Goal: Task Accomplishment & Management: Manage account settings

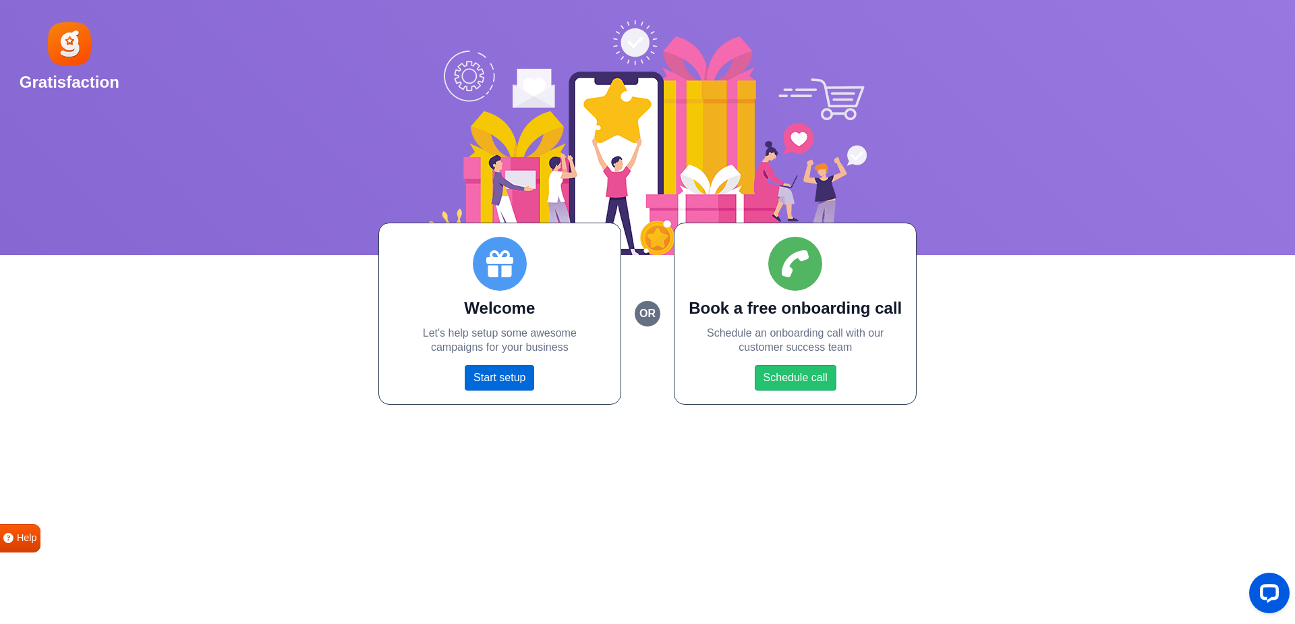
click at [494, 382] on link "Start setup" at bounding box center [499, 378] width 69 height 26
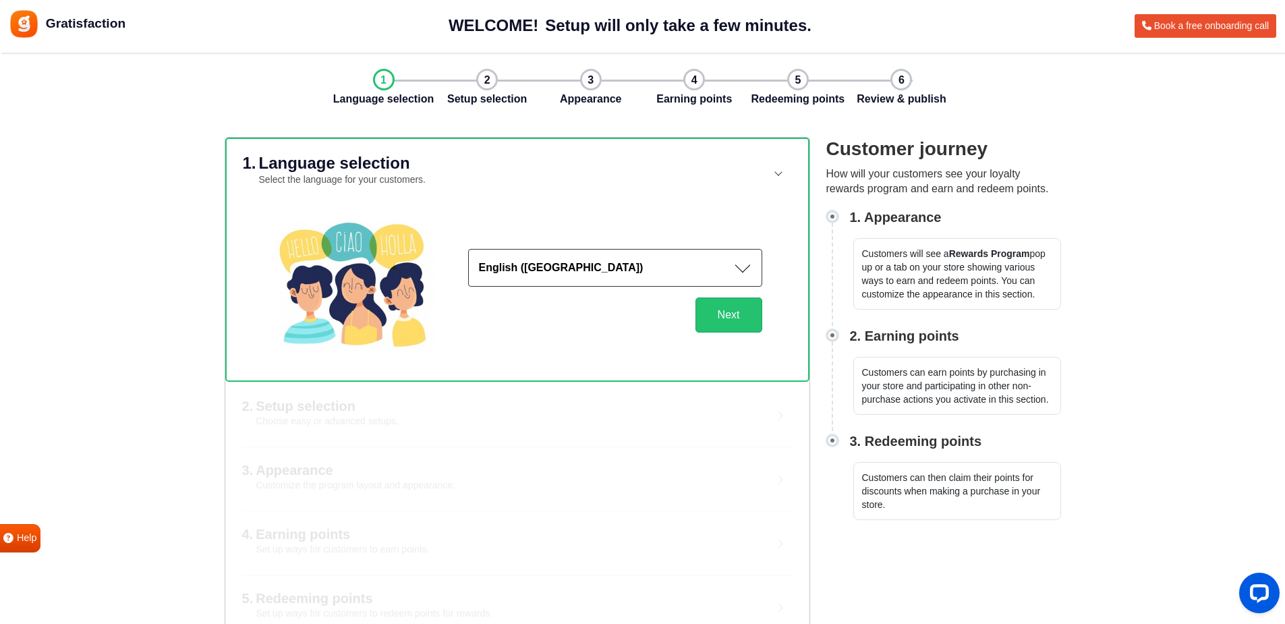
click at [665, 276] on button "English (US)" at bounding box center [615, 268] width 294 height 38
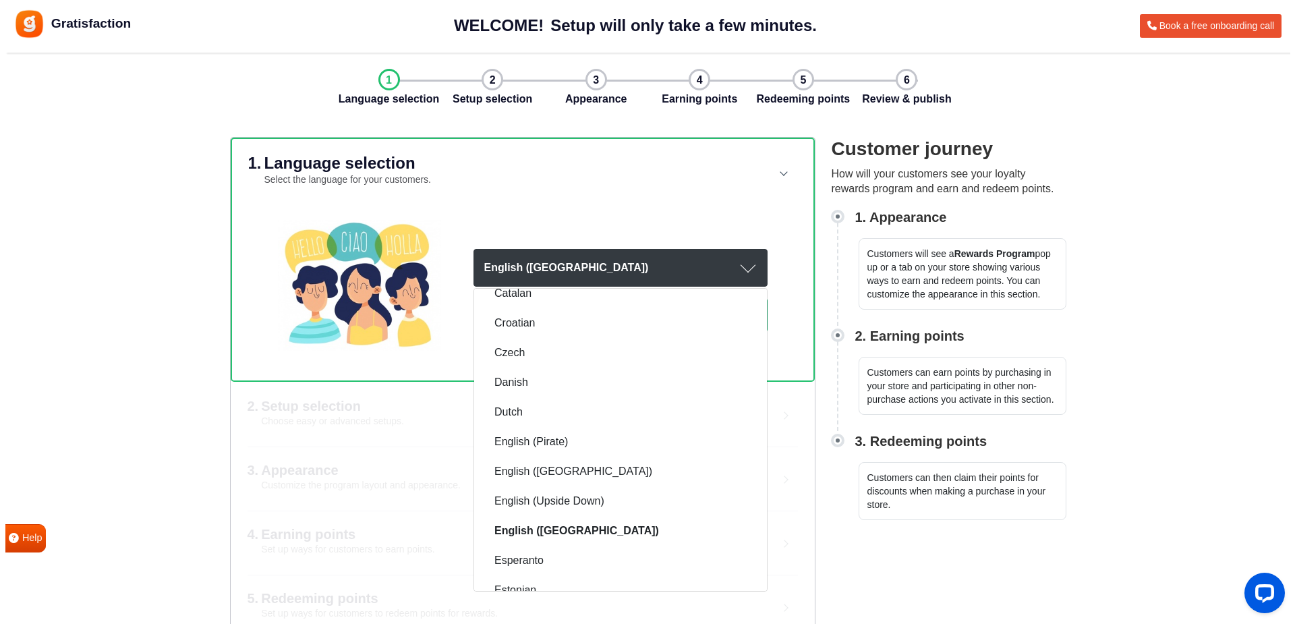
scroll to position [337, 0]
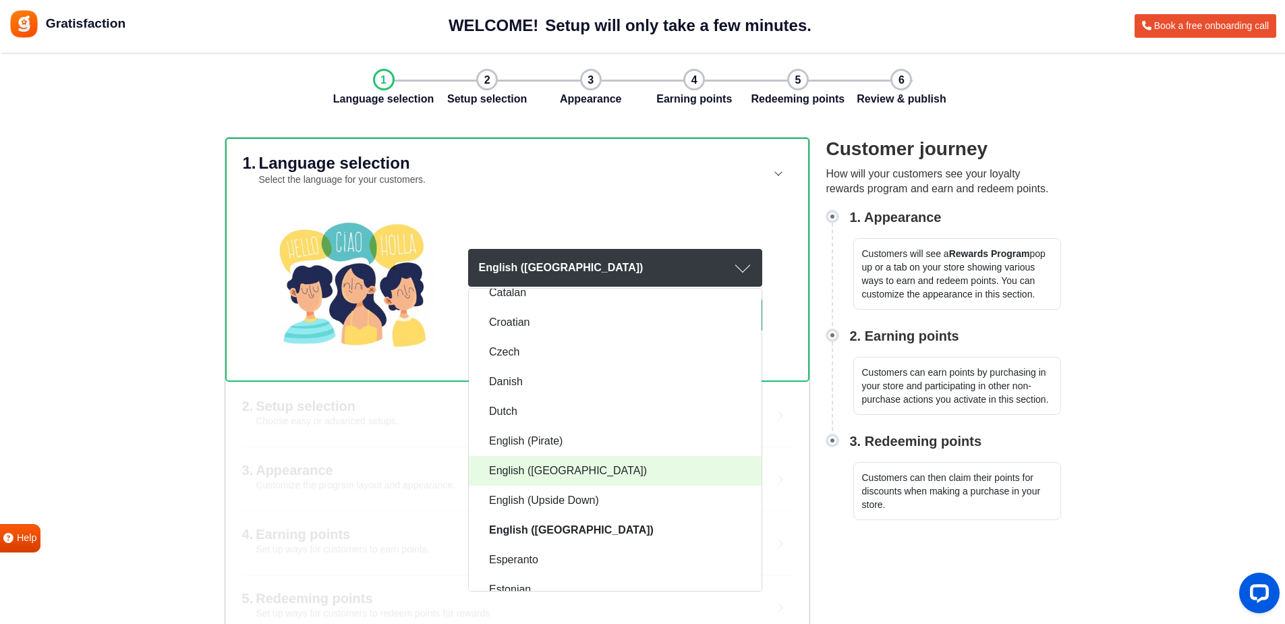
click at [530, 467] on span "English (UK)" at bounding box center [568, 471] width 158 height 16
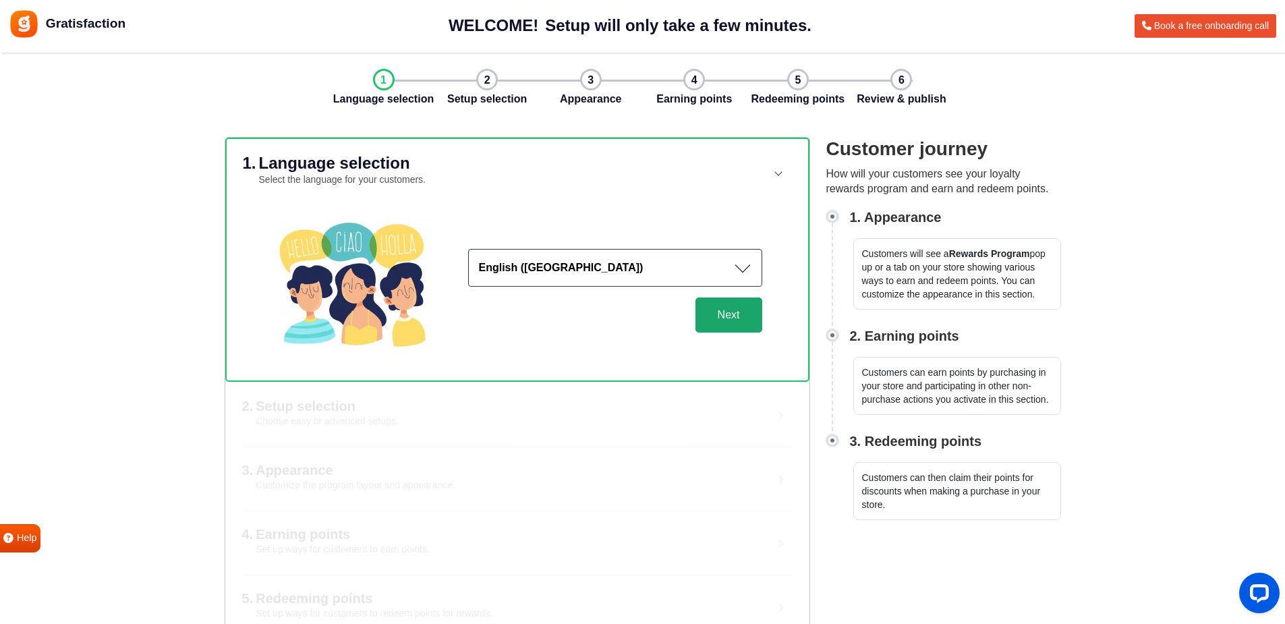
click at [722, 310] on button "Next" at bounding box center [728, 314] width 67 height 35
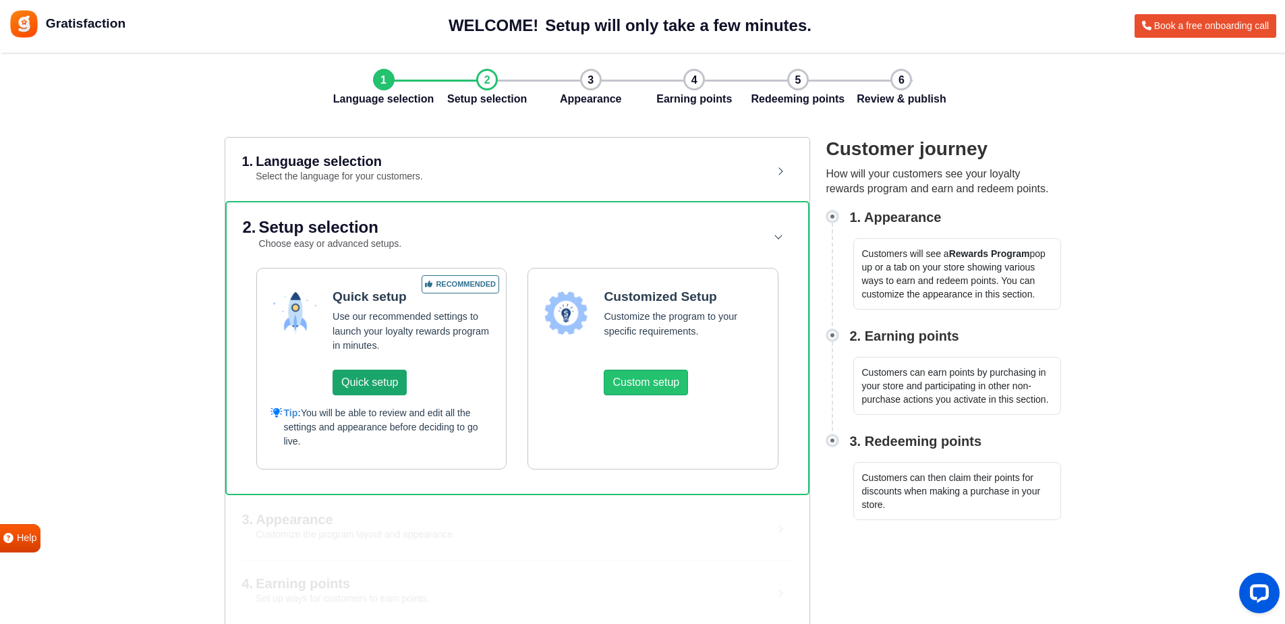
click at [376, 385] on button "Quick setup" at bounding box center [369, 383] width 74 height 26
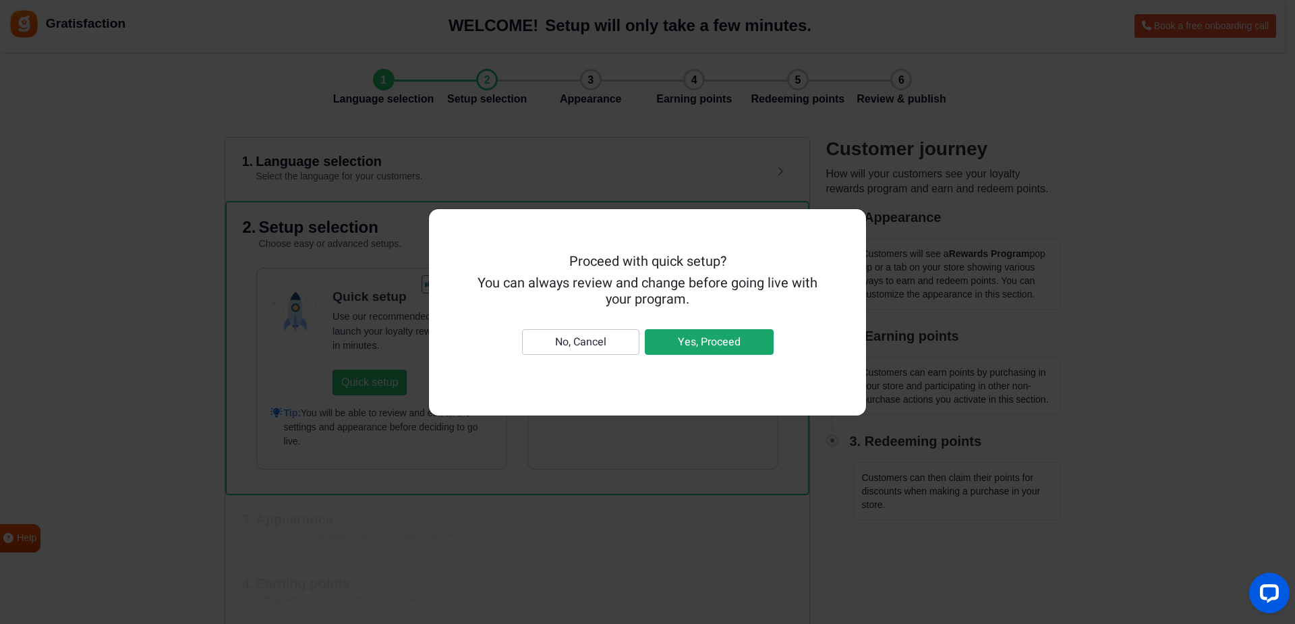
click at [702, 345] on button "Yes, Proceed" at bounding box center [709, 342] width 129 height 26
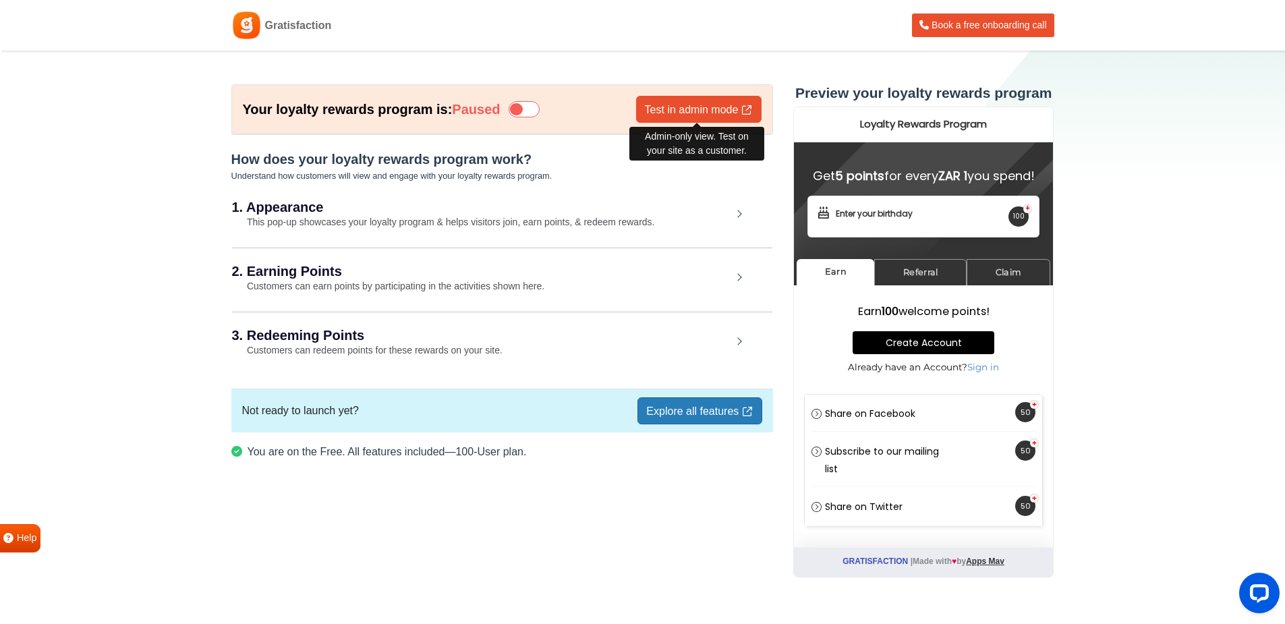
click at [676, 110] on link "Test in admin mode" at bounding box center [698, 109] width 125 height 27
click at [699, 417] on link "Explore all features" at bounding box center [699, 410] width 124 height 27
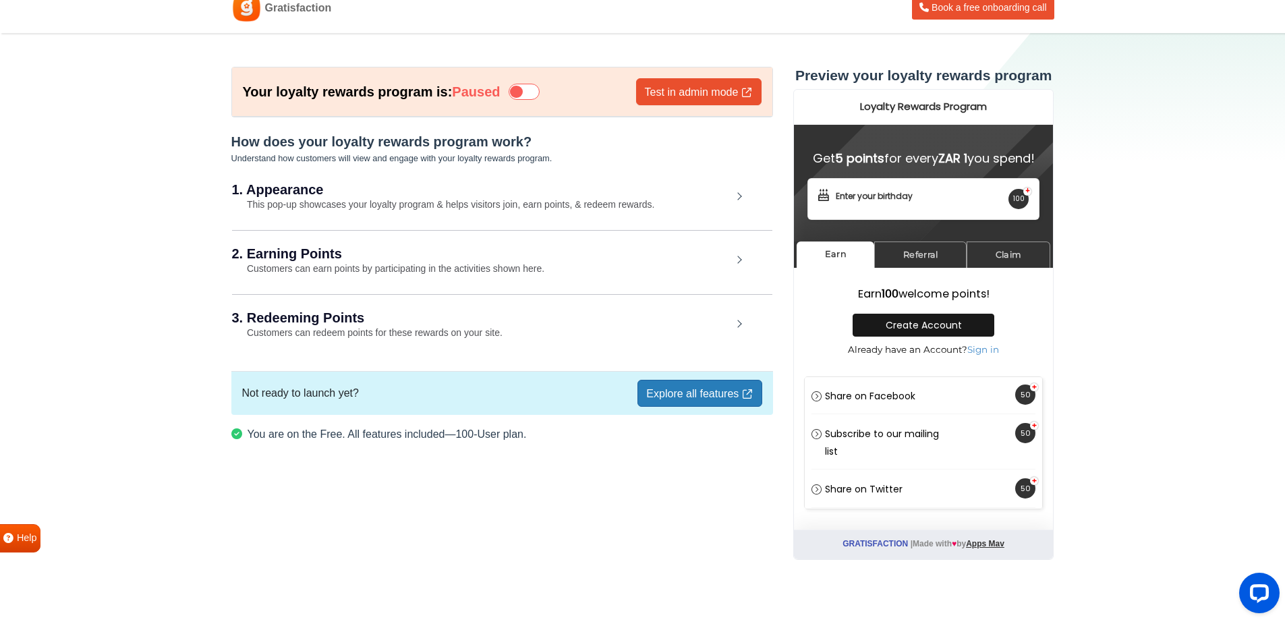
scroll to position [27, 0]
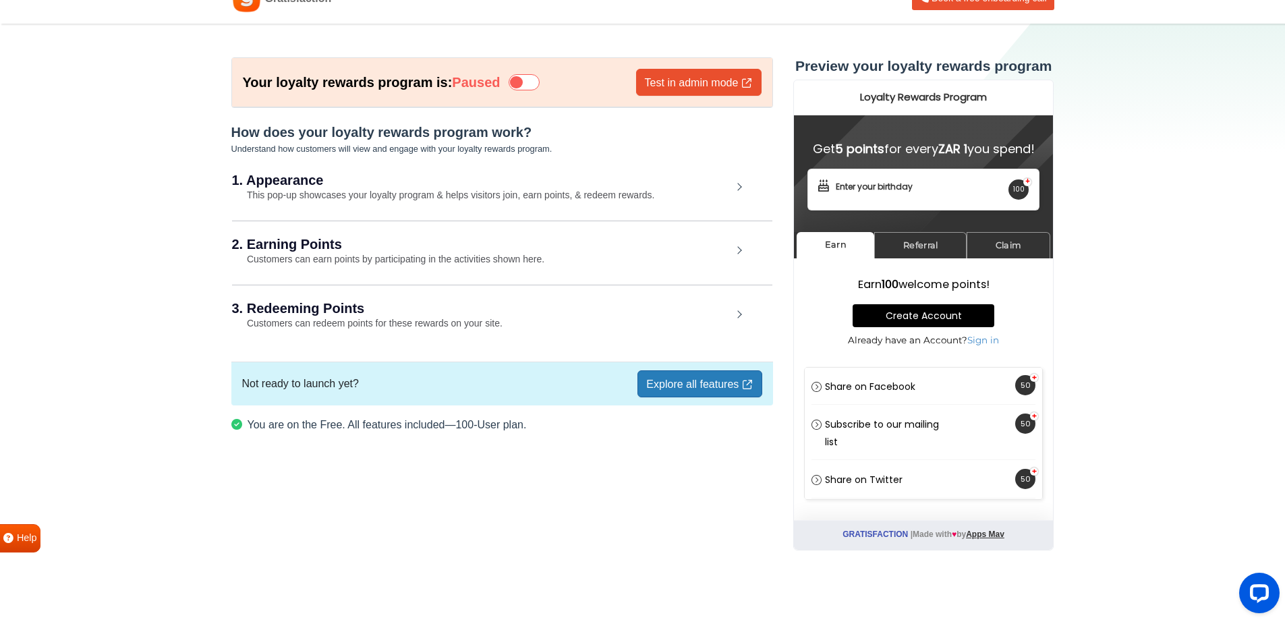
click at [738, 186] on div "1. Appearance This pop-up showcases your loyalty program & helps visitors join,…" at bounding box center [502, 188] width 540 height 62
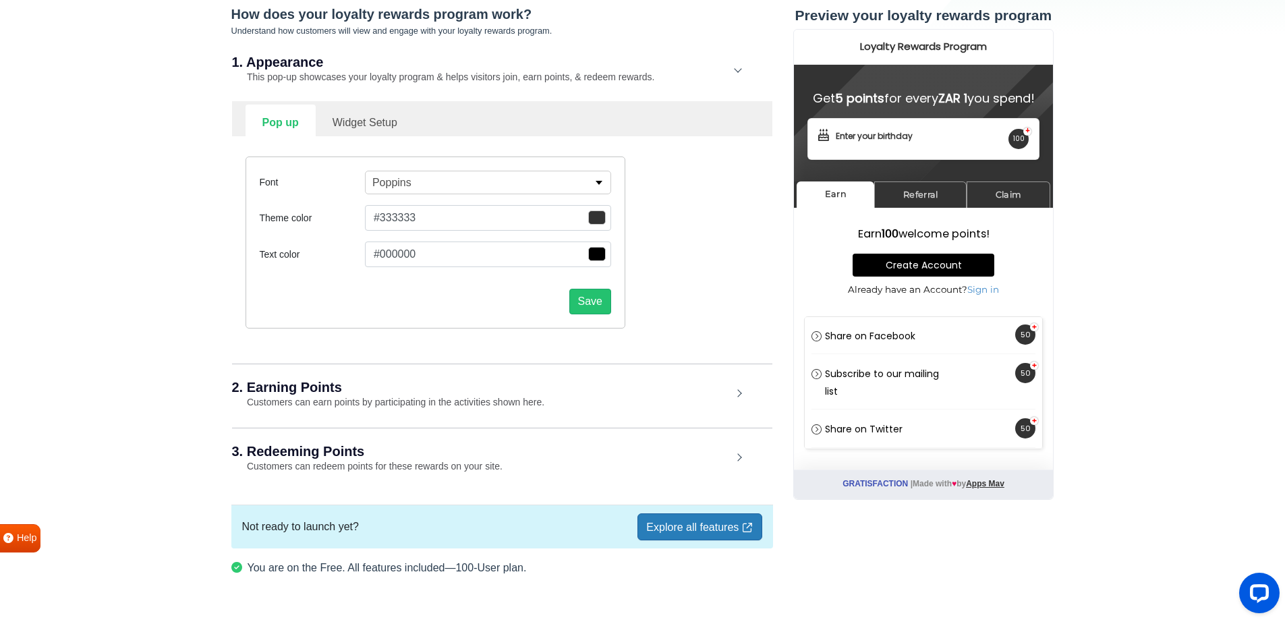
scroll to position [162, 0]
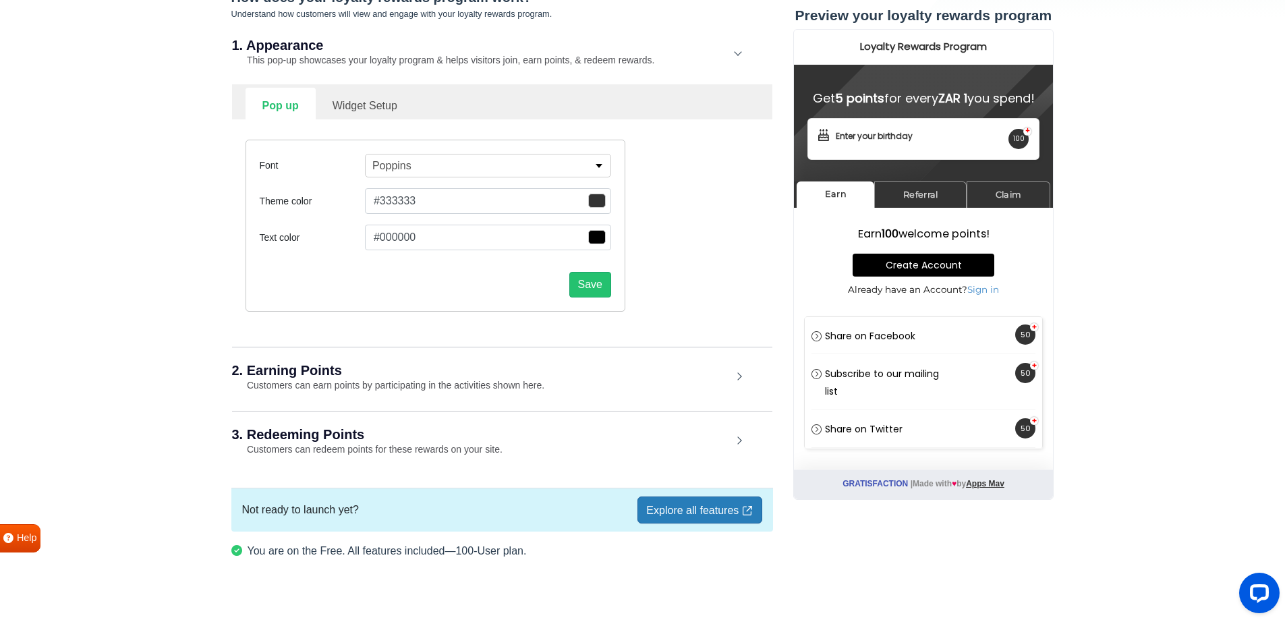
click at [600, 198] on span "button" at bounding box center [597, 201] width 18 height 14
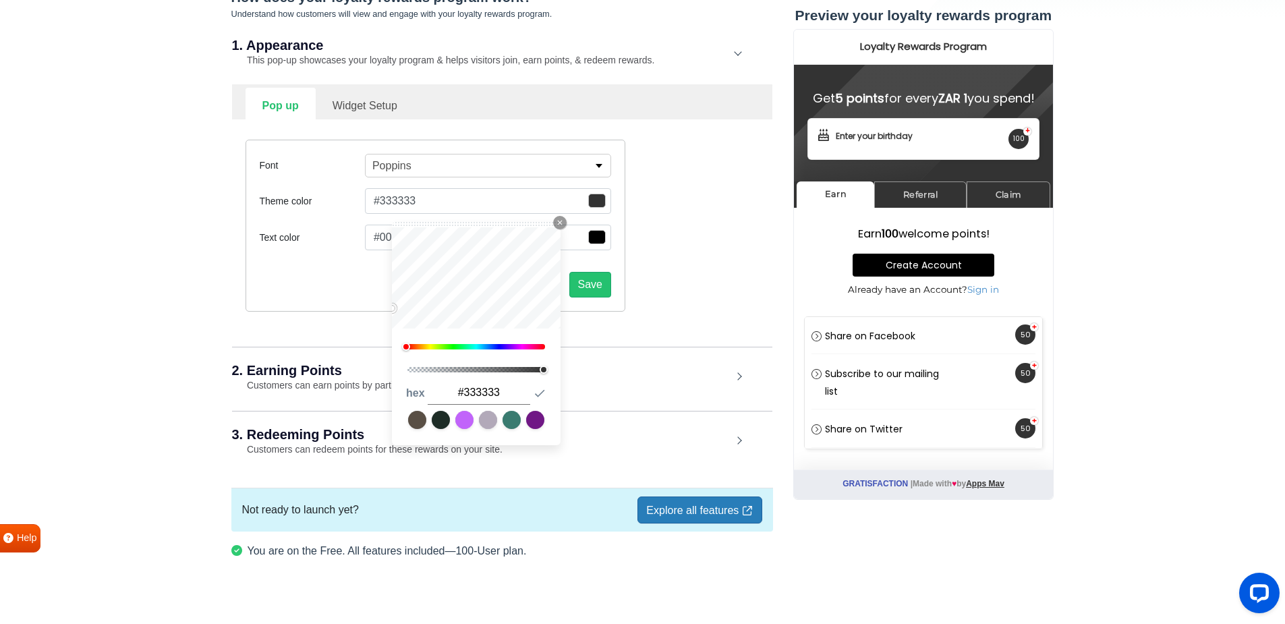
click at [424, 342] on div "0" at bounding box center [476, 346] width 142 height 9
click at [419, 347] on div at bounding box center [476, 346] width 138 height 5
click at [434, 347] on div at bounding box center [476, 346] width 138 height 5
click at [444, 346] on div at bounding box center [476, 346] width 138 height 5
click at [454, 346] on div at bounding box center [476, 346] width 138 height 5
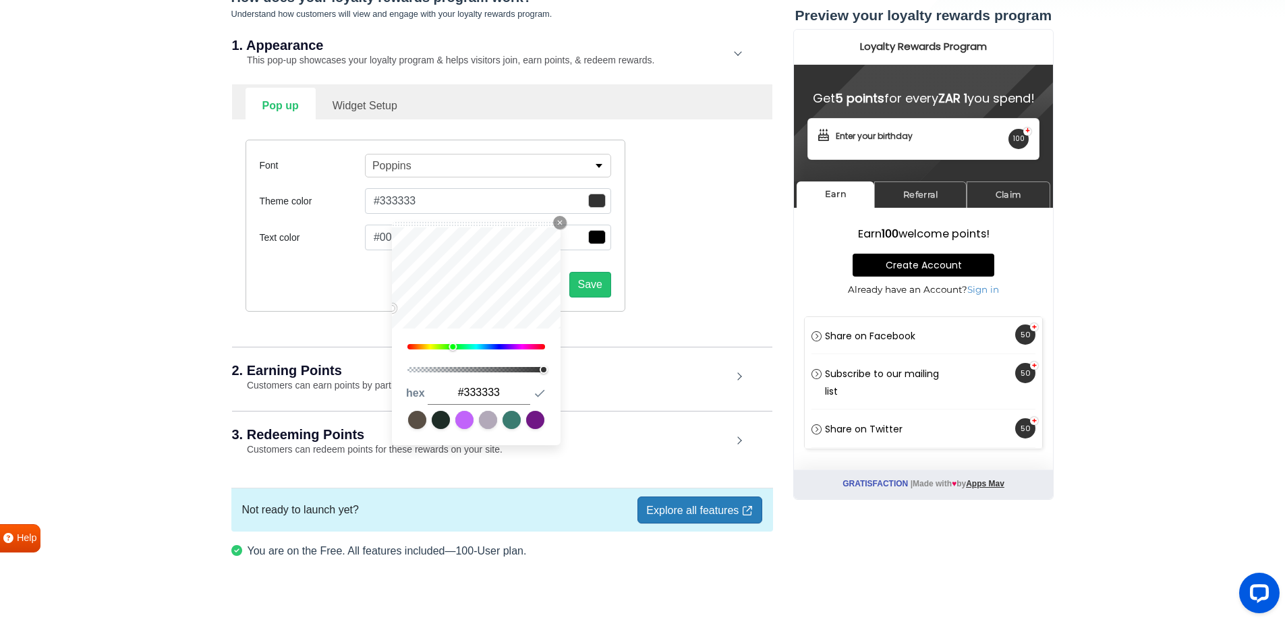
click at [470, 342] on div "122" at bounding box center [476, 346] width 142 height 9
click at [481, 339] on div "122" at bounding box center [476, 292] width 169 height 131
click at [591, 281] on button "Save" at bounding box center [590, 285] width 42 height 26
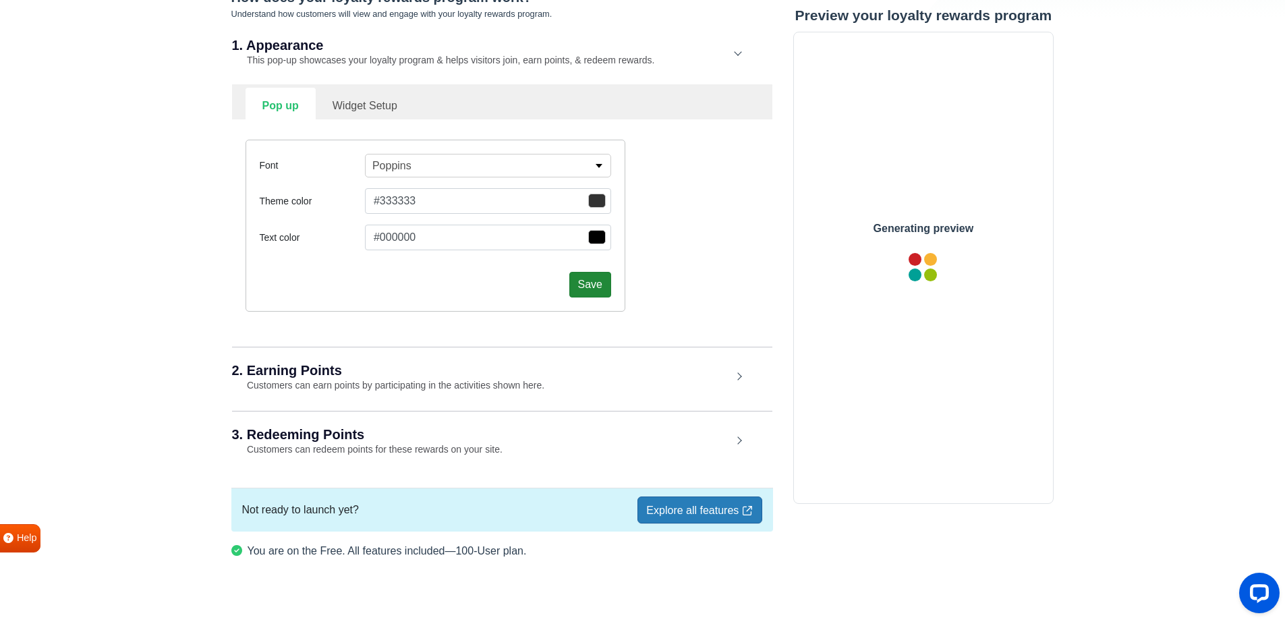
scroll to position [0, 0]
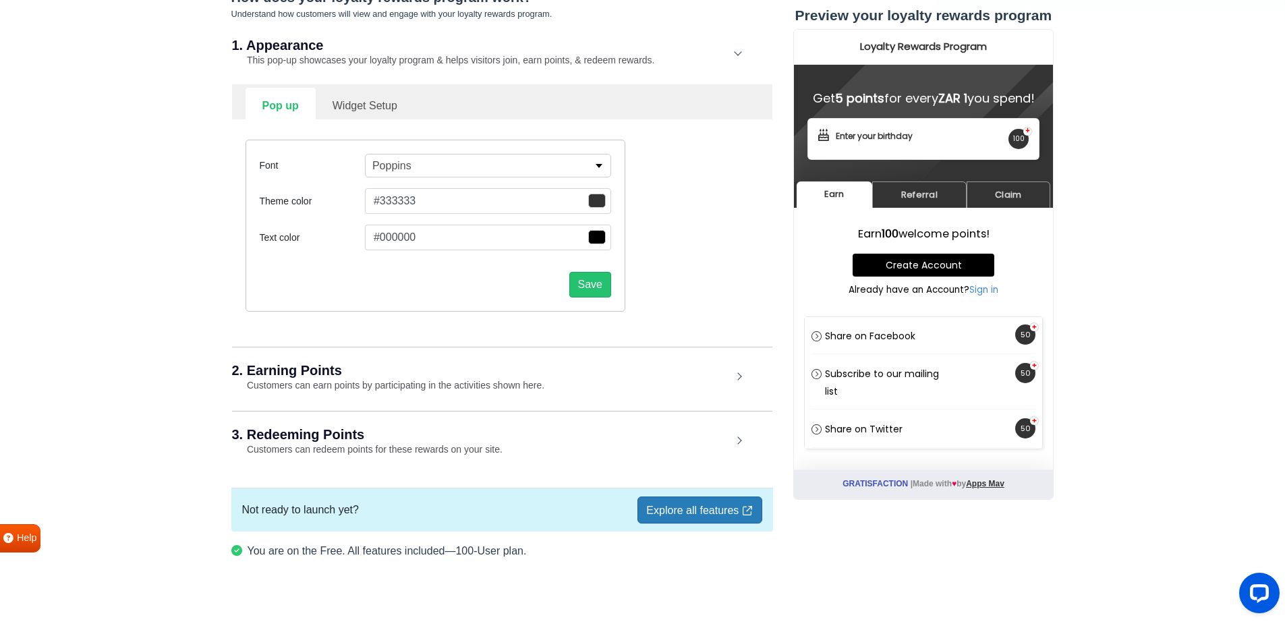
click at [598, 195] on span "button" at bounding box center [597, 201] width 18 height 14
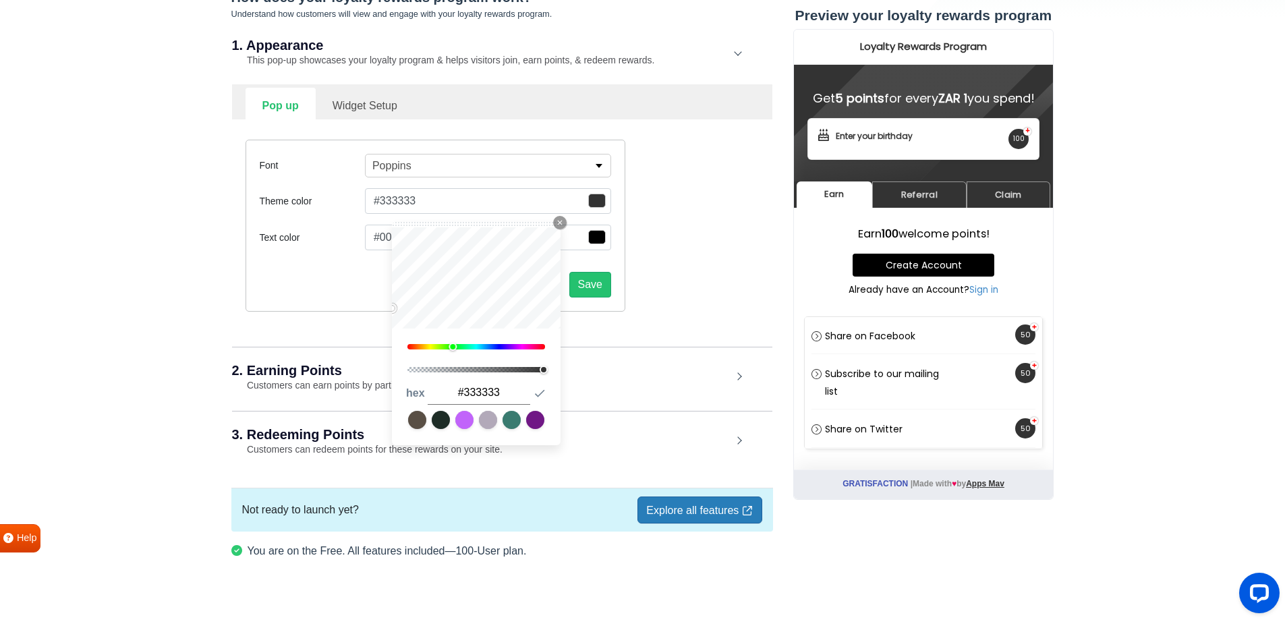
type input "#29602b"
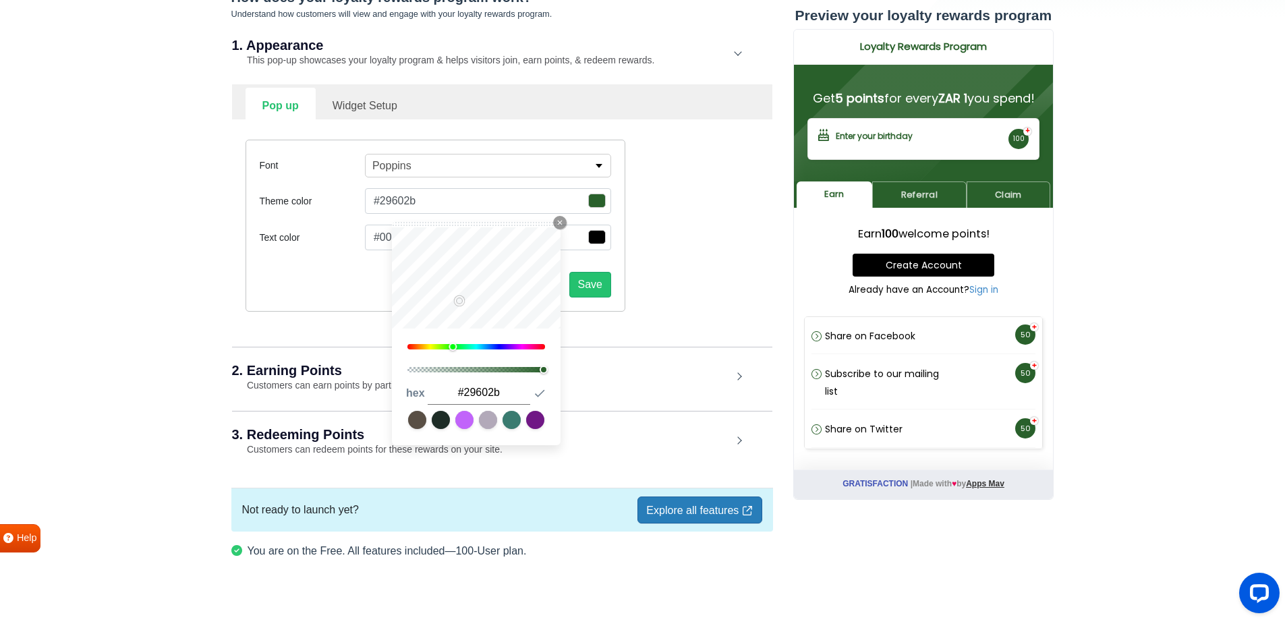
click at [600, 330] on div "Font Poppins Alfa Slab One Anton Archivo Archivo Black Arimo Arvo Assistant Bar…" at bounding box center [501, 225] width 533 height 212
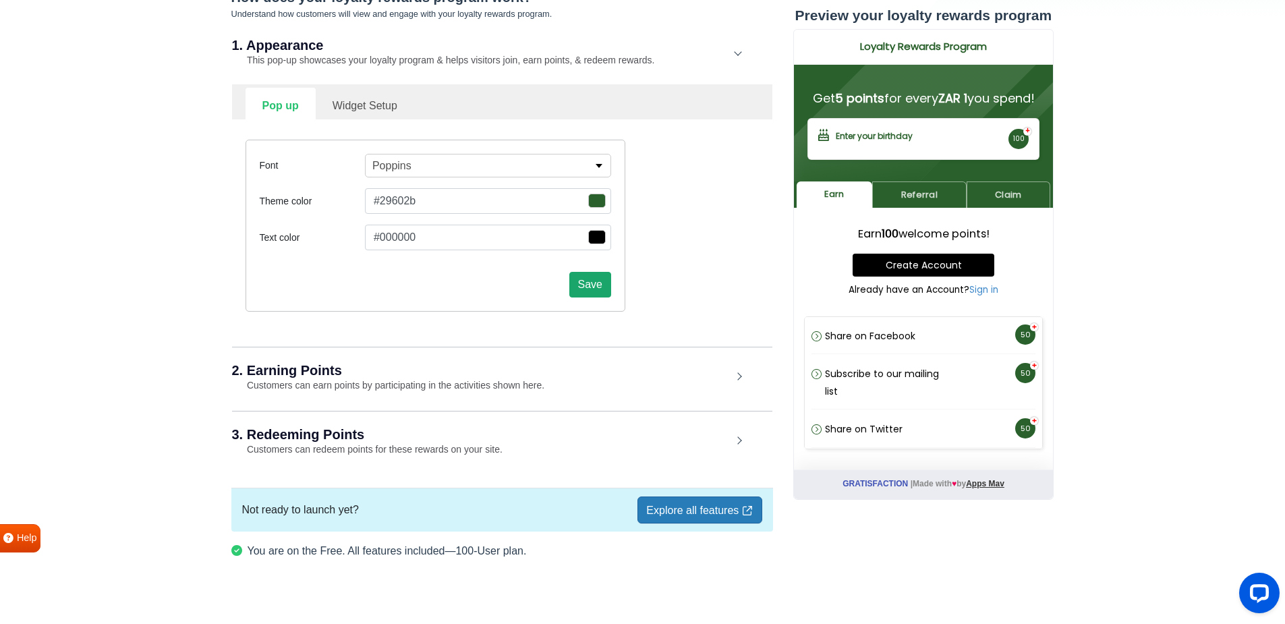
click at [590, 287] on button "Save" at bounding box center [590, 285] width 42 height 26
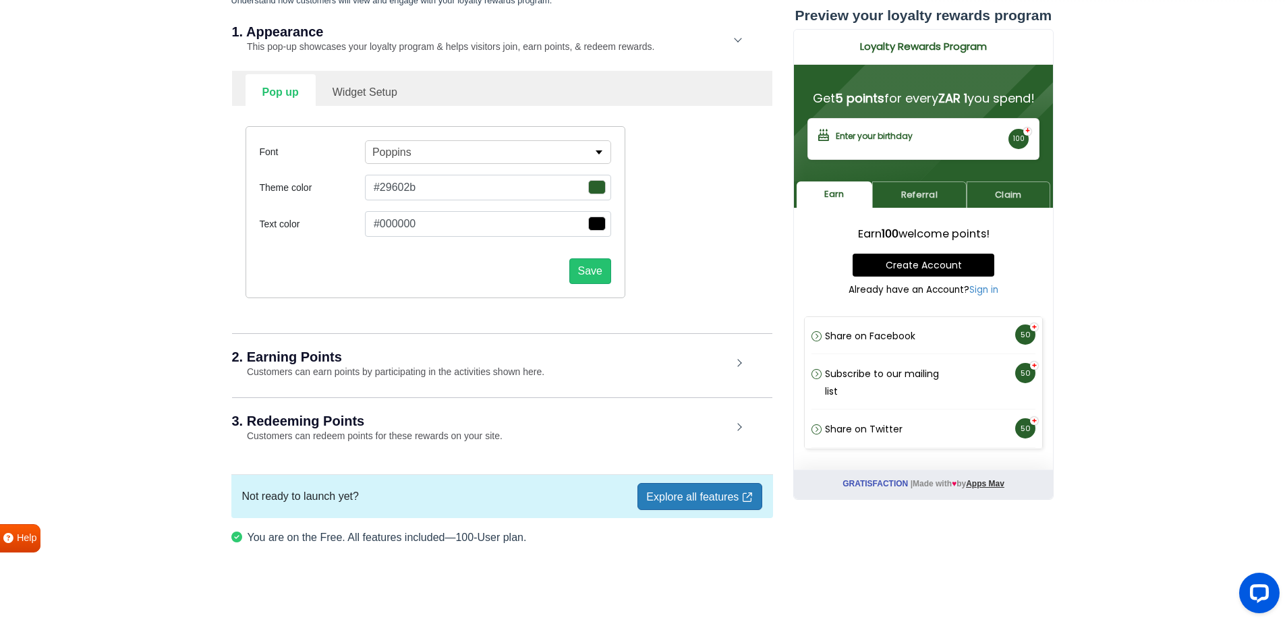
click at [521, 355] on h2 "2. Earning Points" at bounding box center [482, 356] width 500 height 13
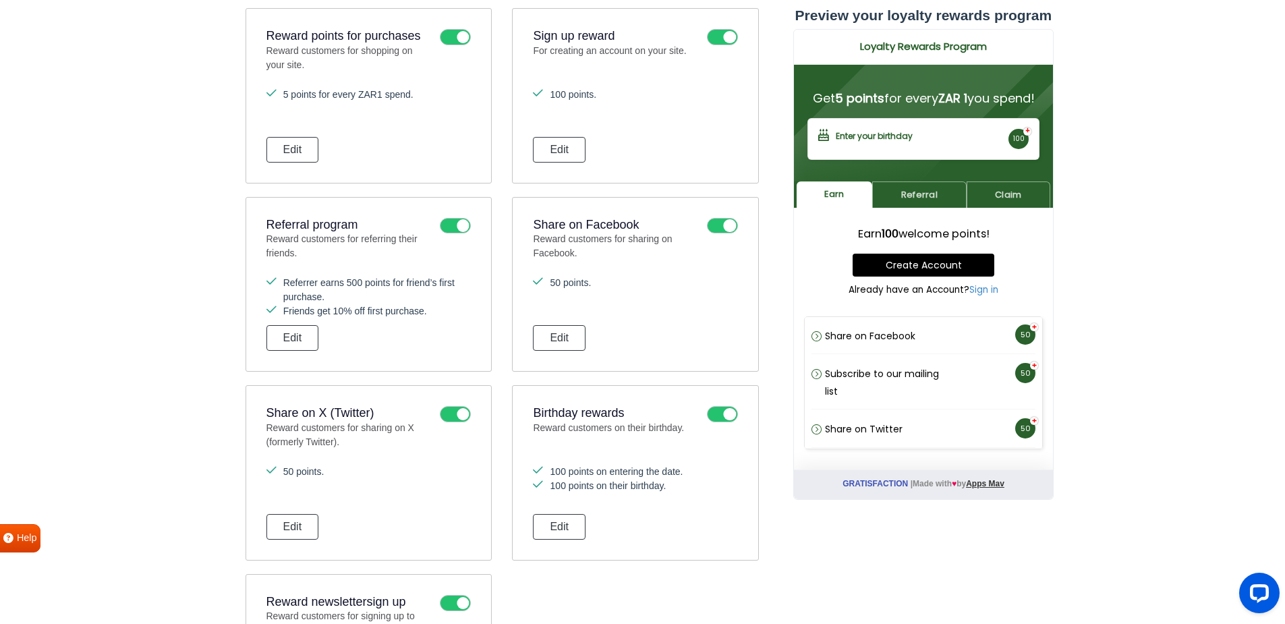
scroll to position [513, 0]
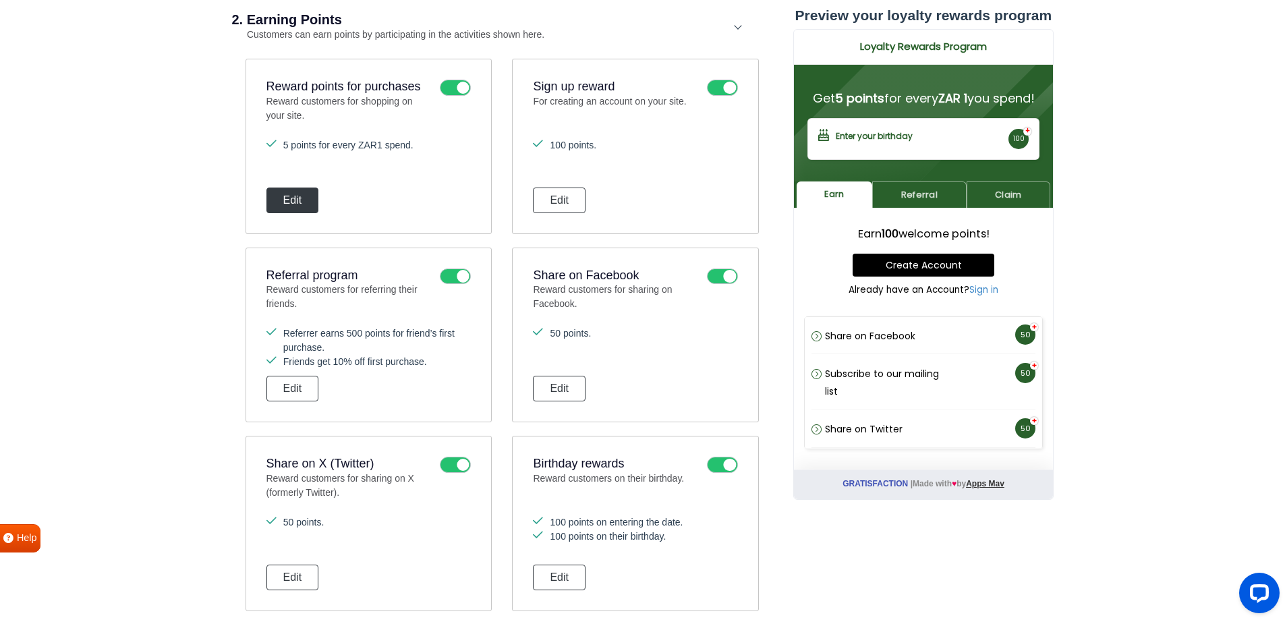
click at [287, 204] on button "Edit" at bounding box center [292, 200] width 53 height 26
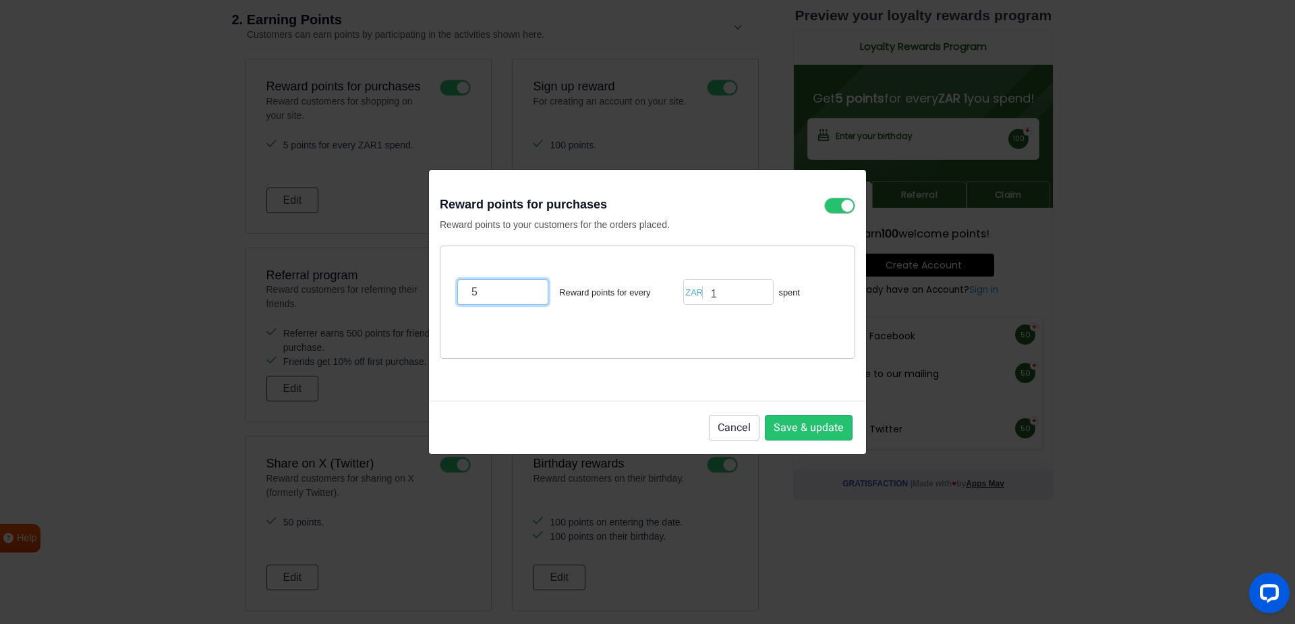
drag, startPoint x: 495, startPoint y: 291, endPoint x: 378, endPoint y: 295, distance: 117.4
click at [380, 290] on div "Reward points for purchases Reward points to your customers for the orders plac…" at bounding box center [647, 312] width 1295 height 624
type input "1"
click at [731, 293] on input "1" at bounding box center [728, 292] width 90 height 26
type input "100"
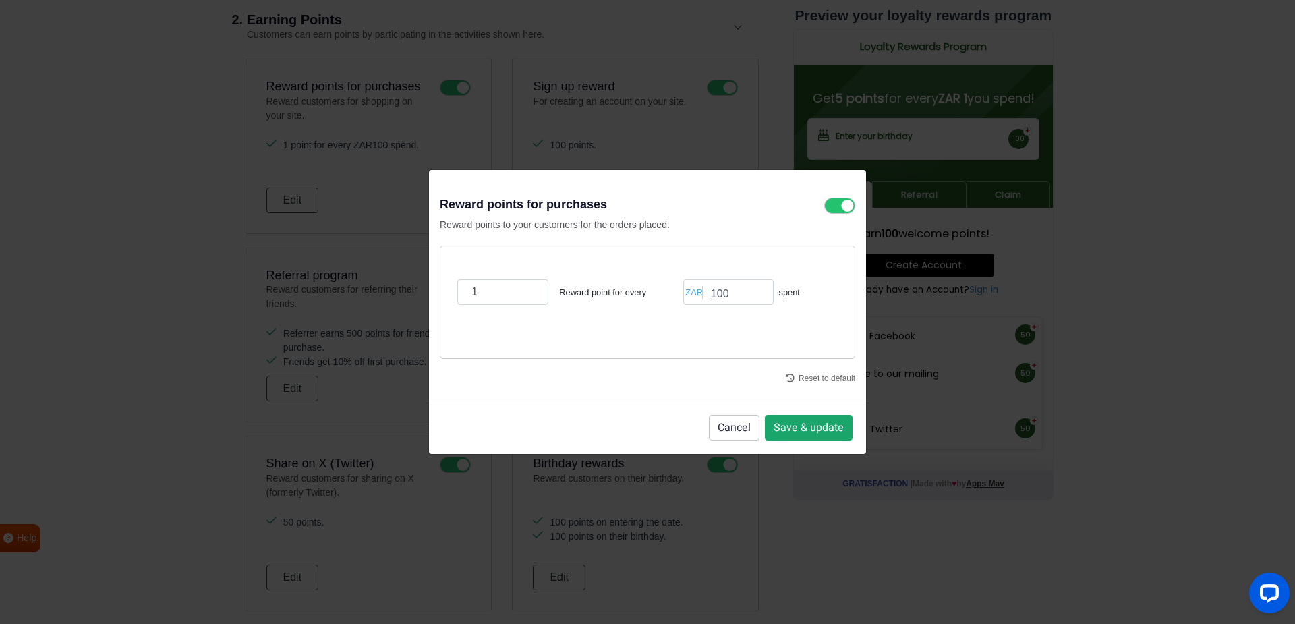
click at [797, 425] on button "Save & update" at bounding box center [809, 428] width 88 height 26
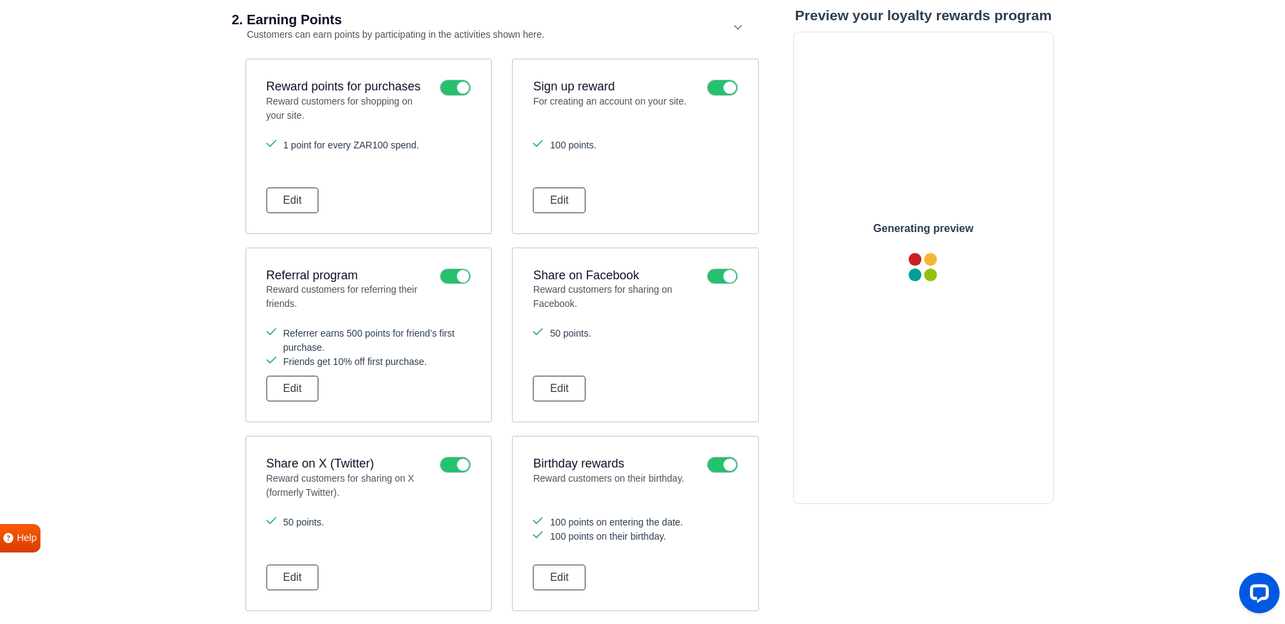
scroll to position [0, 0]
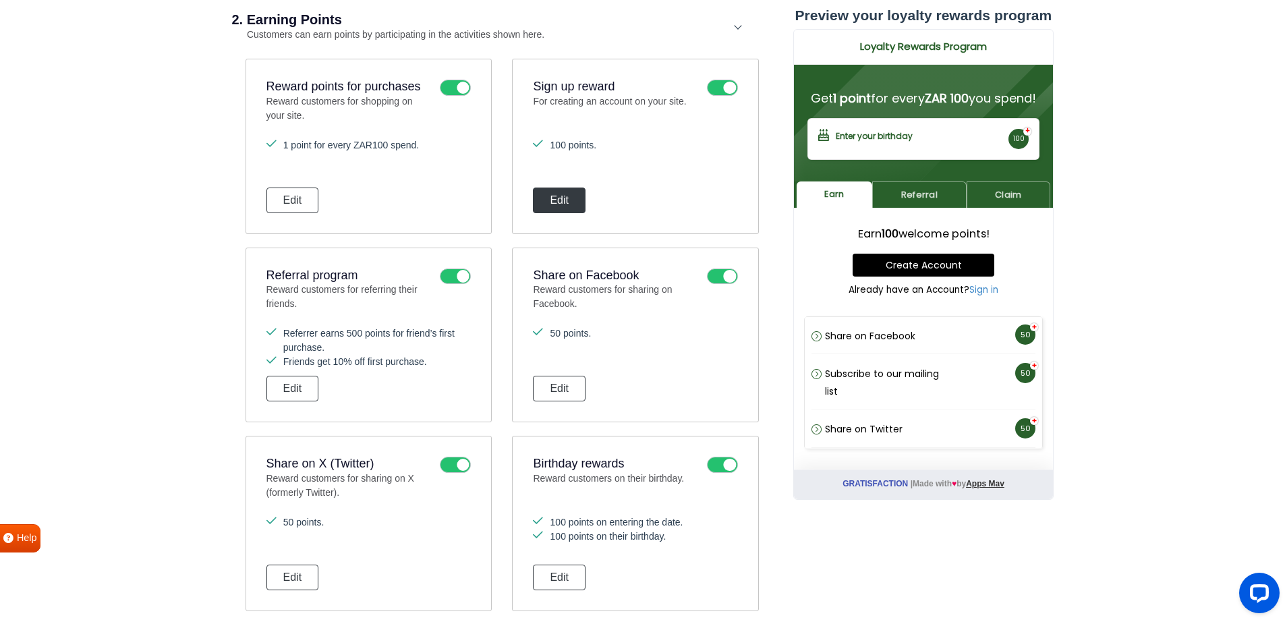
click at [573, 204] on button "Edit" at bounding box center [559, 200] width 53 height 26
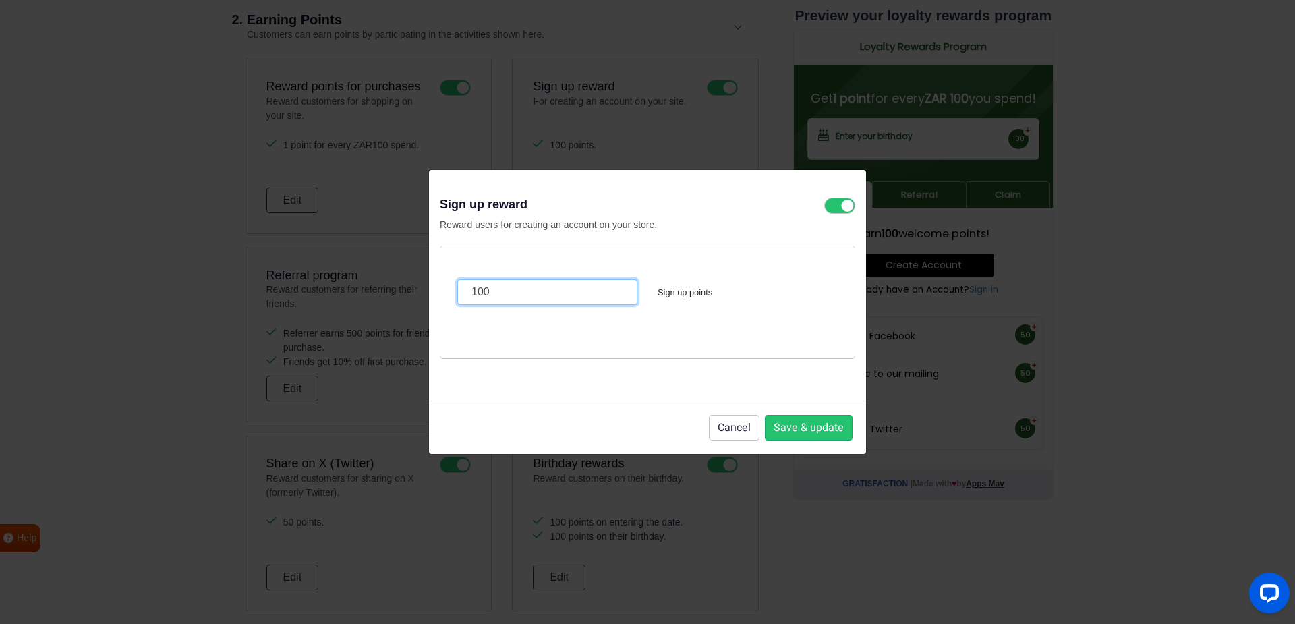
drag, startPoint x: 519, startPoint y: 299, endPoint x: 459, endPoint y: 312, distance: 62.0
click at [459, 312] on div "100 Sign up points" at bounding box center [647, 292] width 401 height 58
type input "1"
type input "5"
type input "10"
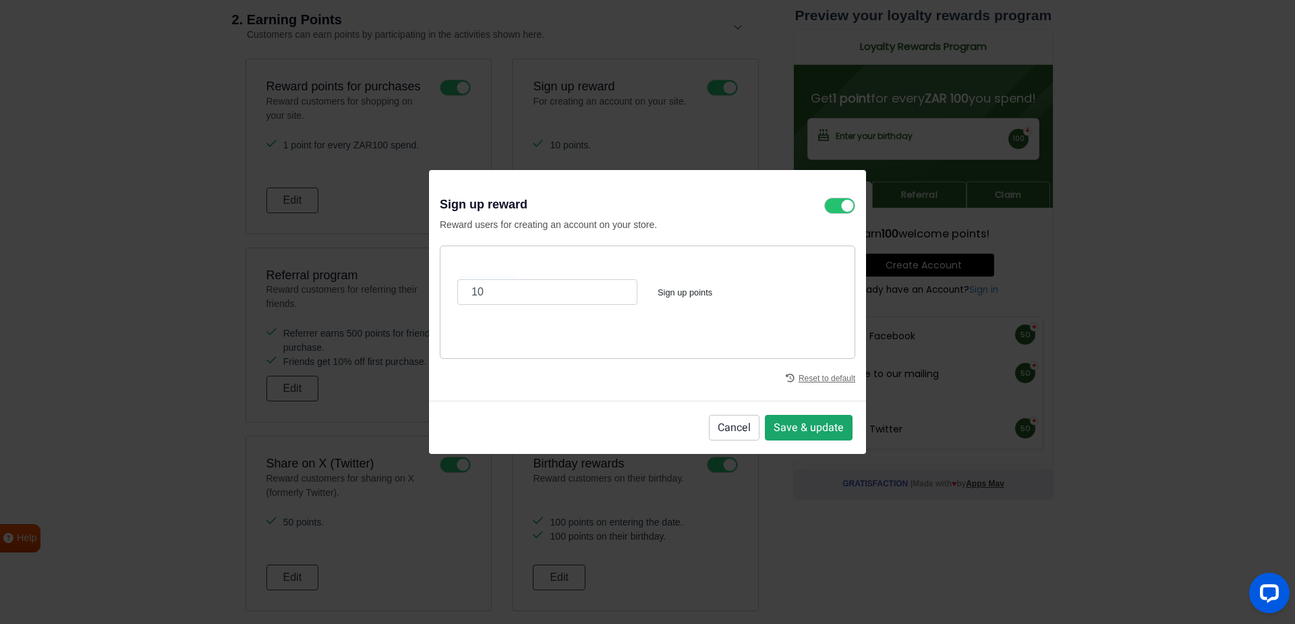
click at [797, 429] on button "Save & update" at bounding box center [809, 428] width 88 height 26
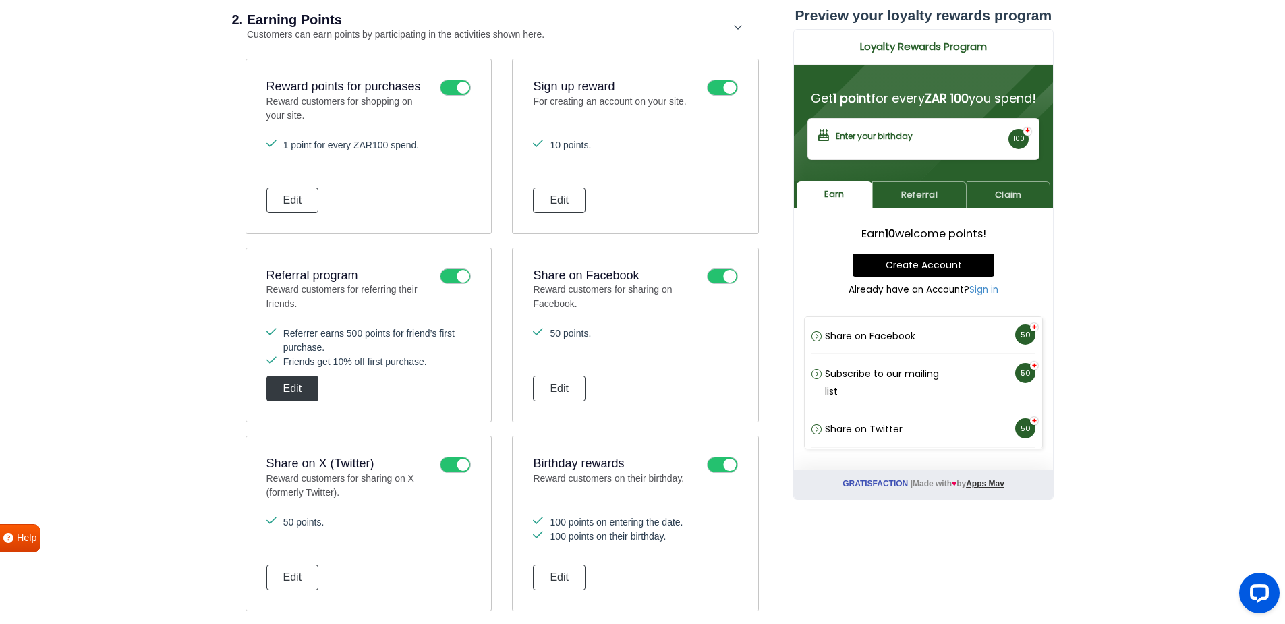
click at [311, 386] on button "Edit" at bounding box center [292, 389] width 53 height 26
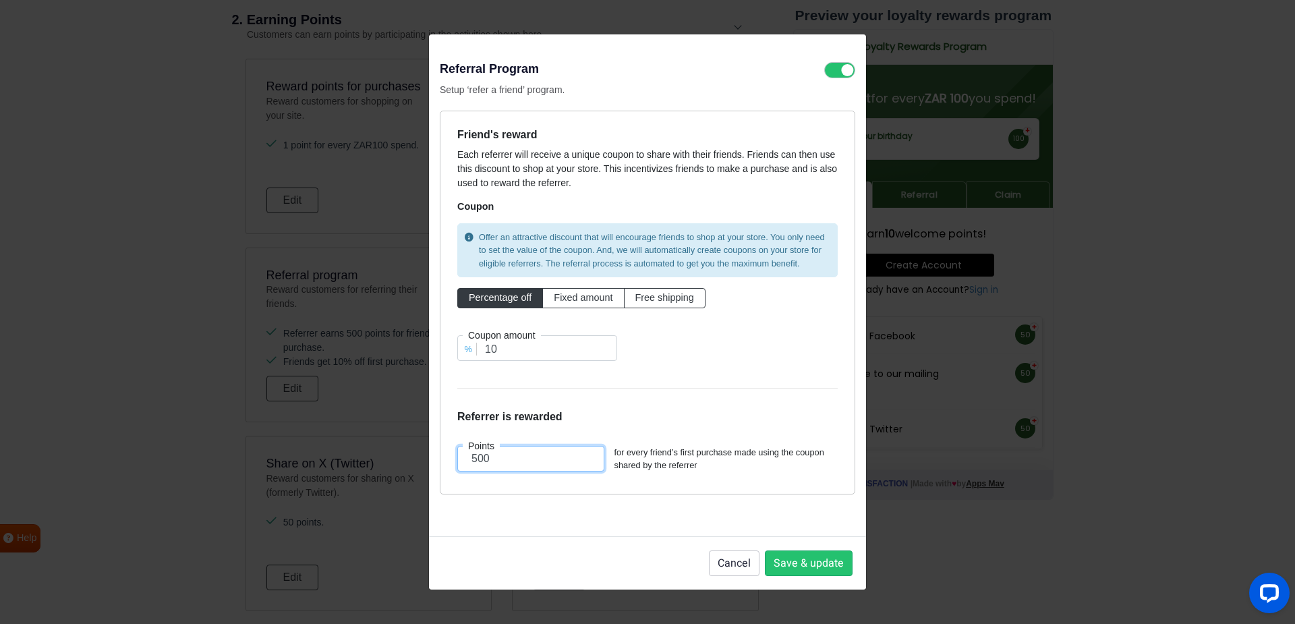
drag, startPoint x: 547, startPoint y: 457, endPoint x: 413, endPoint y: 442, distance: 134.4
click at [413, 442] on div "Referral Program Setup ‘refer a friend’ program. Friend's reward Each referrer …" at bounding box center [647, 312] width 1295 height 624
type input "10"
click at [620, 535] on div "Referral Program Setup ‘refer a friend’ program. Friend's reward Each referrer …" at bounding box center [647, 285] width 437 height 502
click at [809, 563] on button "Save & update" at bounding box center [809, 563] width 88 height 26
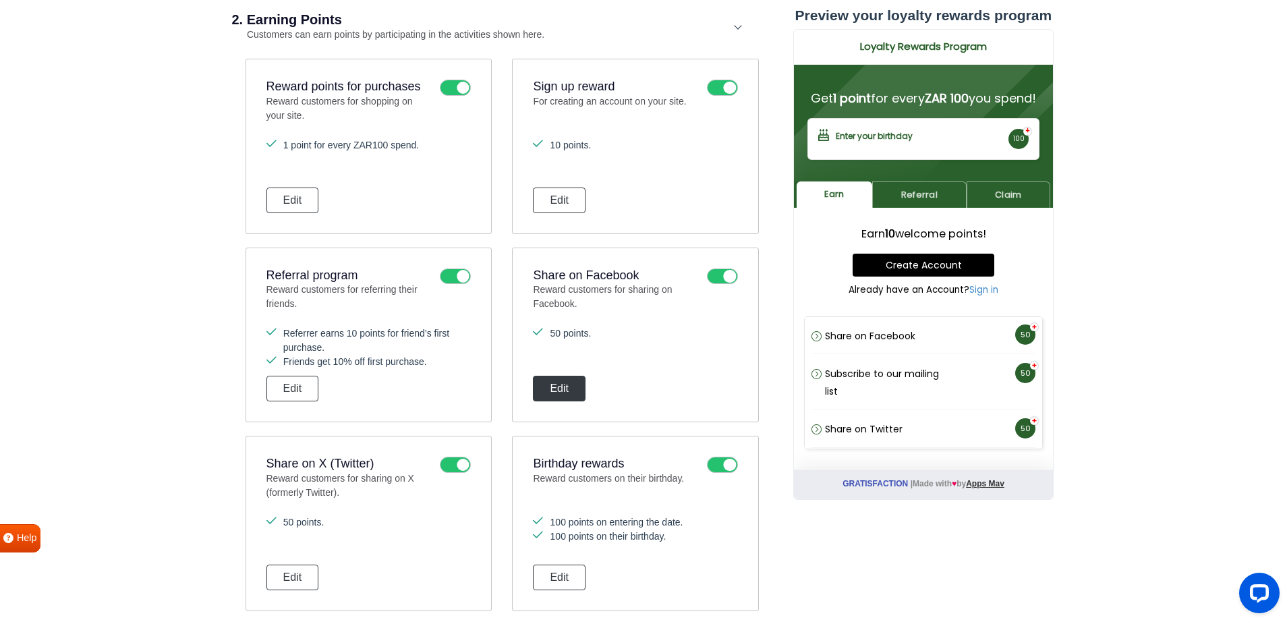
click at [548, 392] on button "Edit" at bounding box center [559, 389] width 53 height 26
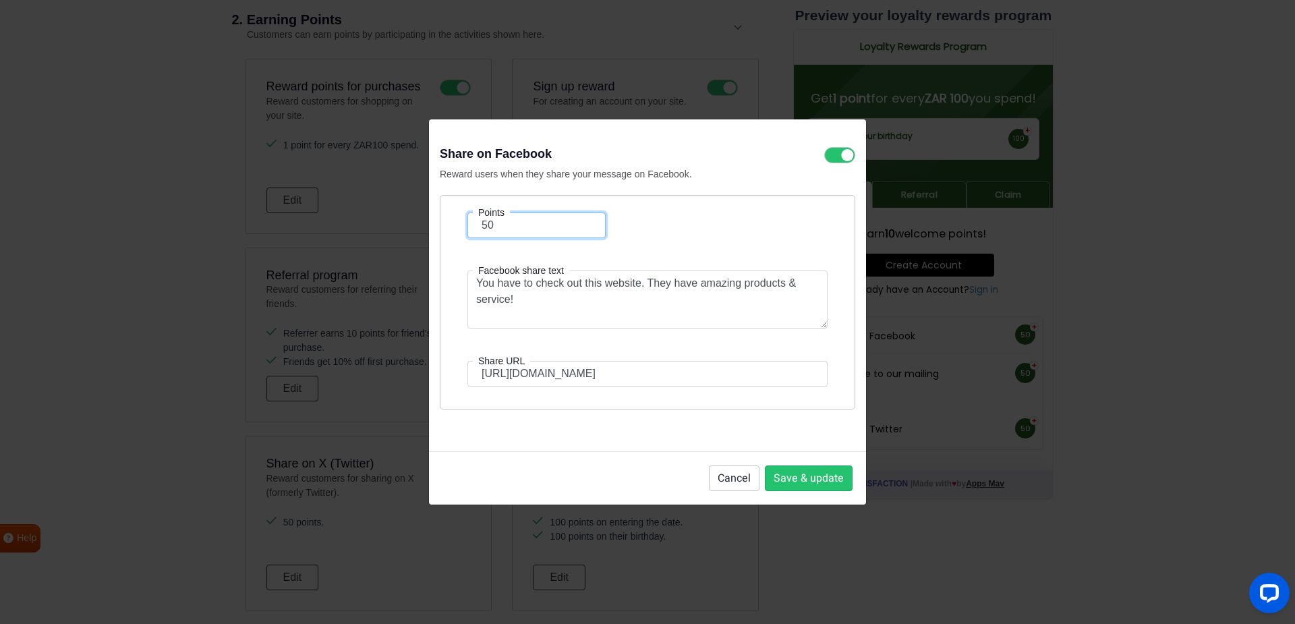
drag, startPoint x: 554, startPoint y: 229, endPoint x: 419, endPoint y: 221, distance: 135.8
click at [419, 221] on div "Share on Facebook Reward users when they share your message on Facebook. Points…" at bounding box center [647, 312] width 1295 height 624
type input "5"
click at [820, 484] on button "Save & update" at bounding box center [809, 478] width 88 height 26
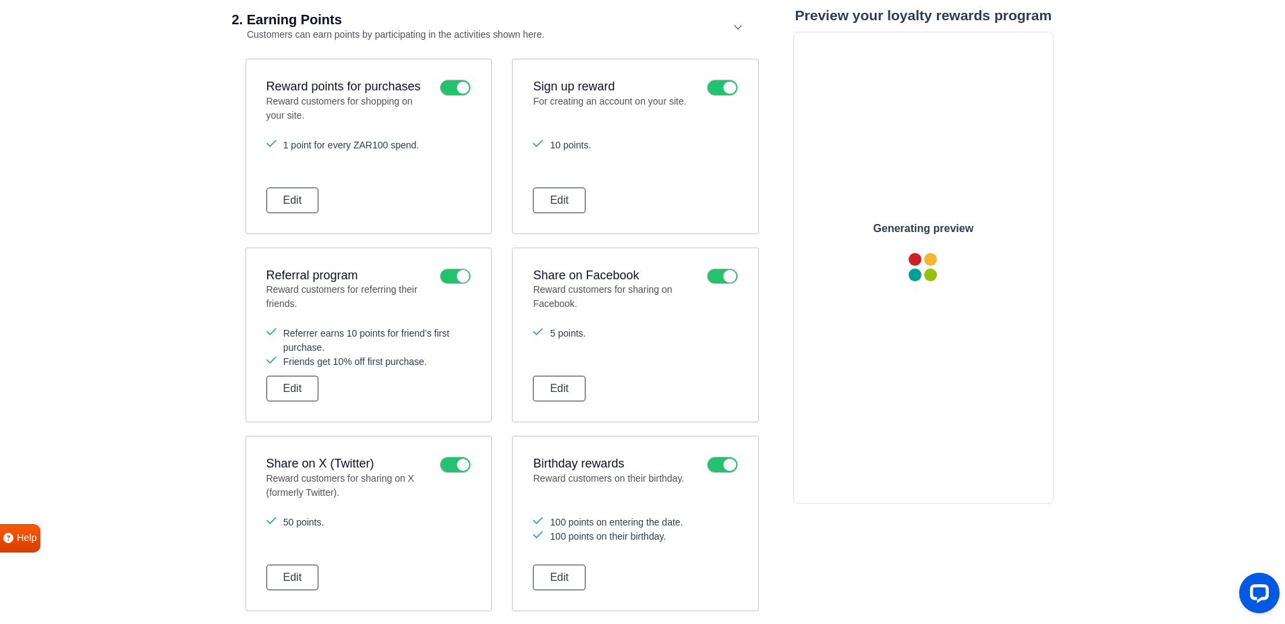
scroll to position [580, 0]
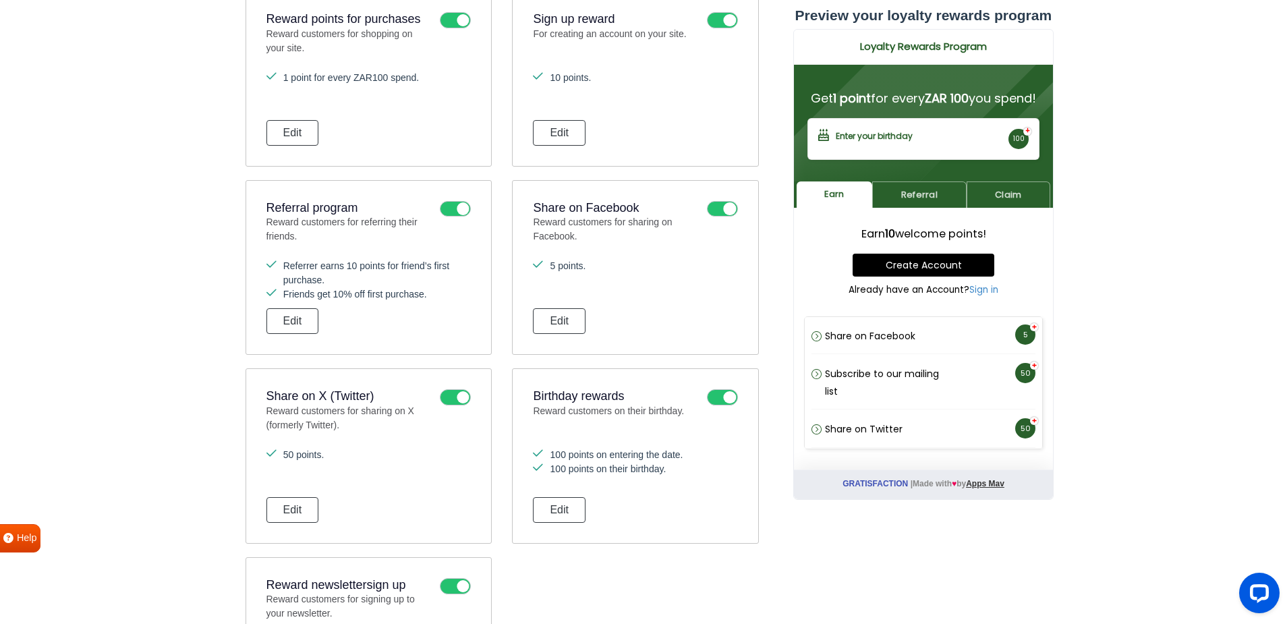
click at [459, 396] on icon at bounding box center [455, 397] width 31 height 16
click at [0, 0] on input "checkbox" at bounding box center [0, 0] width 0 height 0
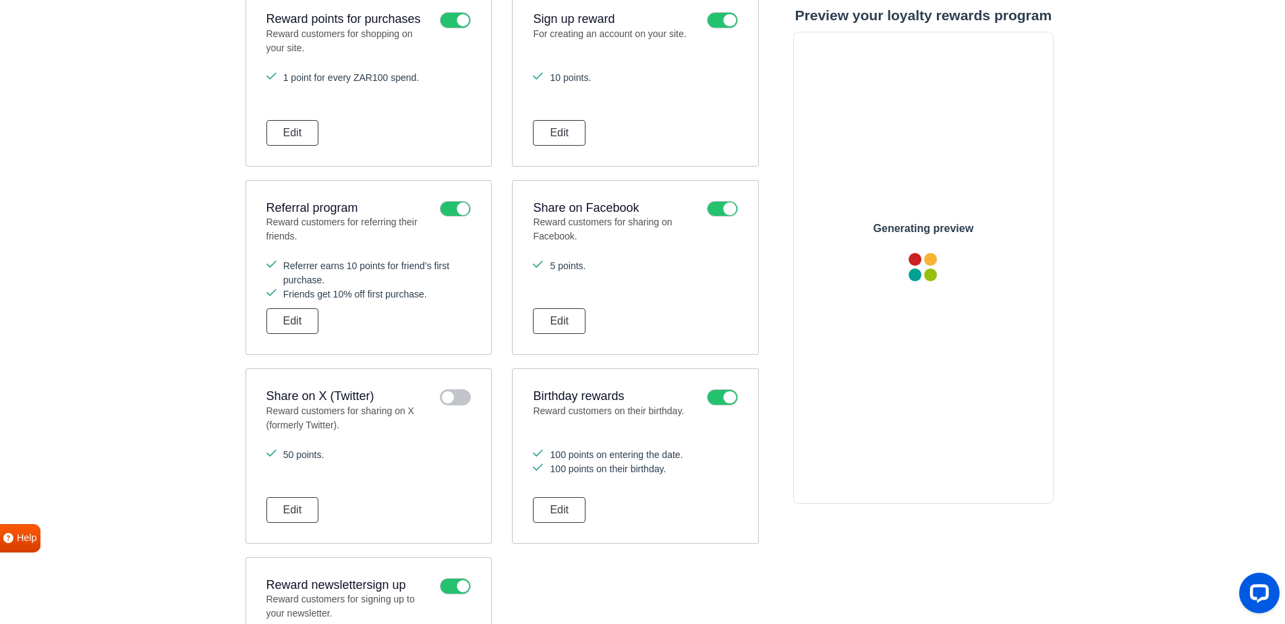
scroll to position [0, 0]
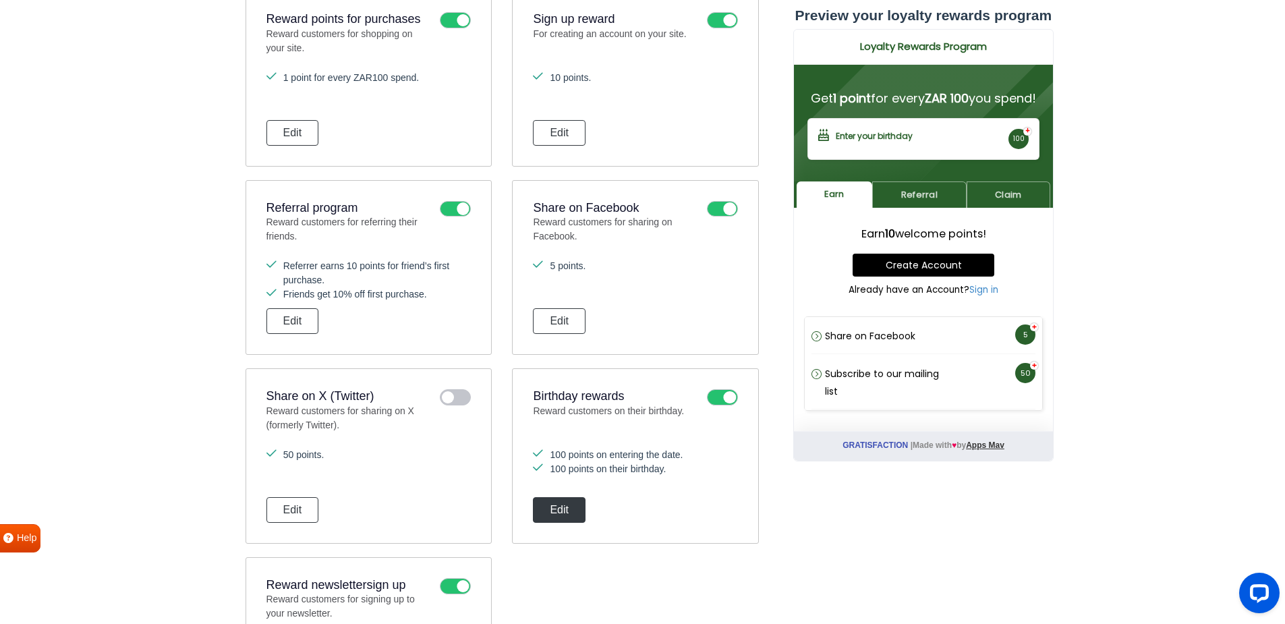
click at [562, 510] on button "Edit" at bounding box center [559, 510] width 53 height 26
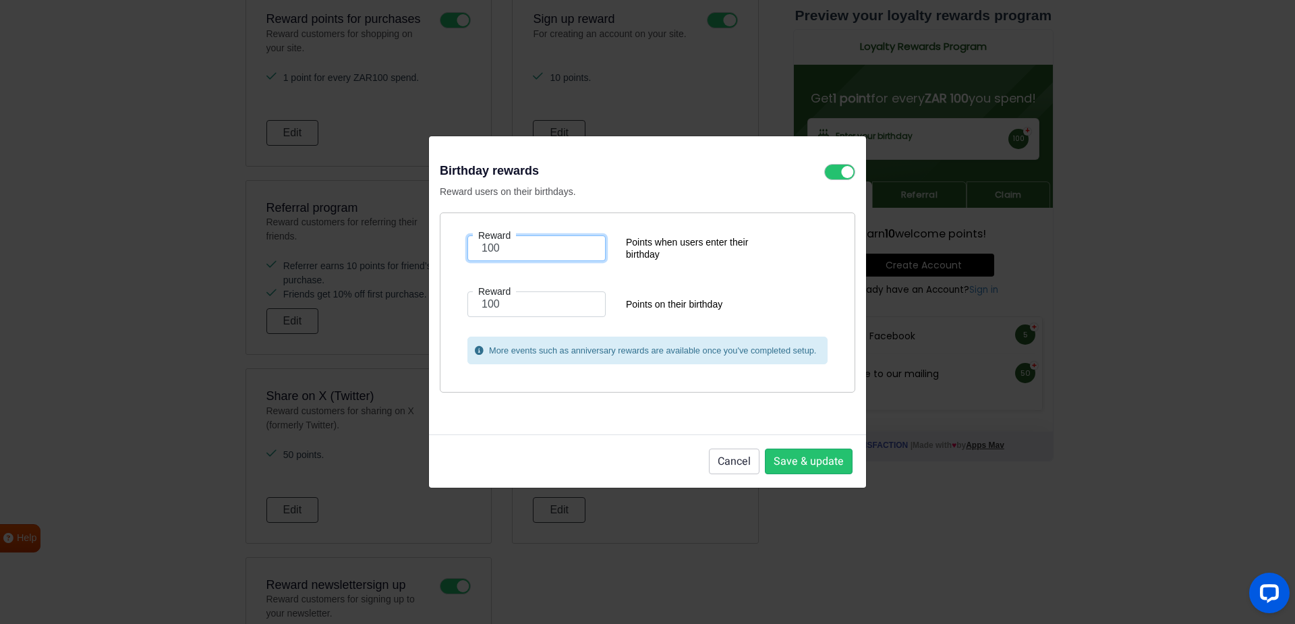
drag, startPoint x: 509, startPoint y: 256, endPoint x: 445, endPoint y: 260, distance: 64.2
click at [445, 260] on div "Reward 100 Points when users enter their birthday Reward 100 Points on their bi…" at bounding box center [647, 302] width 415 height 180
type input "50"
click at [517, 308] on input "100" at bounding box center [536, 304] width 138 height 26
drag, startPoint x: 517, startPoint y: 306, endPoint x: 384, endPoint y: 312, distance: 133.7
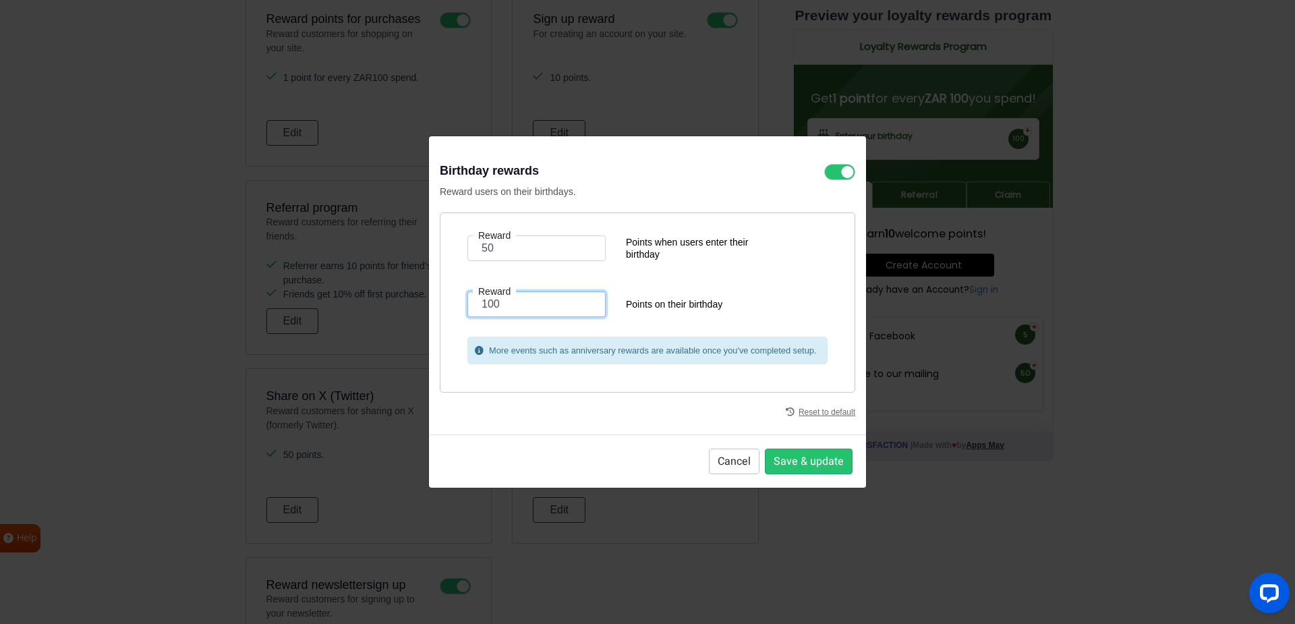
click at [387, 312] on div "Birthday rewards Reward users on their birthdays. Reward 50 Points when users e…" at bounding box center [647, 312] width 1295 height 624
type input "50"
click at [511, 252] on input "50" at bounding box center [536, 248] width 138 height 26
drag, startPoint x: 509, startPoint y: 252, endPoint x: 446, endPoint y: 254, distance: 62.8
click at [446, 254] on div "Reward 50 Points when users enter their birthday Reward 50 Points on their birt…" at bounding box center [647, 302] width 415 height 180
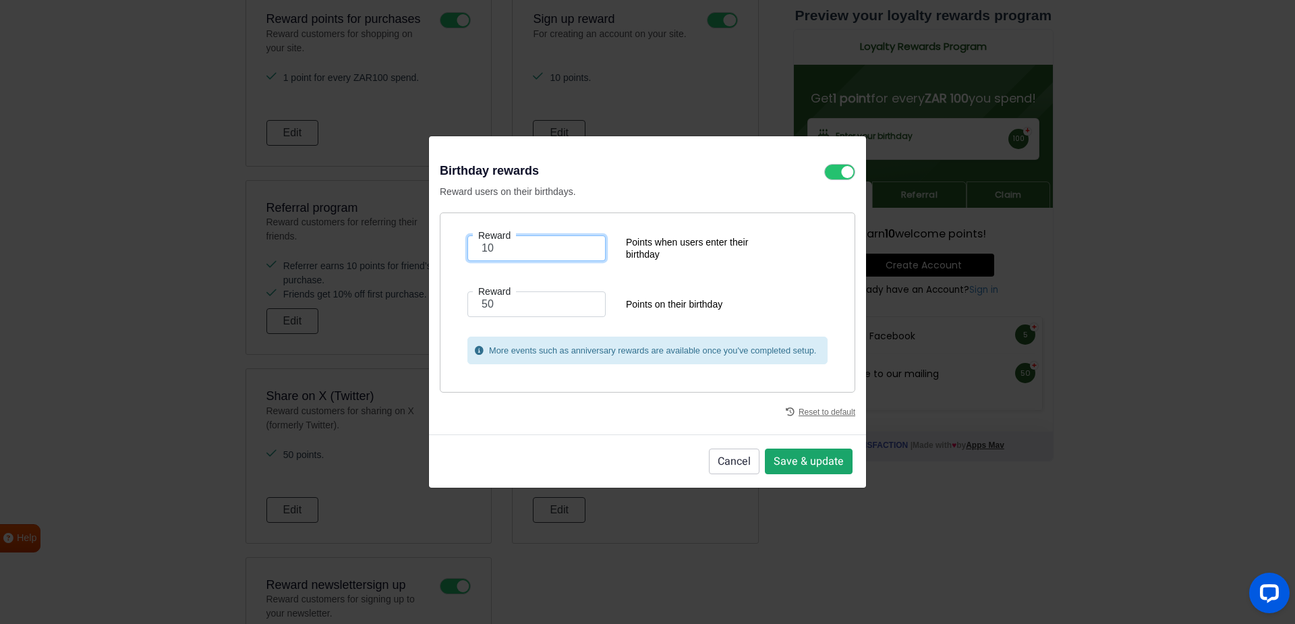
type input "10"
click at [791, 458] on button "Save & update" at bounding box center [809, 461] width 88 height 26
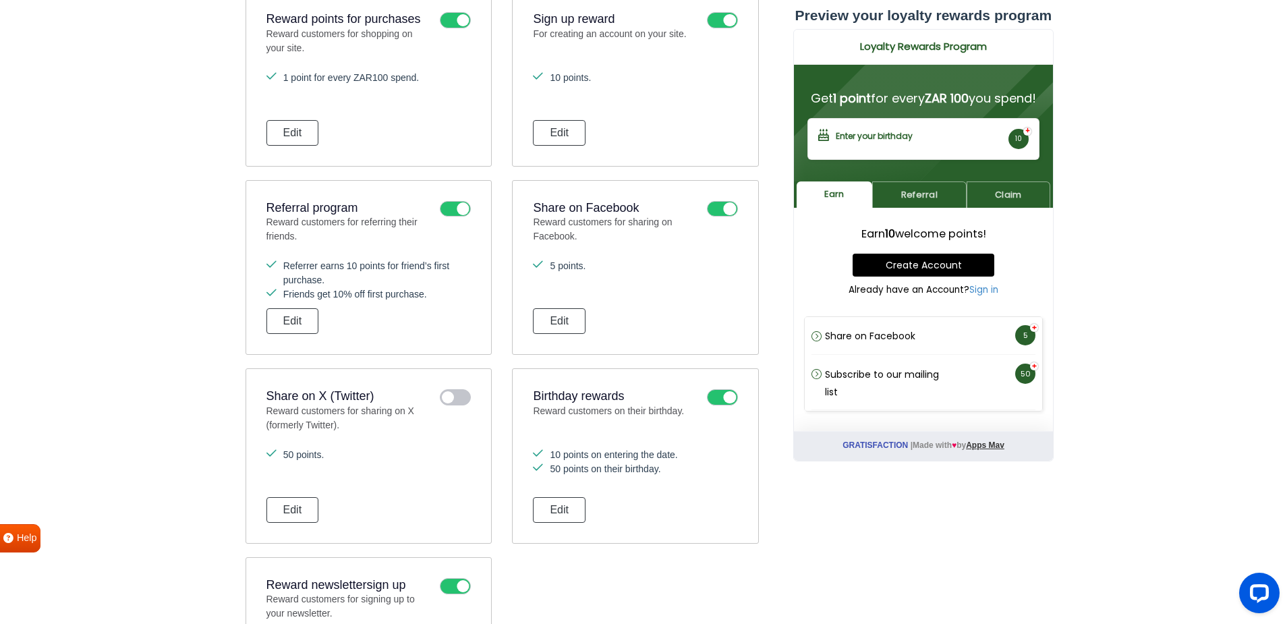
scroll to position [647, 0]
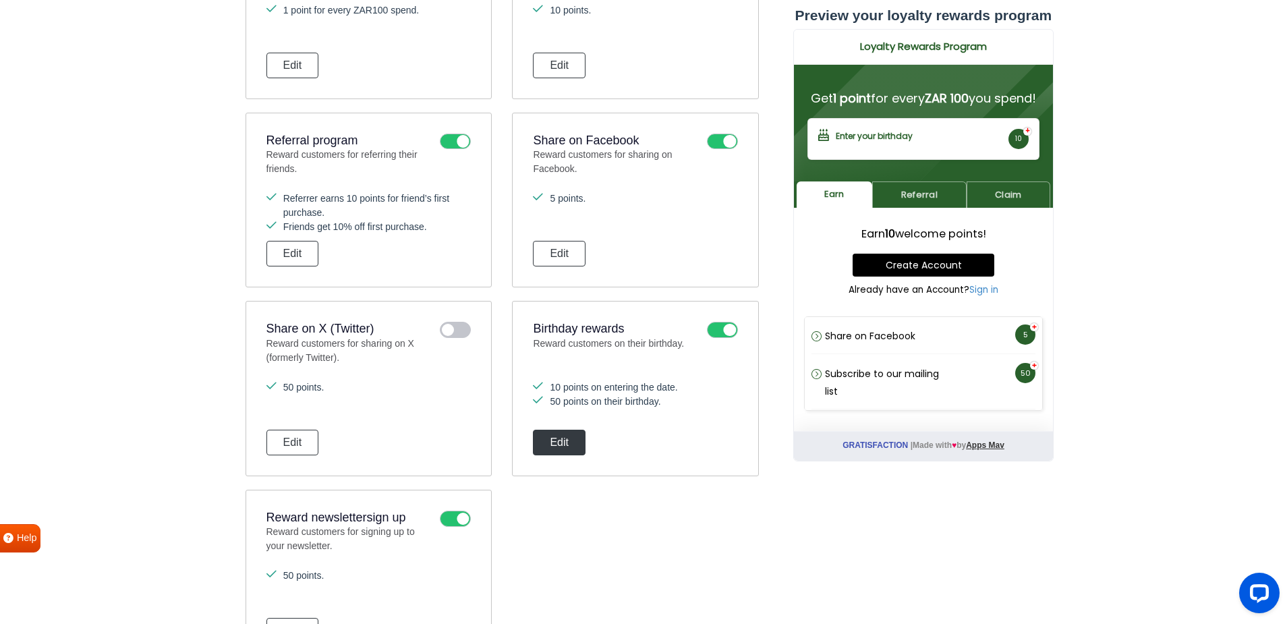
click at [550, 442] on button "Edit" at bounding box center [559, 443] width 53 height 26
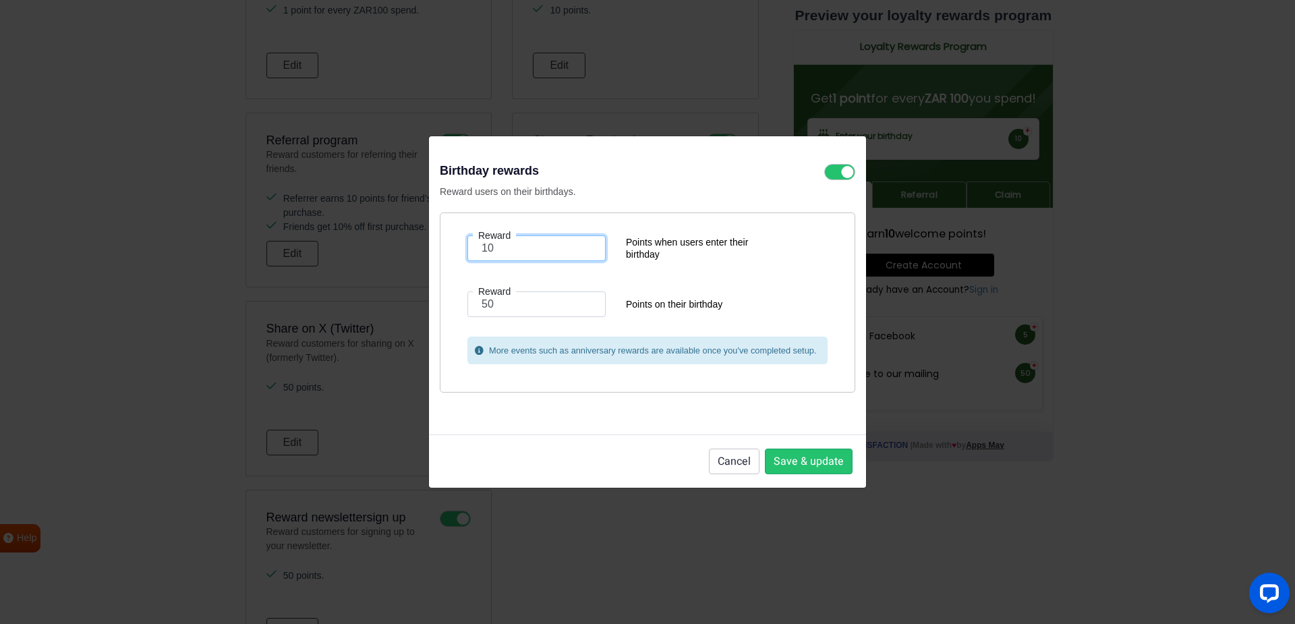
click at [519, 248] on input "10" at bounding box center [536, 248] width 138 height 26
type input "1"
click at [846, 460] on button "Save & update" at bounding box center [809, 461] width 88 height 26
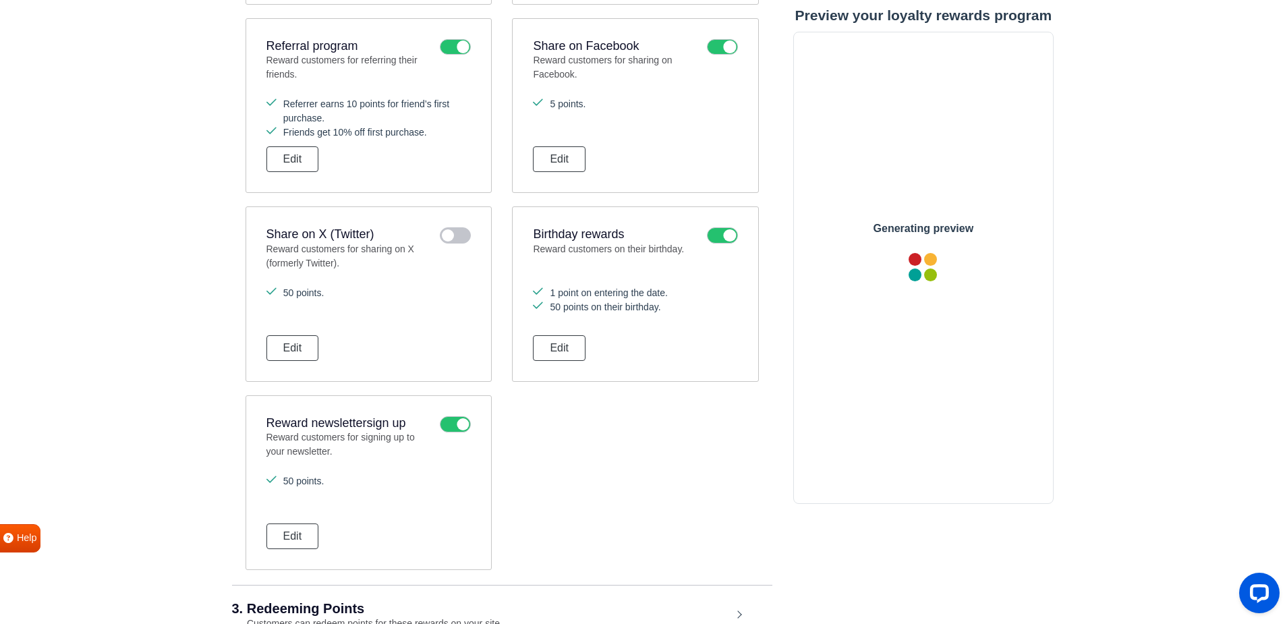
scroll to position [782, 0]
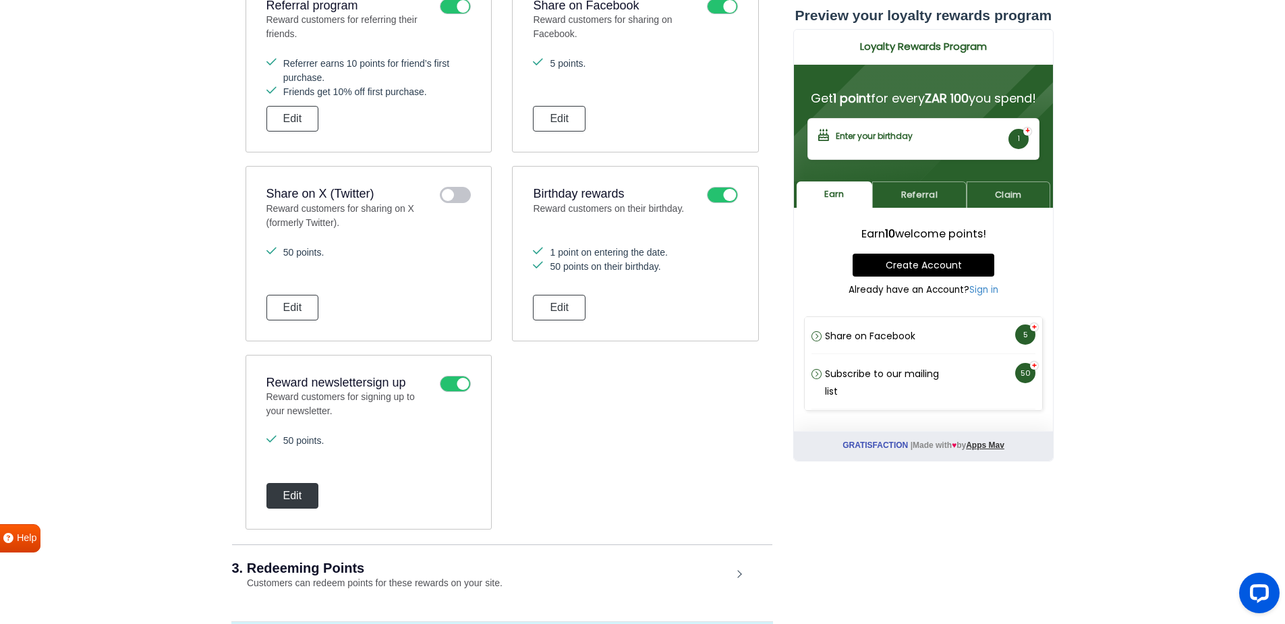
click at [301, 494] on button "Edit" at bounding box center [292, 496] width 53 height 26
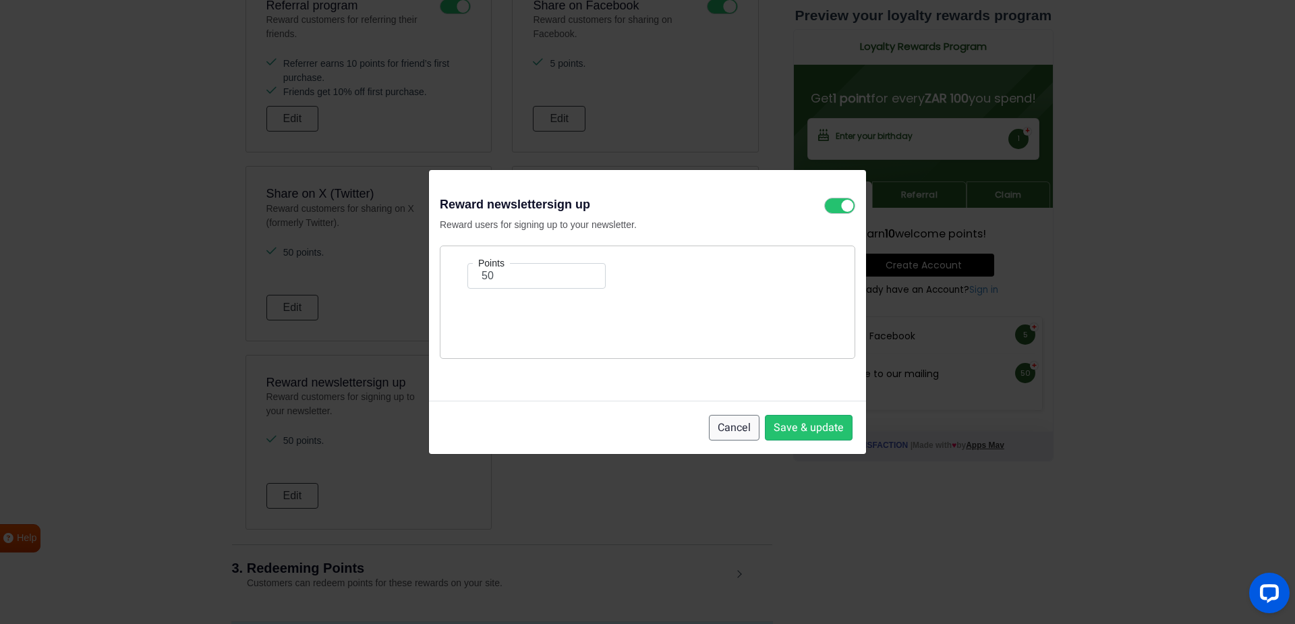
click at [738, 431] on button "Cancel" at bounding box center [734, 428] width 51 height 26
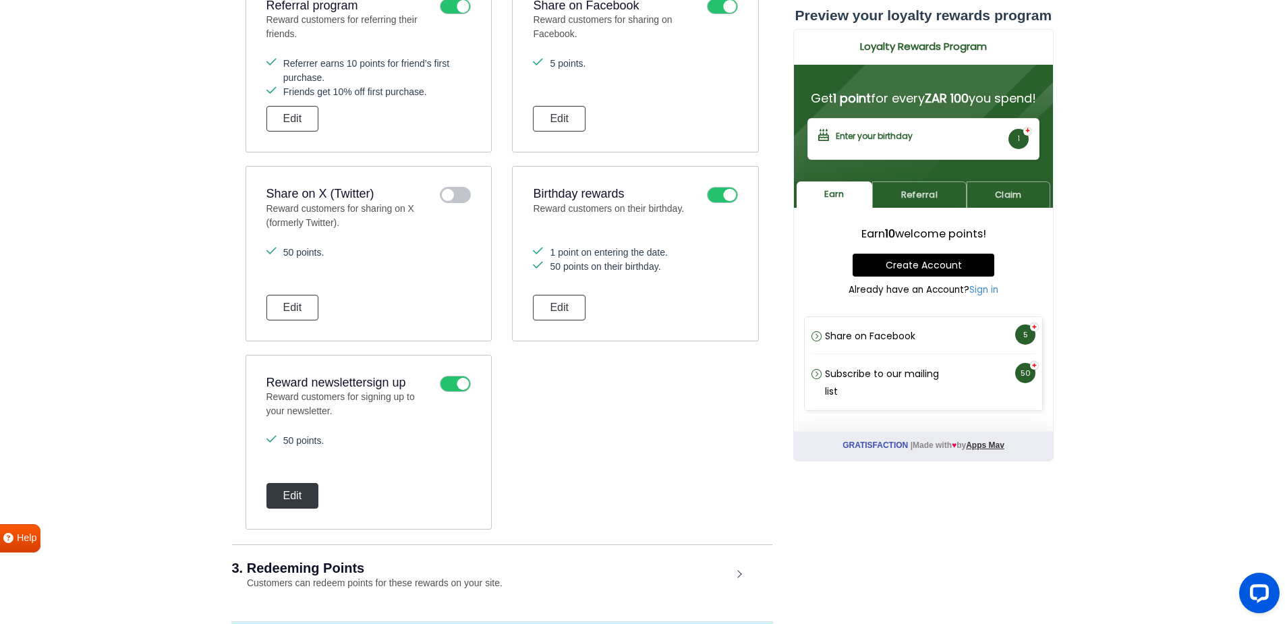
click at [299, 492] on button "Edit" at bounding box center [292, 496] width 53 height 26
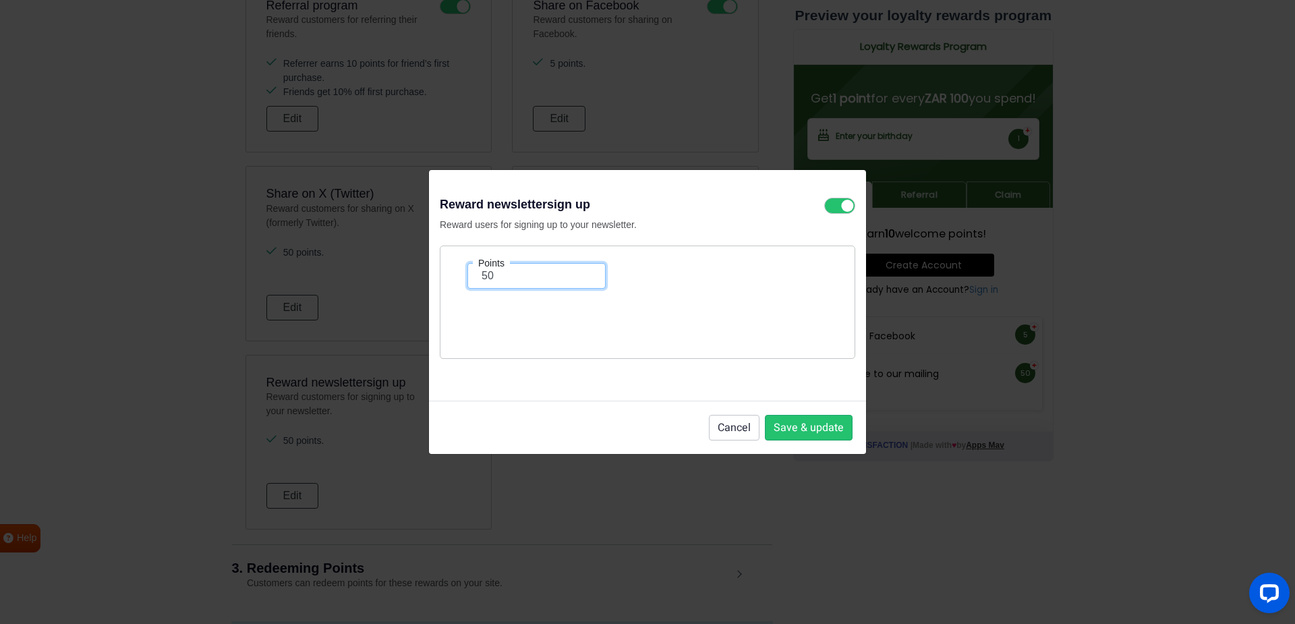
click at [506, 281] on input "50" at bounding box center [536, 276] width 138 height 26
drag, startPoint x: 504, startPoint y: 278, endPoint x: 484, endPoint y: 278, distance: 20.2
click at [484, 278] on input "50" at bounding box center [536, 276] width 138 height 26
type input "5"
click at [788, 427] on button "Save & update" at bounding box center [809, 428] width 88 height 26
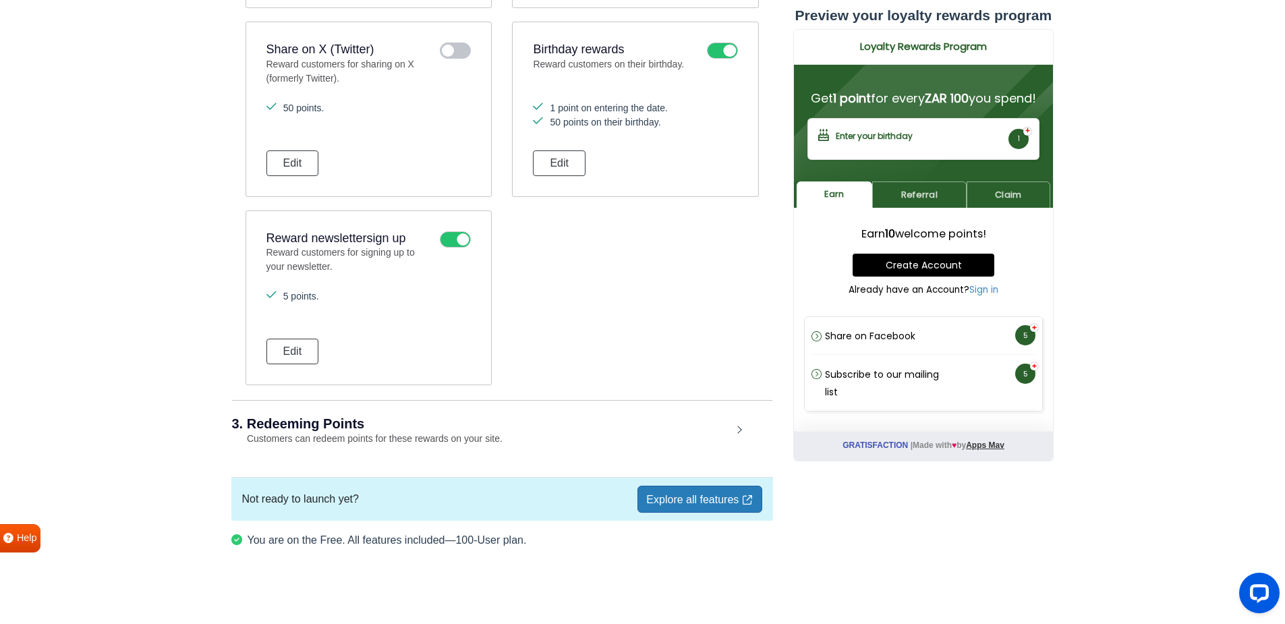
scroll to position [929, 0]
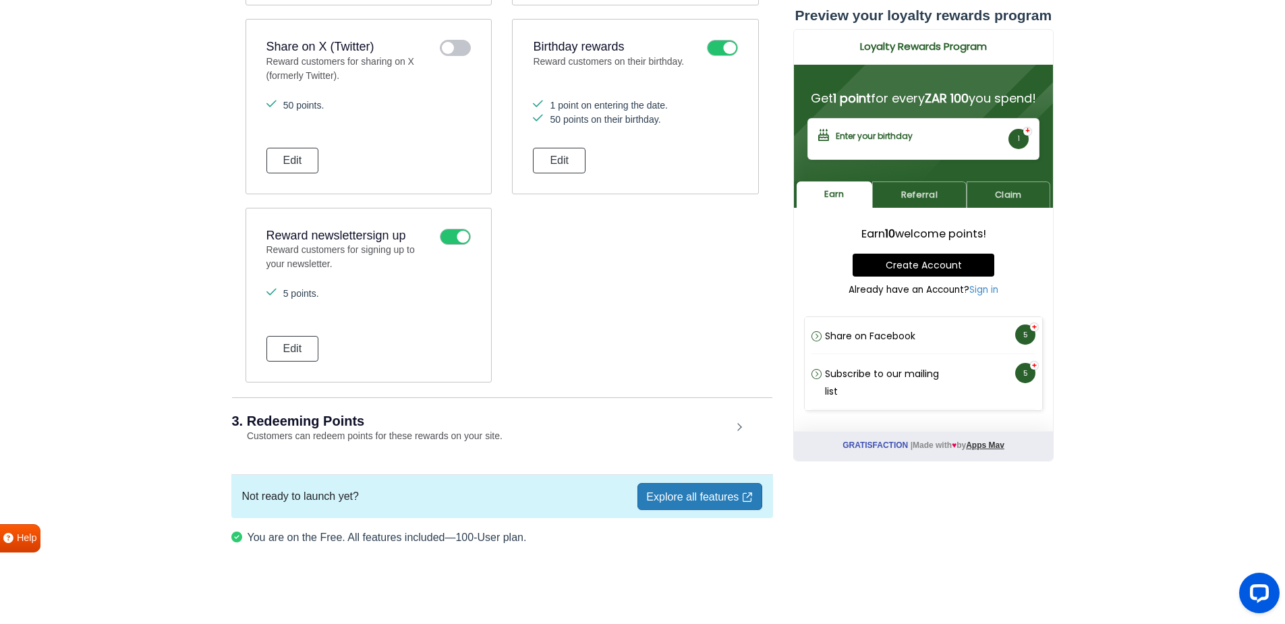
click at [734, 428] on div "3. Redeeming Points Customers can redeem points for these rewards on your site." at bounding box center [502, 428] width 540 height 63
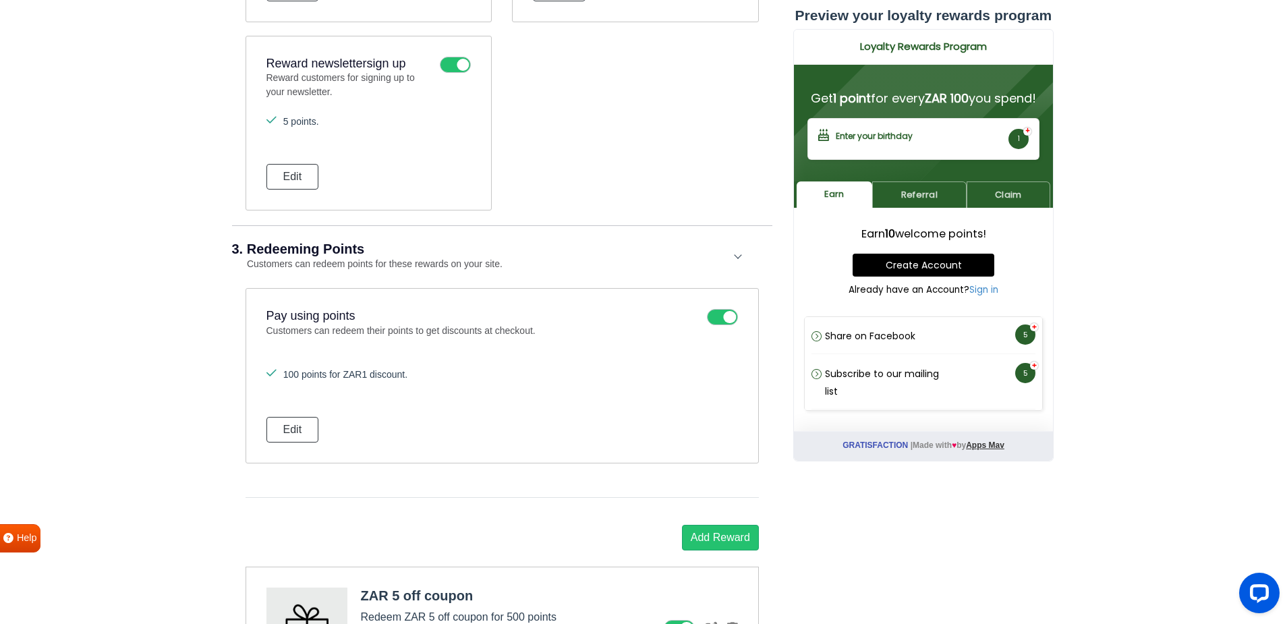
scroll to position [1132, 0]
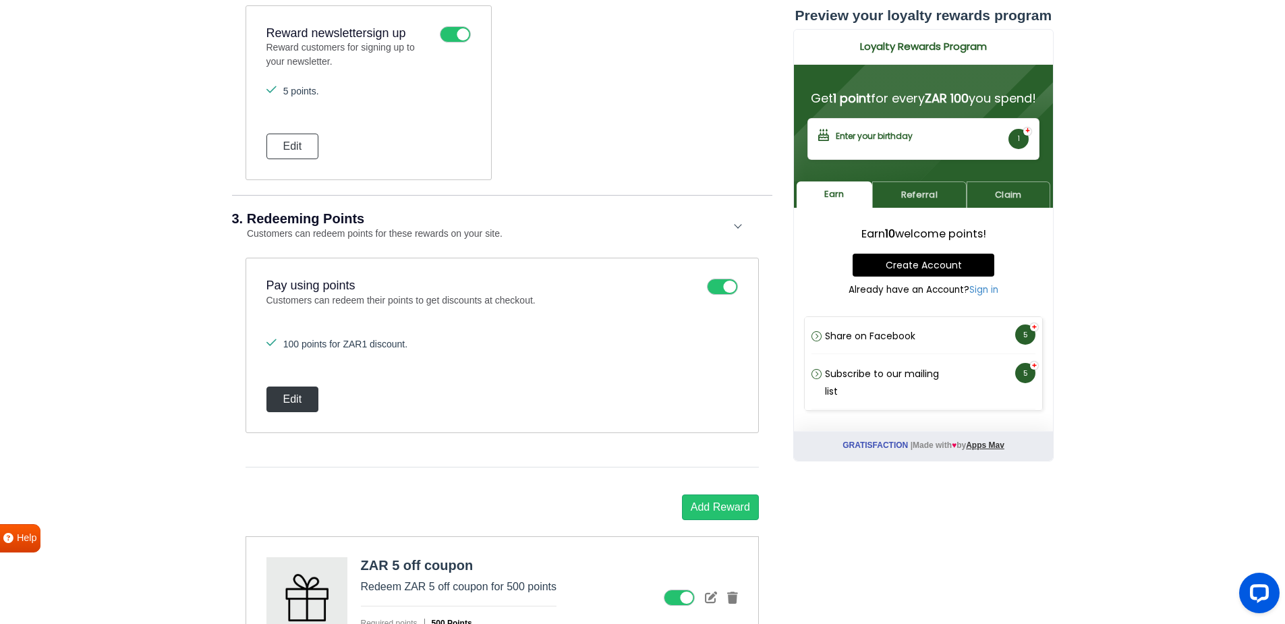
click at [307, 398] on button "Edit" at bounding box center [292, 399] width 53 height 26
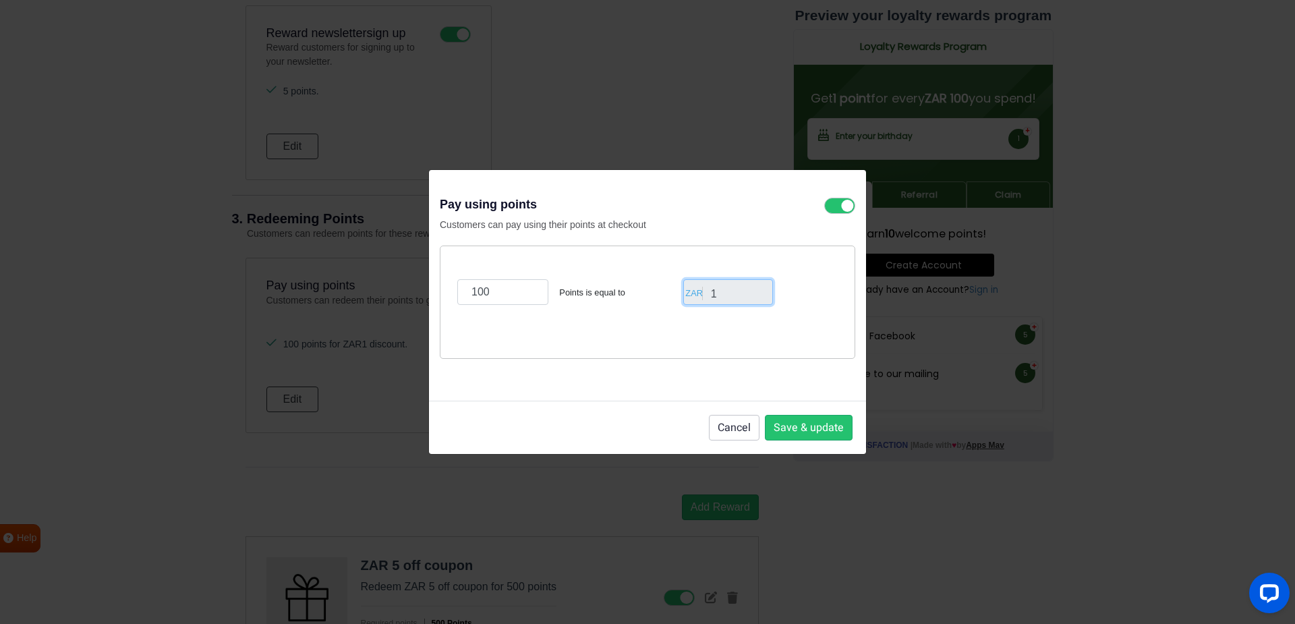
click at [745, 293] on input "1" at bounding box center [728, 292] width 90 height 26
click at [732, 289] on input "1" at bounding box center [728, 292] width 90 height 26
click at [718, 297] on input "1" at bounding box center [728, 292] width 90 height 26
click at [707, 289] on input "1" at bounding box center [728, 292] width 90 height 26
click at [718, 288] on input "1" at bounding box center [728, 292] width 90 height 26
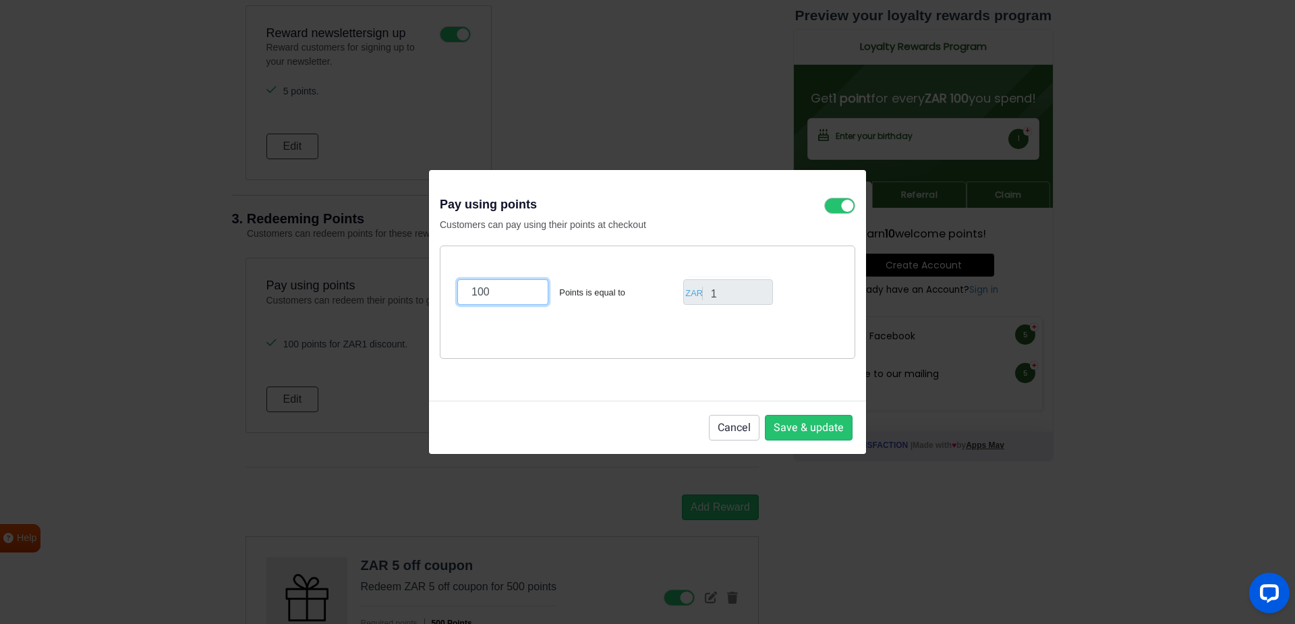
click at [515, 285] on input "100" at bounding box center [502, 292] width 91 height 26
click at [717, 289] on input "1" at bounding box center [728, 292] width 90 height 26
drag, startPoint x: 521, startPoint y: 299, endPoint x: 438, endPoint y: 290, distance: 82.8
click at [438, 290] on div "Pay using points Customers can pay using their points at checkout 100 Points is…" at bounding box center [647, 285] width 437 height 231
type input "1"
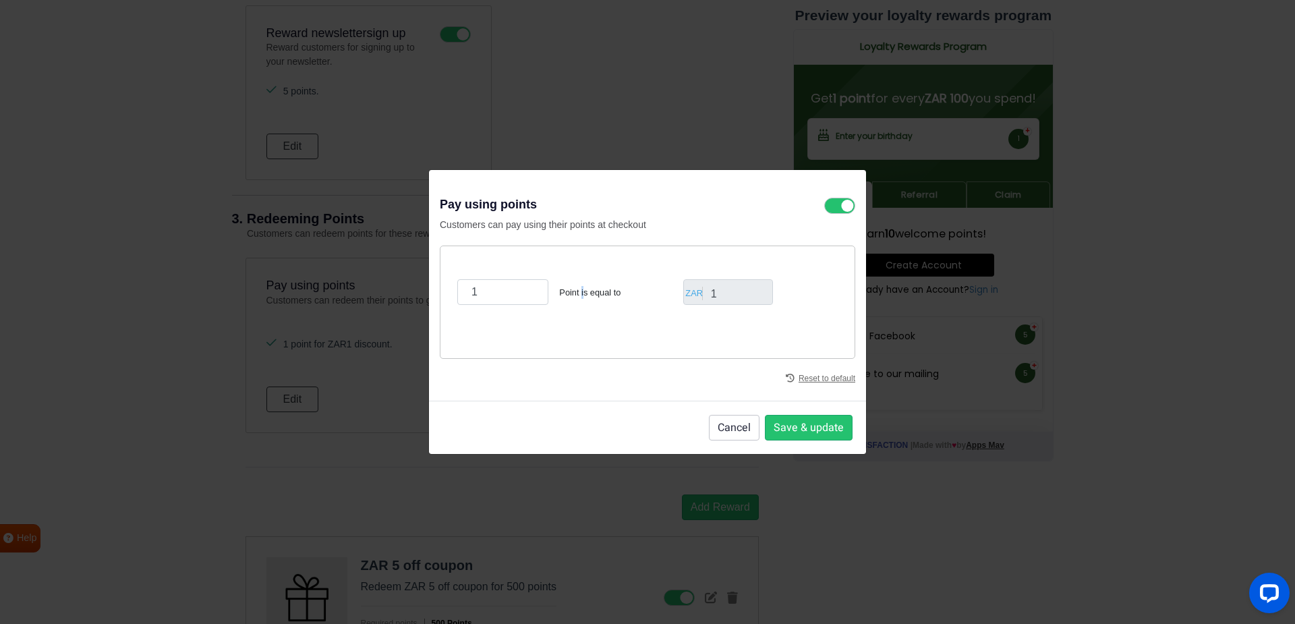
click at [581, 335] on div "1 Point is equal to ZAR 1" at bounding box center [647, 301] width 415 height 113
click at [796, 430] on button "Save & update" at bounding box center [809, 428] width 88 height 26
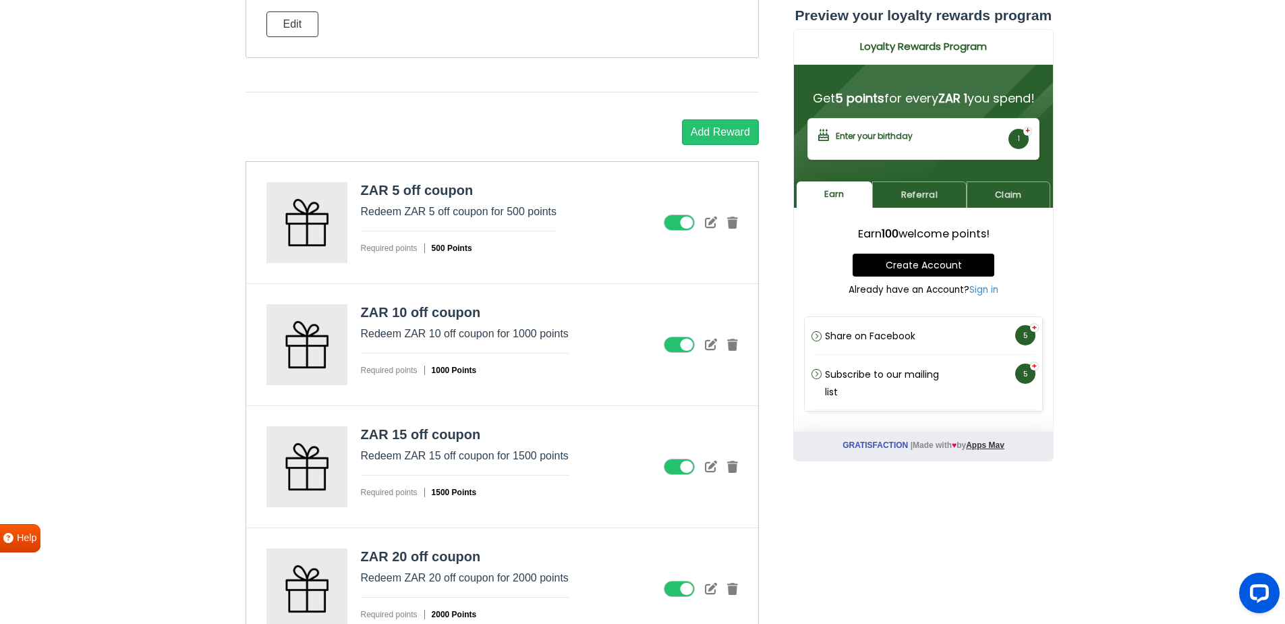
scroll to position [1536, 0]
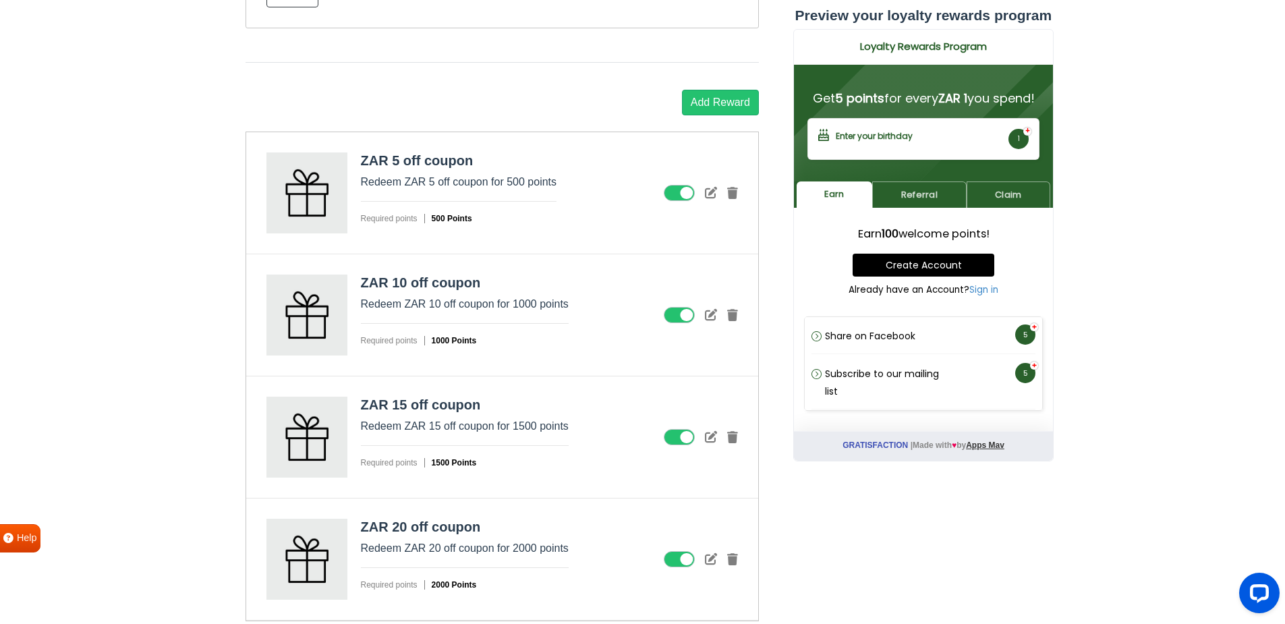
click at [690, 196] on icon at bounding box center [679, 193] width 31 height 16
click at [0, 0] on input "checkbox" at bounding box center [0, 0] width 0 height 0
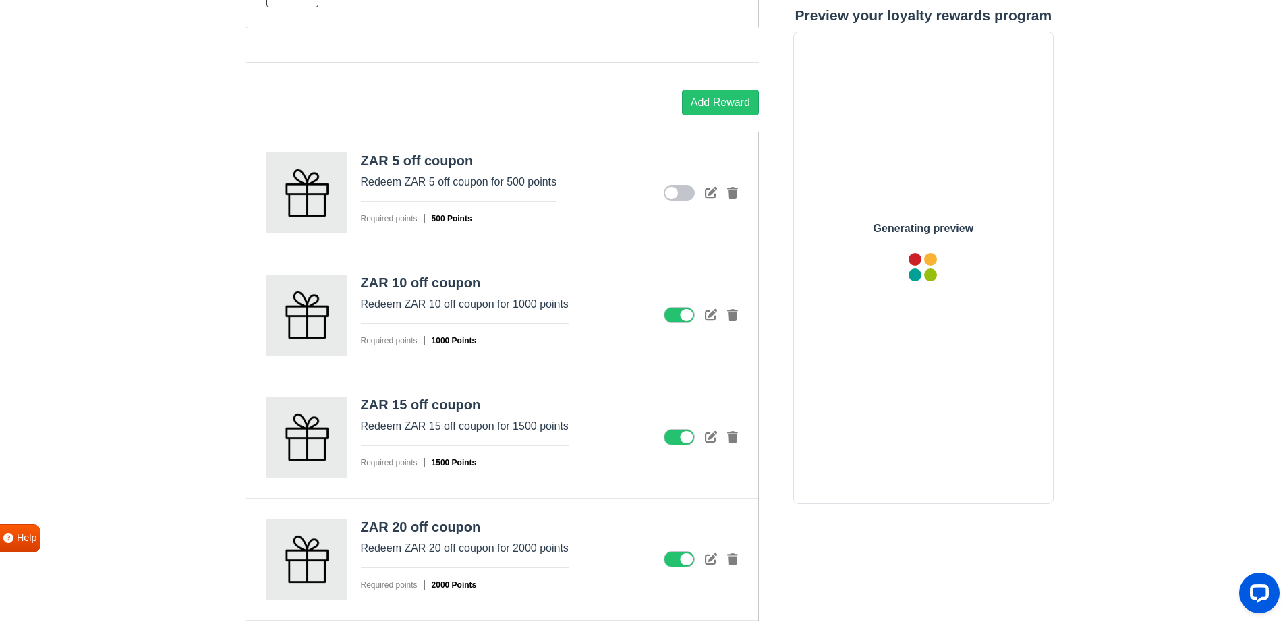
scroll to position [0, 0]
click at [687, 318] on icon at bounding box center [679, 315] width 31 height 16
click at [0, 0] on input "checkbox" at bounding box center [0, 0] width 0 height 0
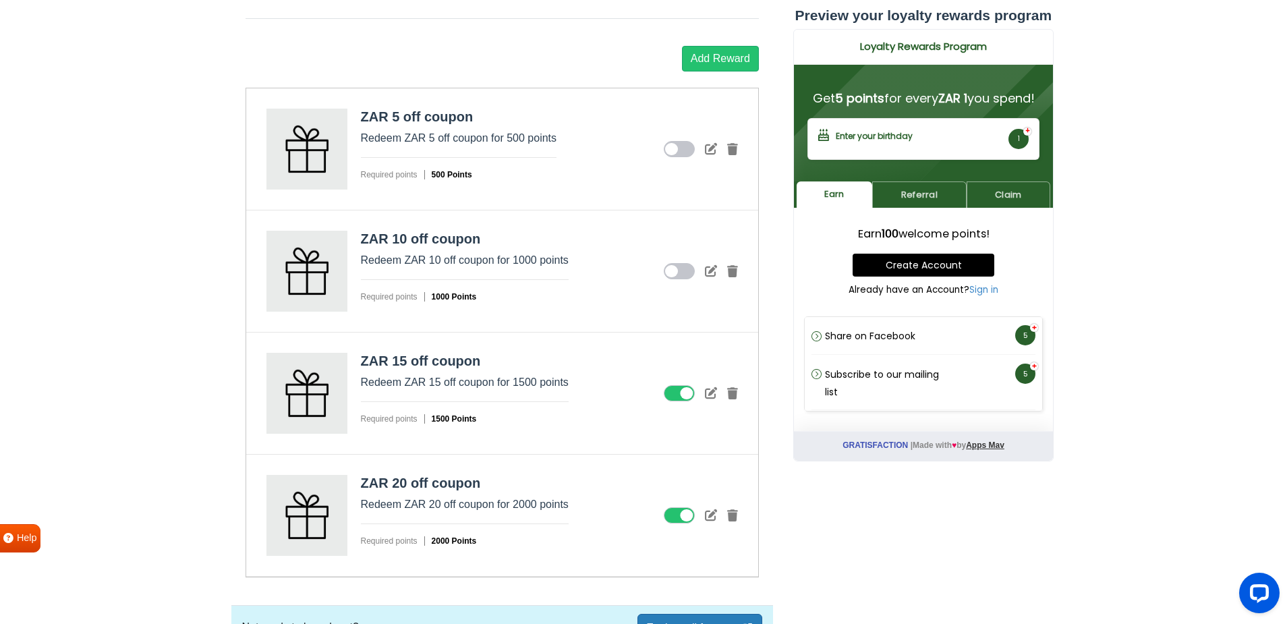
scroll to position [1604, 0]
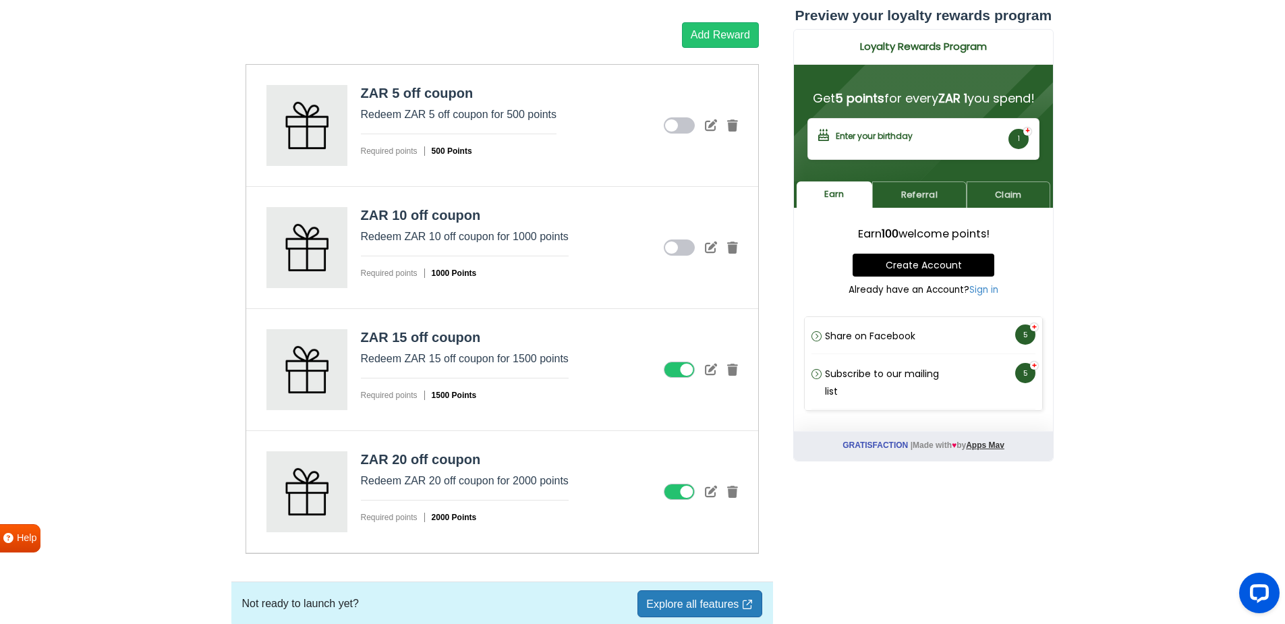
click at [689, 374] on icon at bounding box center [679, 369] width 31 height 16
click at [0, 0] on input "checkbox" at bounding box center [0, 0] width 0 height 0
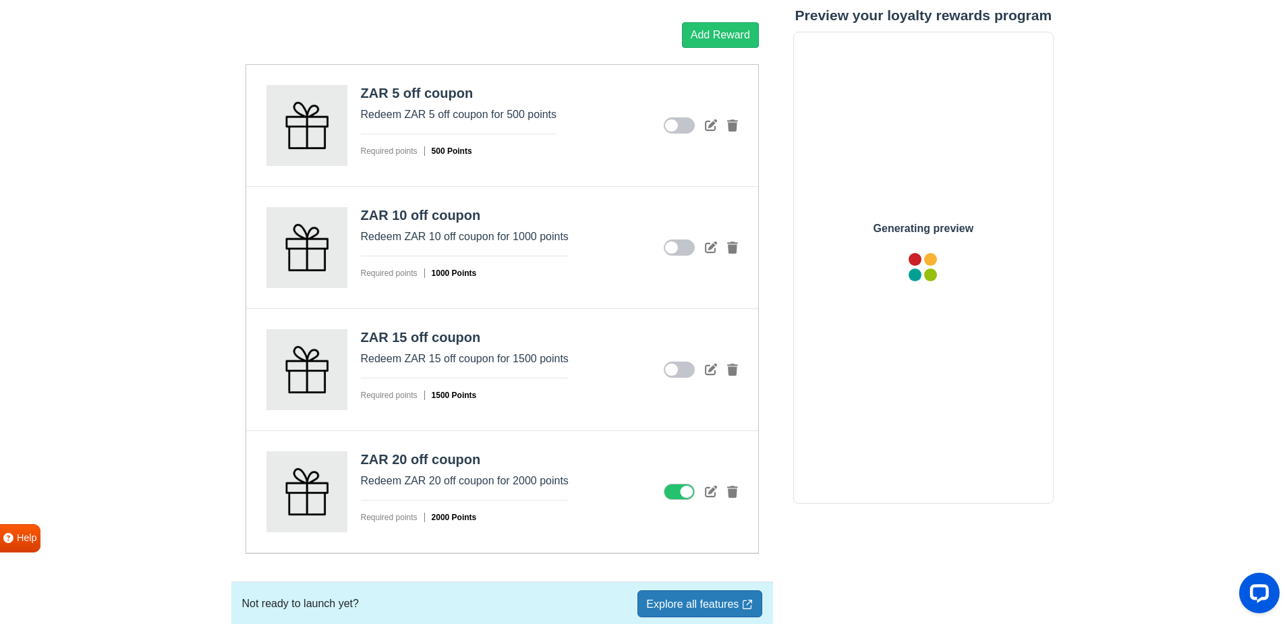
scroll to position [0, 0]
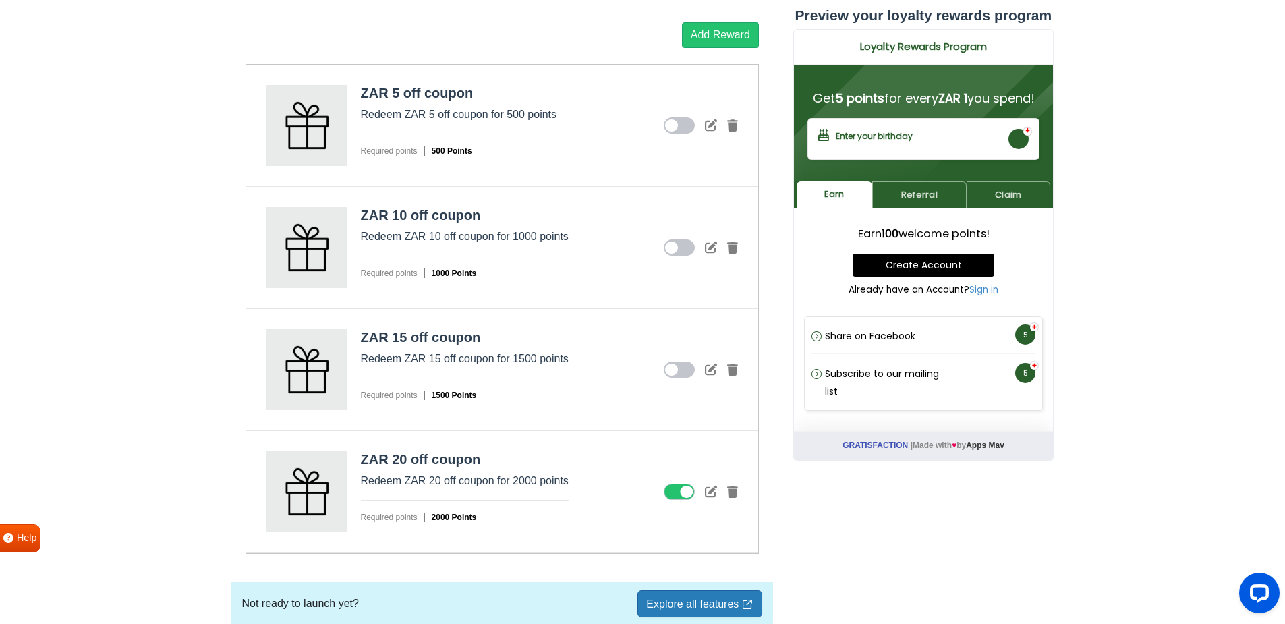
click at [688, 491] on icon at bounding box center [679, 492] width 31 height 16
click at [0, 0] on input "checkbox" at bounding box center [0, 0] width 0 height 0
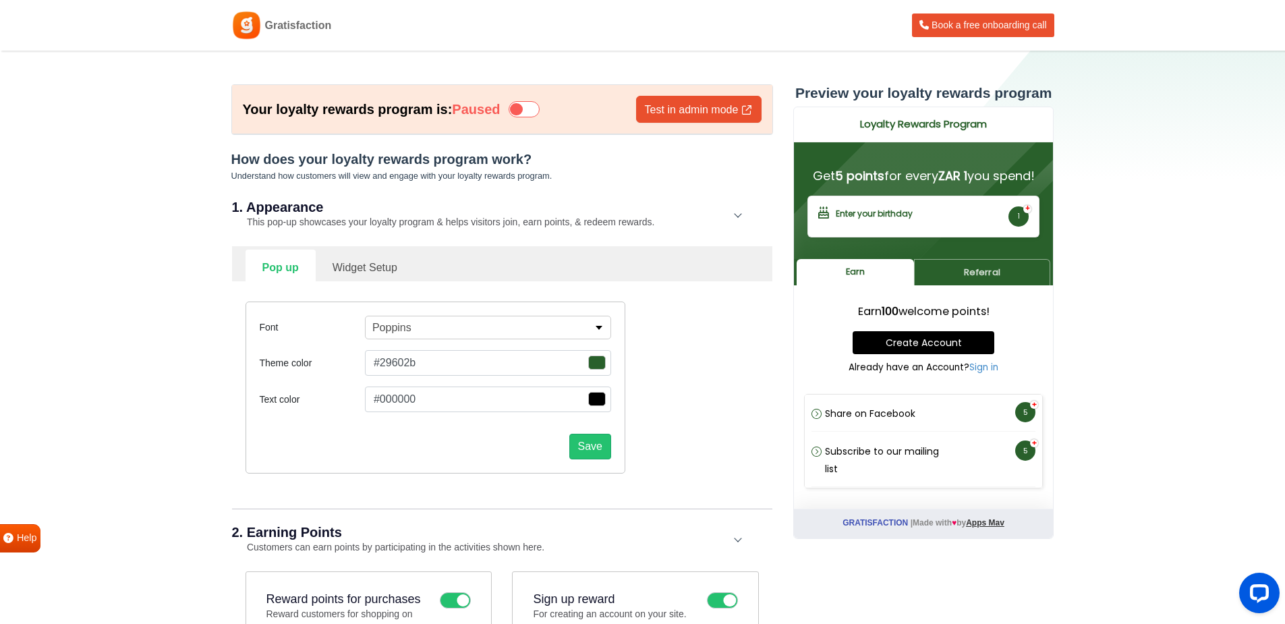
click at [523, 105] on icon at bounding box center [523, 109] width 31 height 16
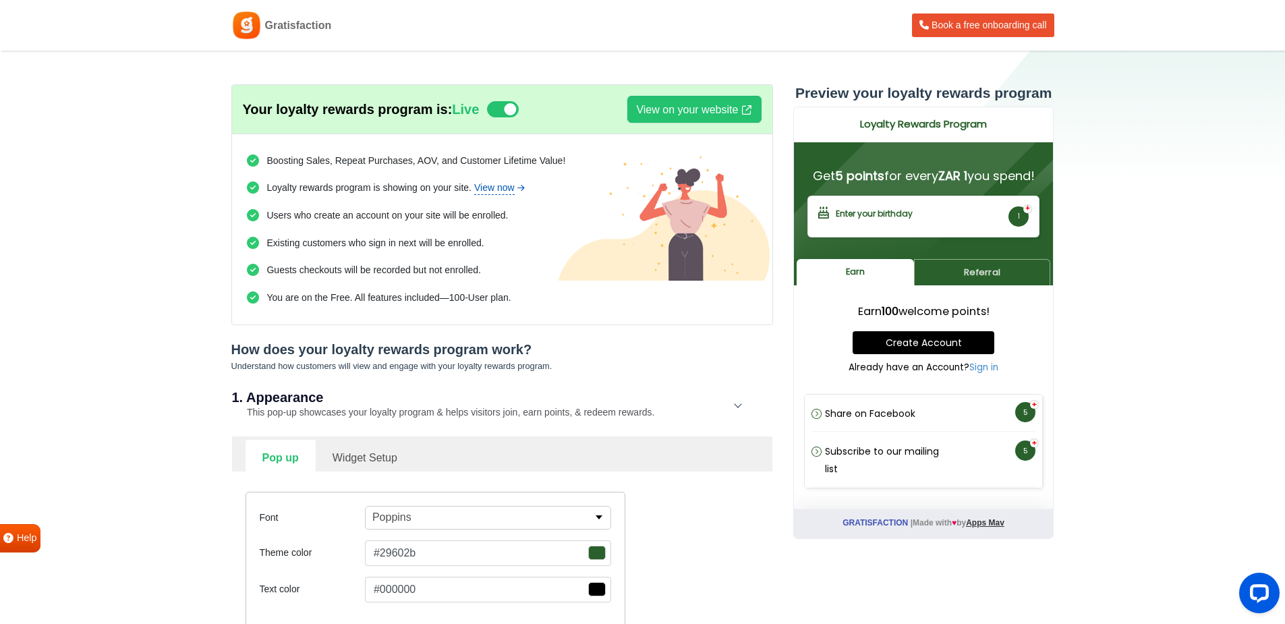
click at [516, 190] on link "View now" at bounding box center [500, 188] width 52 height 14
click at [720, 107] on link "View on your website" at bounding box center [694, 109] width 134 height 27
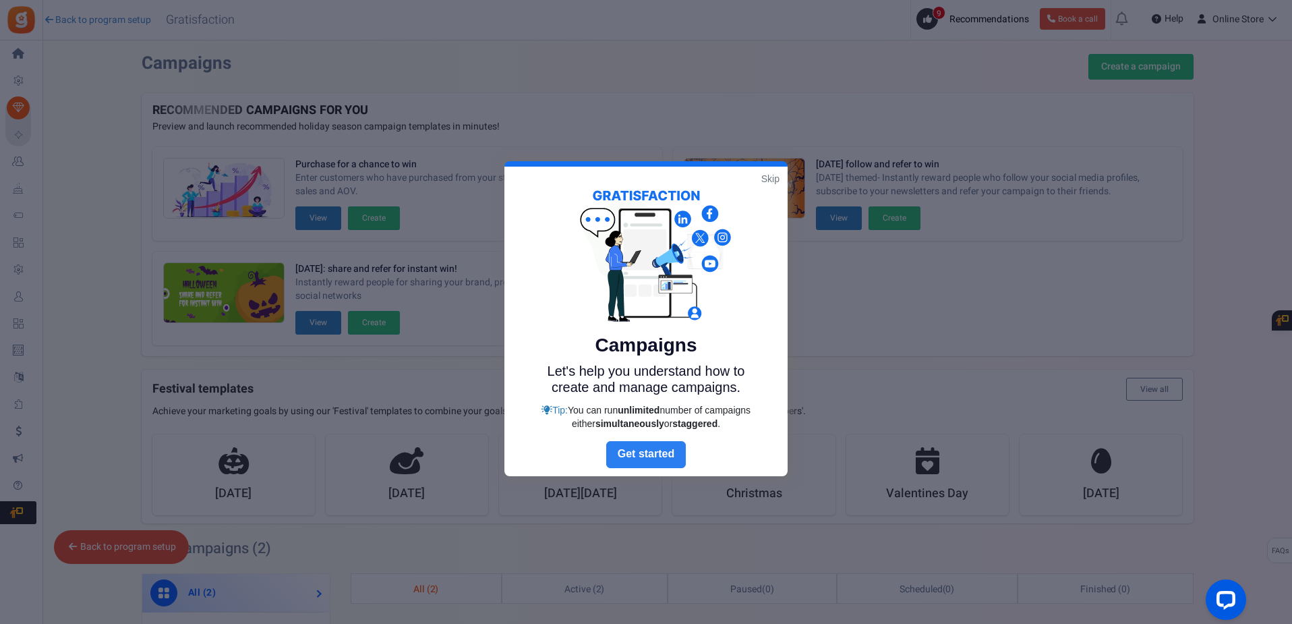
click at [657, 453] on link "Next" at bounding box center [646, 454] width 80 height 27
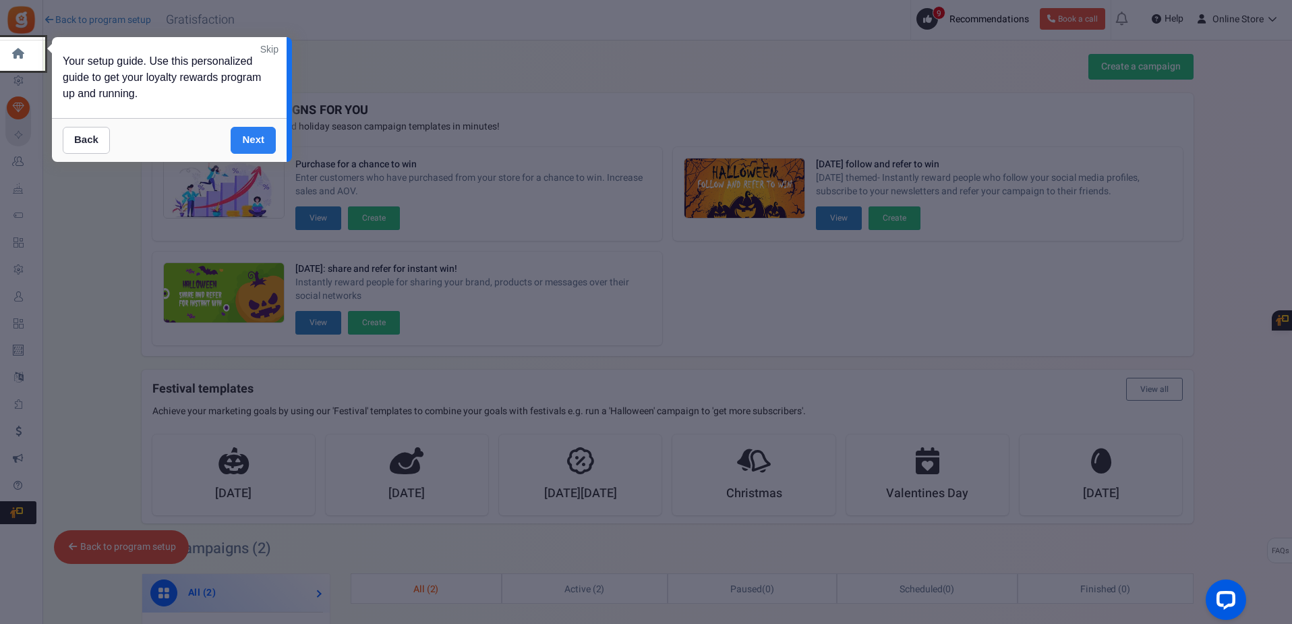
click at [241, 141] on link "Next" at bounding box center [253, 140] width 45 height 27
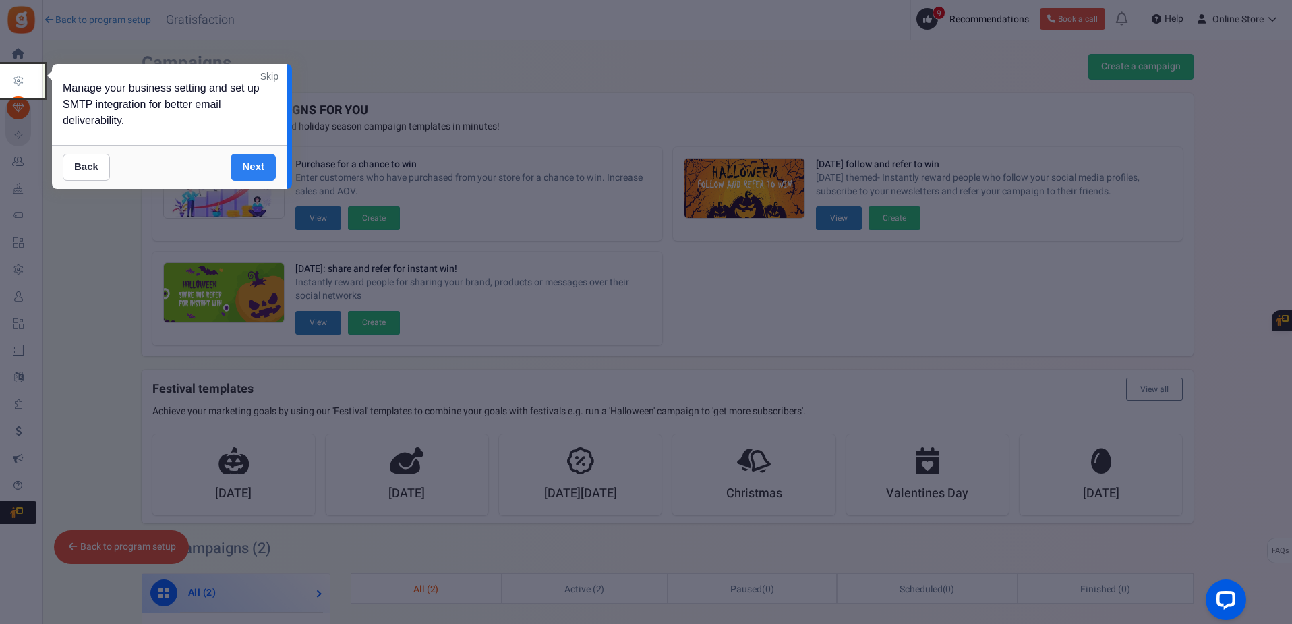
click at [246, 161] on link "Next" at bounding box center [253, 167] width 45 height 27
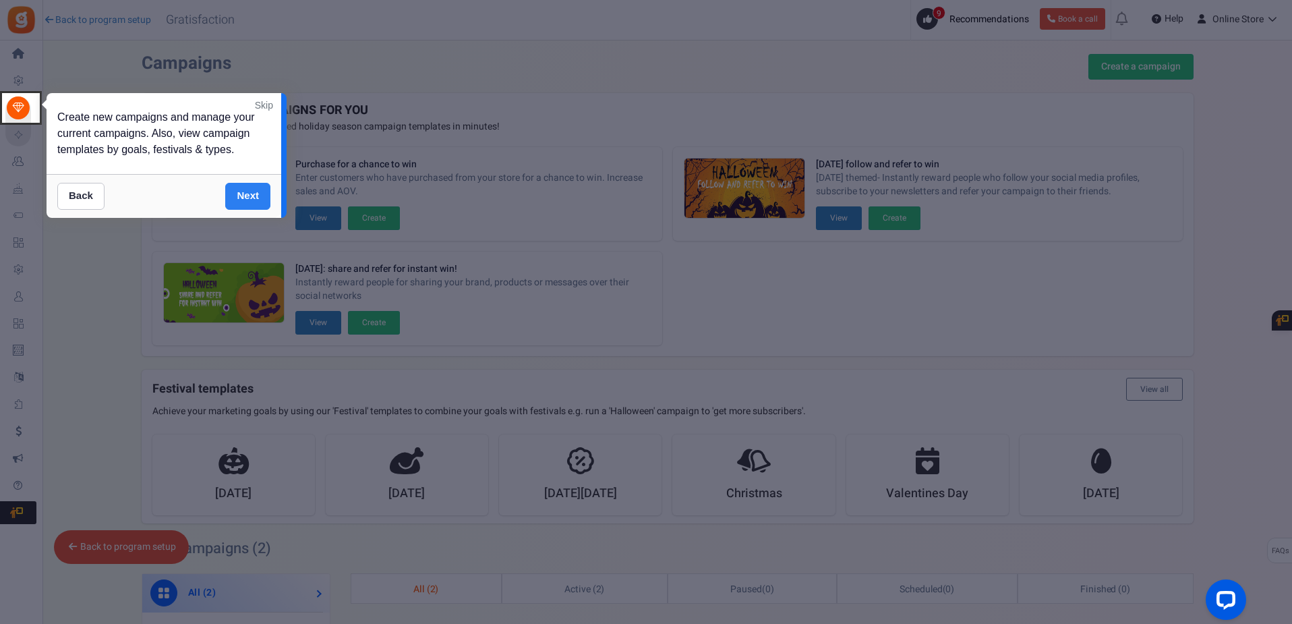
click at [245, 189] on link "Next" at bounding box center [247, 196] width 45 height 27
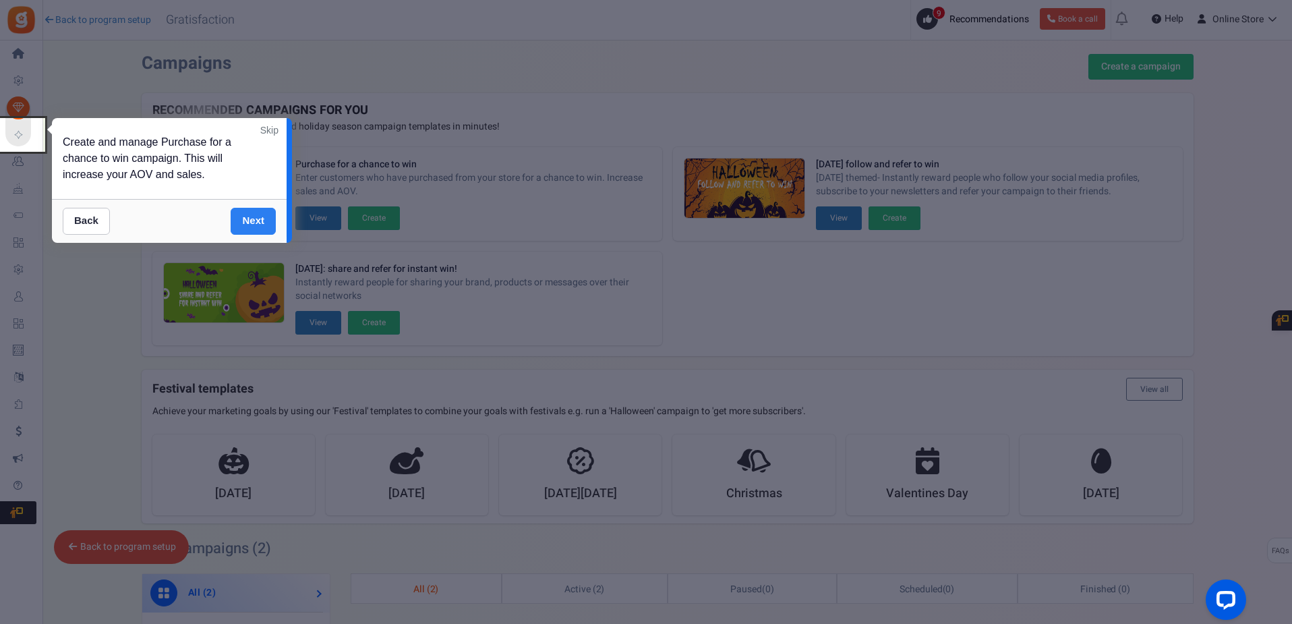
click at [248, 212] on link "Next" at bounding box center [253, 221] width 45 height 27
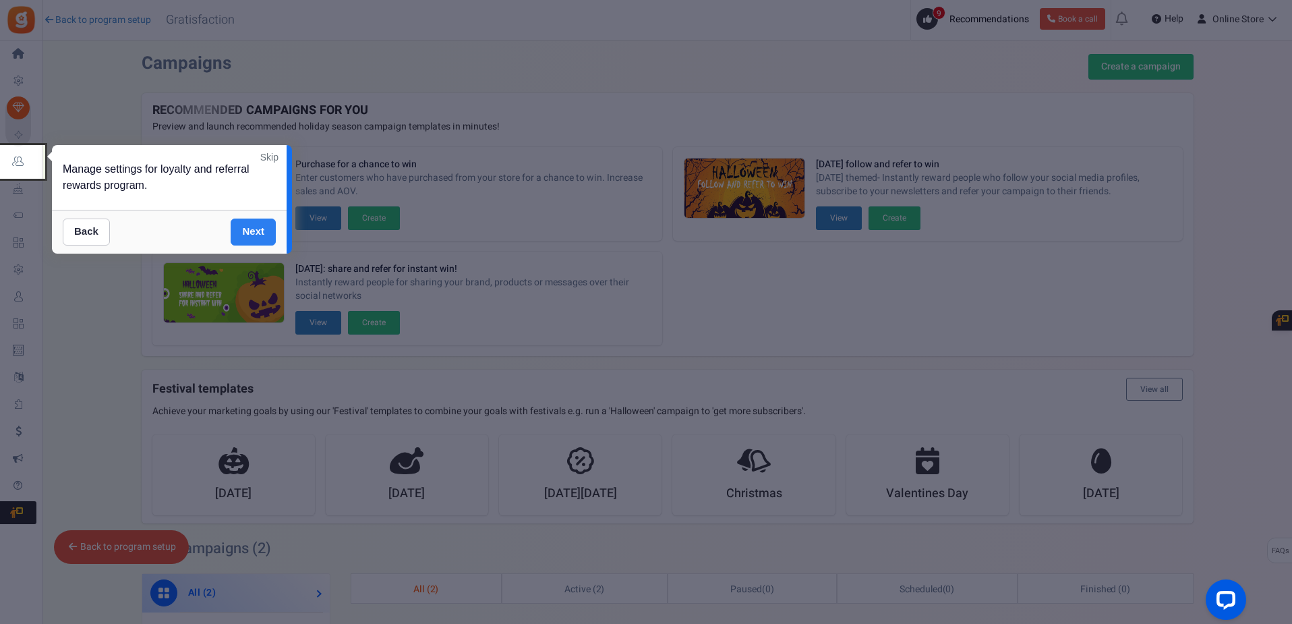
click at [249, 224] on link "Next" at bounding box center [253, 232] width 45 height 27
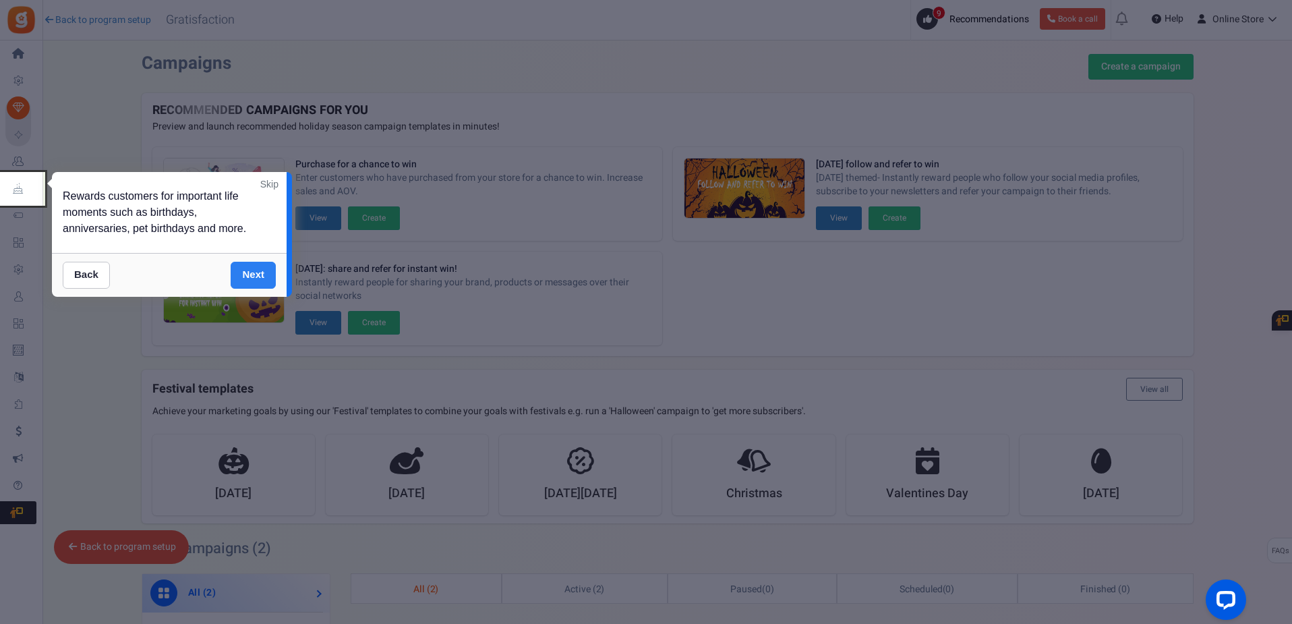
click at [255, 264] on link "Next" at bounding box center [253, 275] width 45 height 27
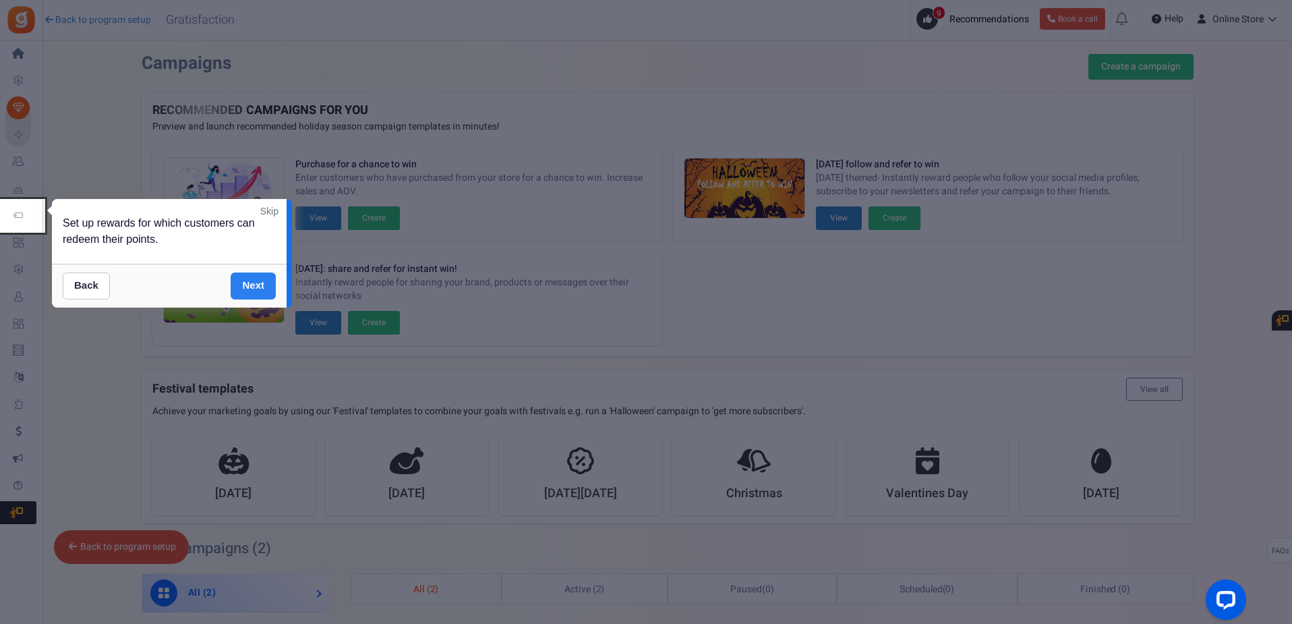
click at [260, 285] on link "Next" at bounding box center [253, 285] width 45 height 27
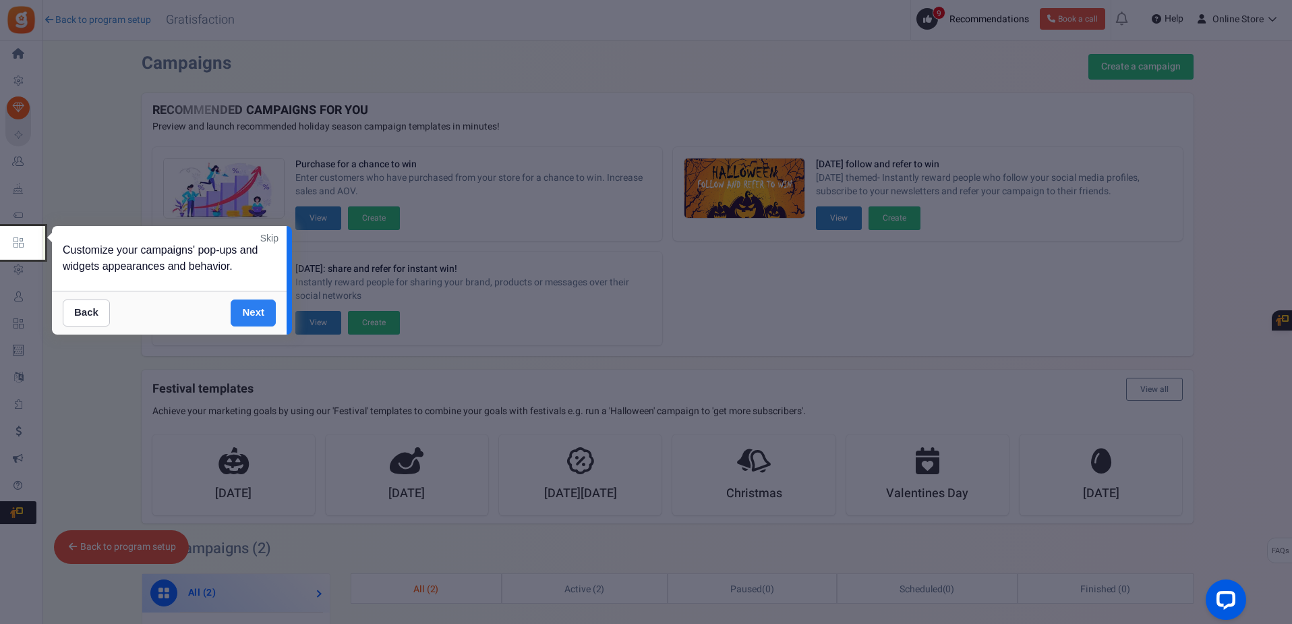
click at [250, 308] on link "Next" at bounding box center [253, 312] width 45 height 27
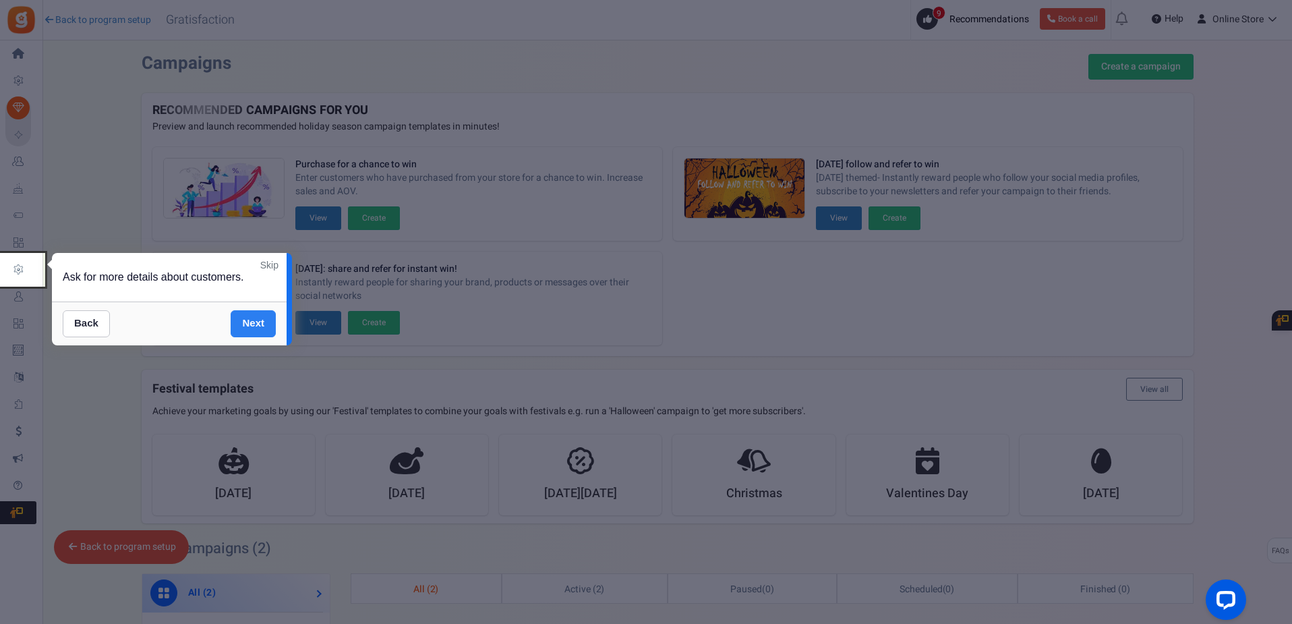
click at [250, 320] on link "Next" at bounding box center [253, 323] width 45 height 27
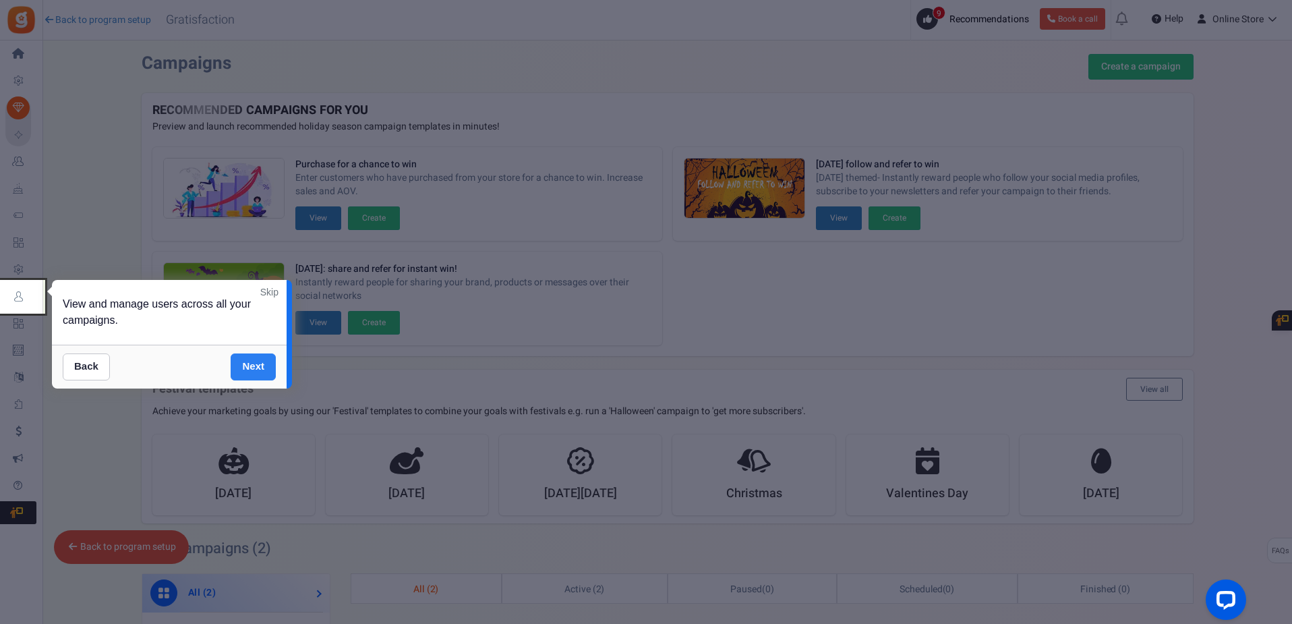
click at [252, 372] on link "Next" at bounding box center [253, 366] width 45 height 27
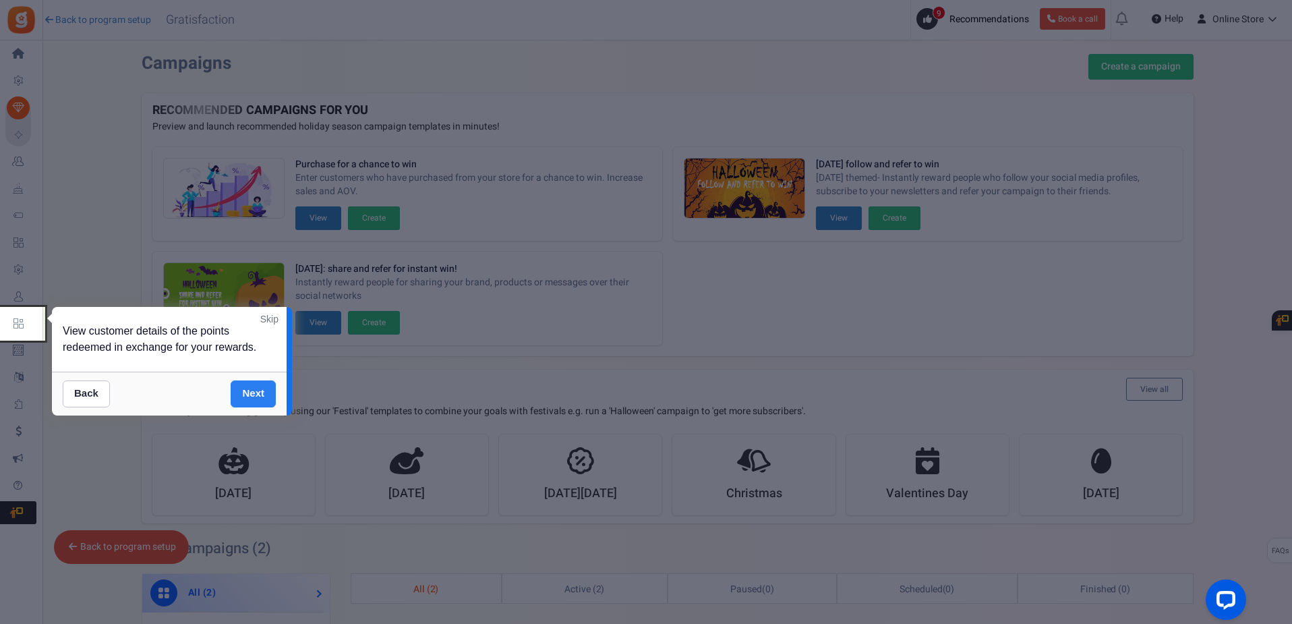
click at [263, 392] on link "Next" at bounding box center [253, 393] width 45 height 27
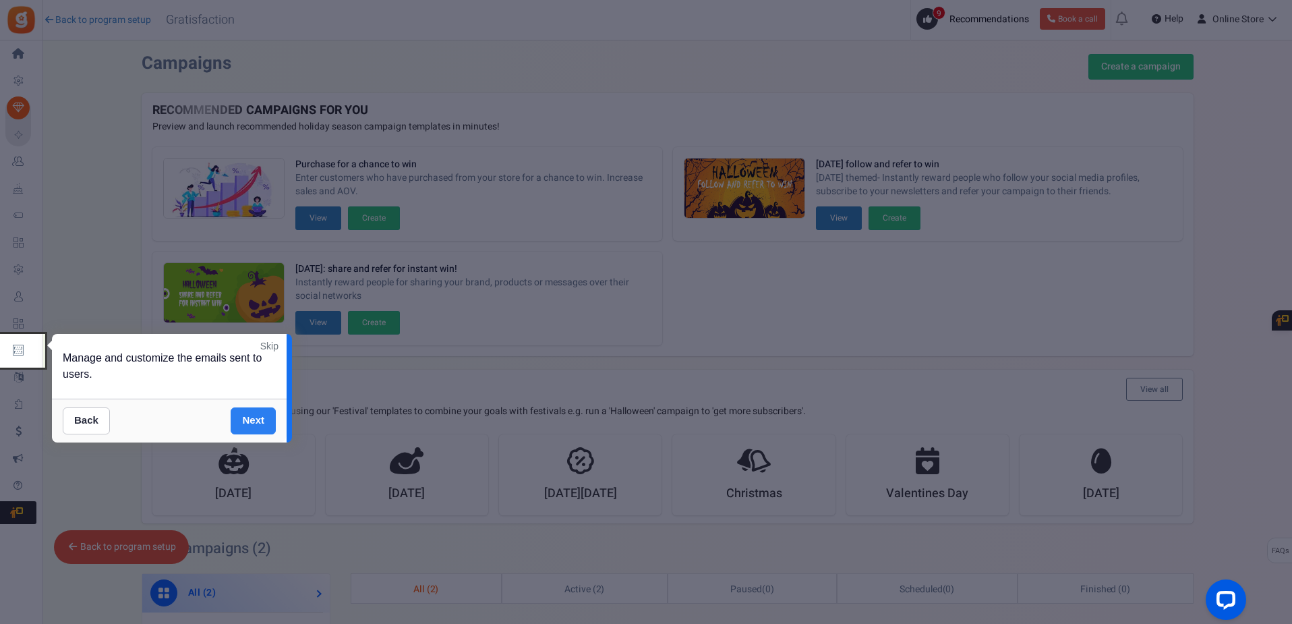
click at [265, 417] on link "Next" at bounding box center [253, 420] width 45 height 27
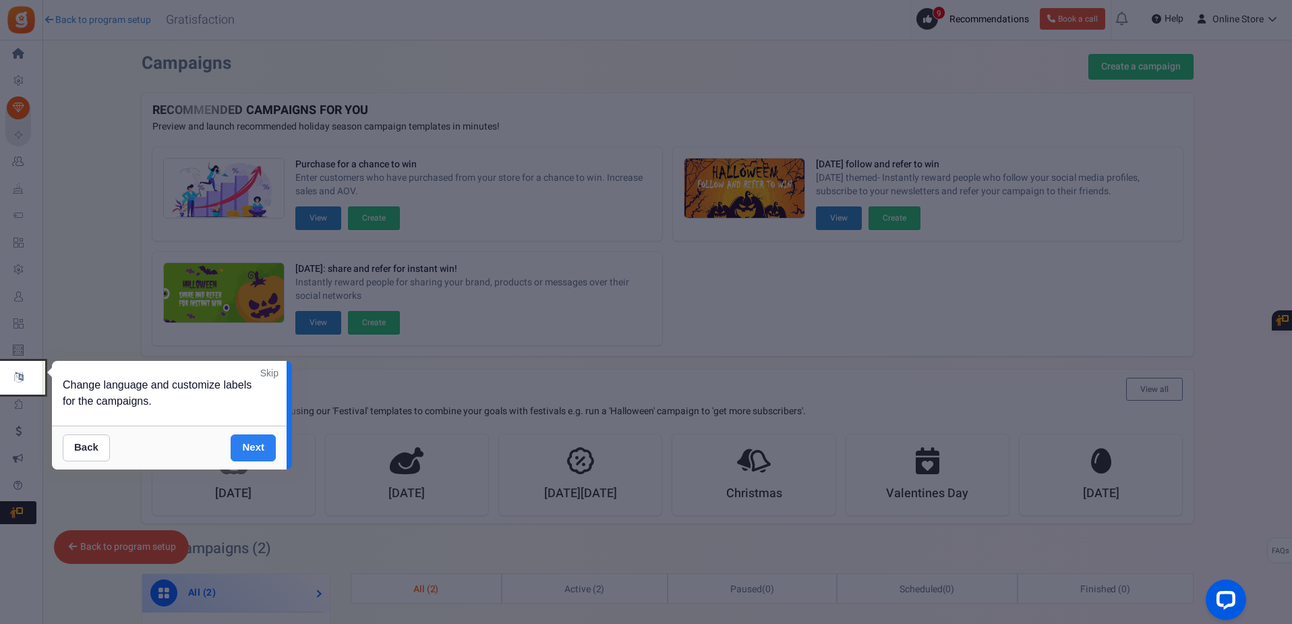
click at [262, 437] on link "Next" at bounding box center [253, 447] width 45 height 27
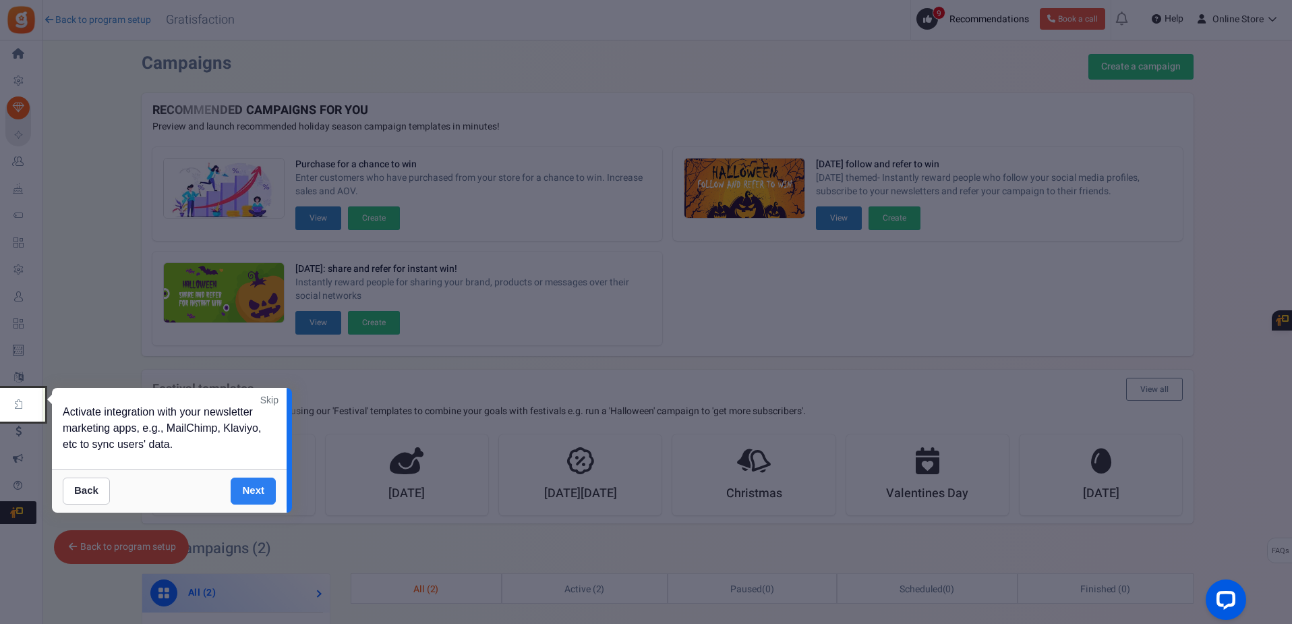
click at [252, 488] on link "Next" at bounding box center [253, 490] width 45 height 27
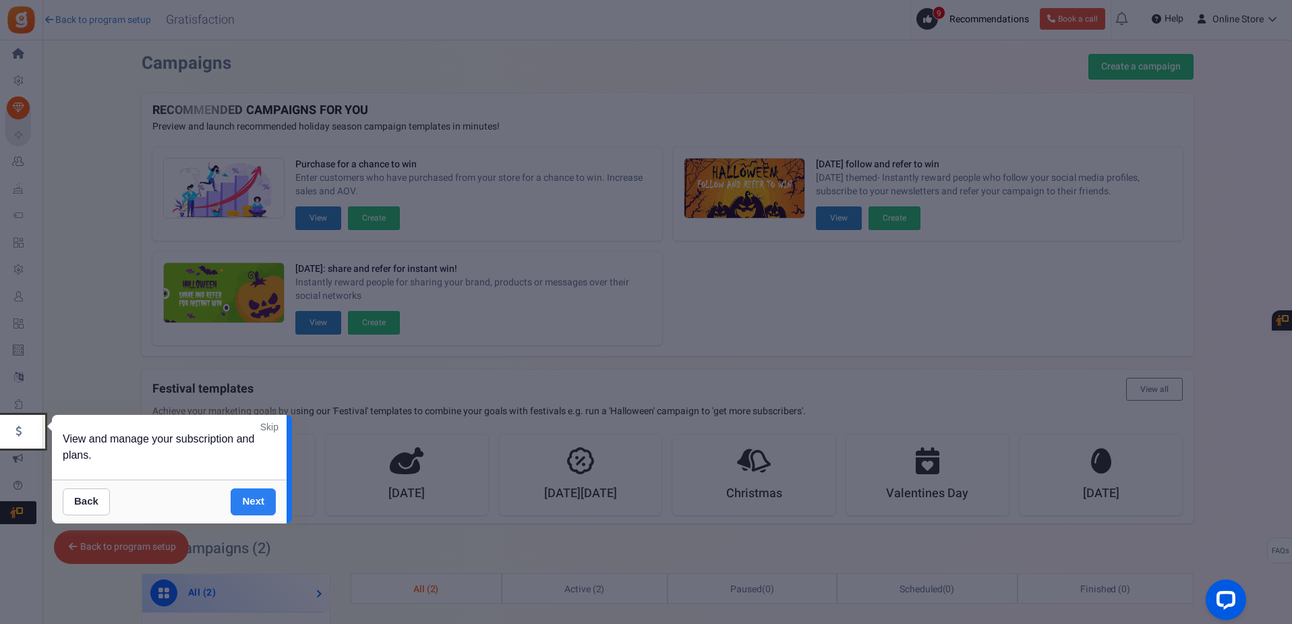
click at [254, 498] on link "Next" at bounding box center [253, 501] width 45 height 27
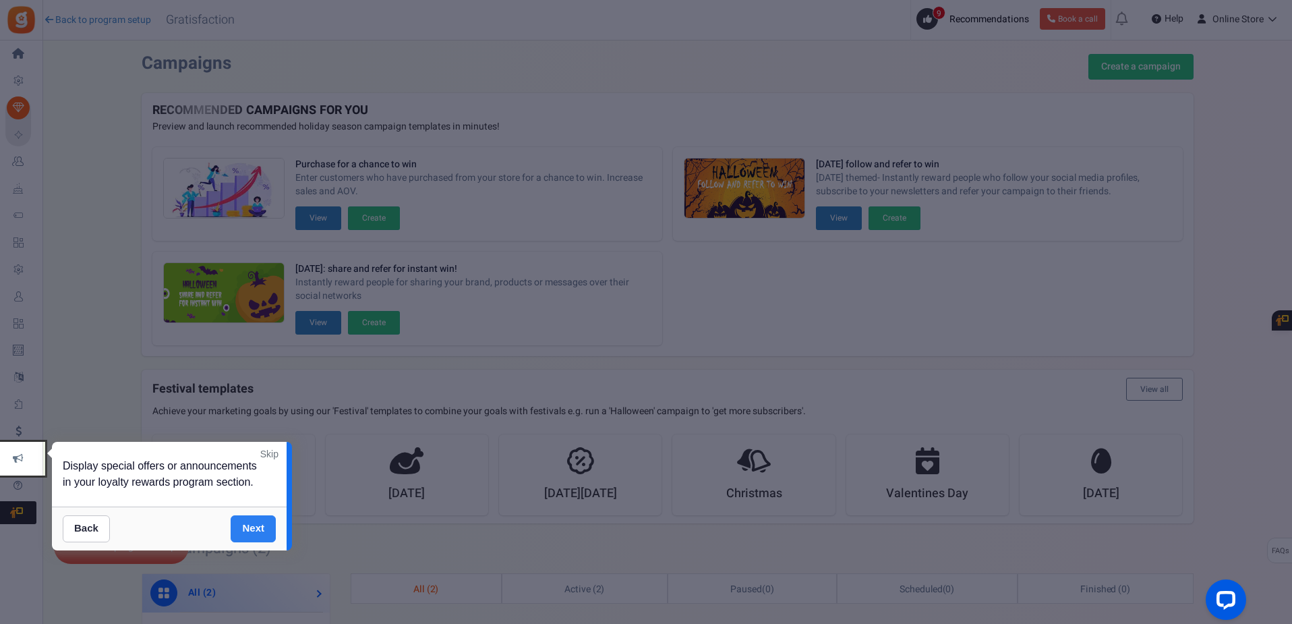
click at [254, 521] on link "Next" at bounding box center [253, 528] width 45 height 27
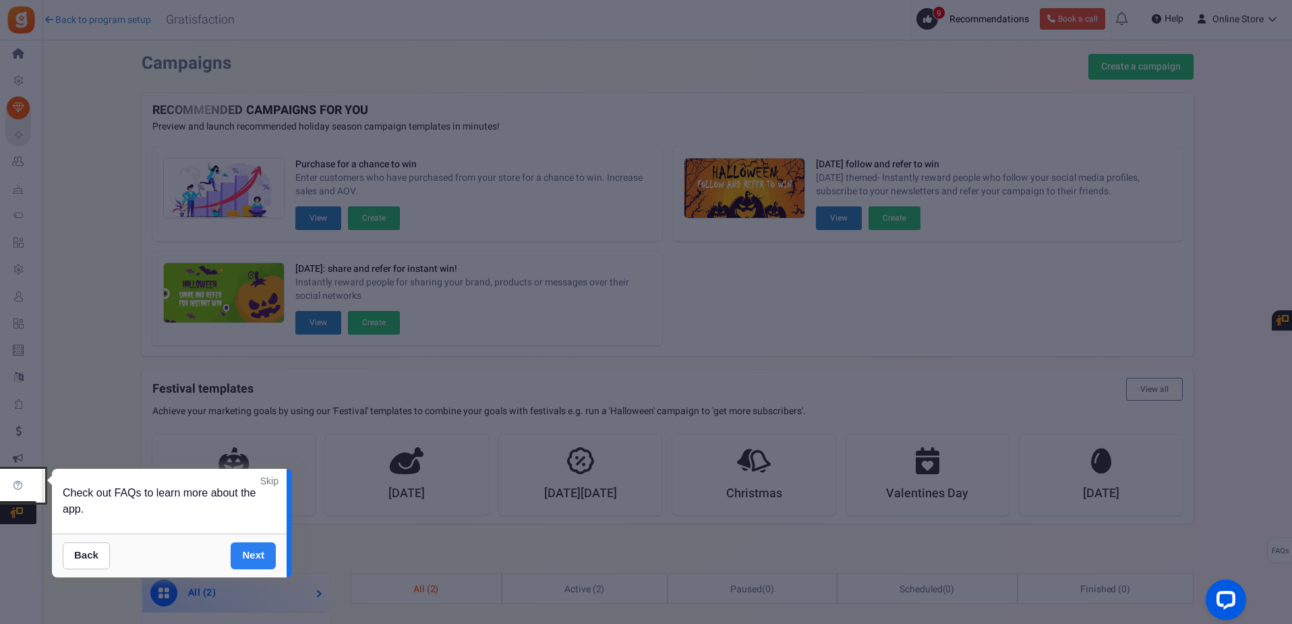
click at [256, 544] on link "Next" at bounding box center [253, 555] width 45 height 27
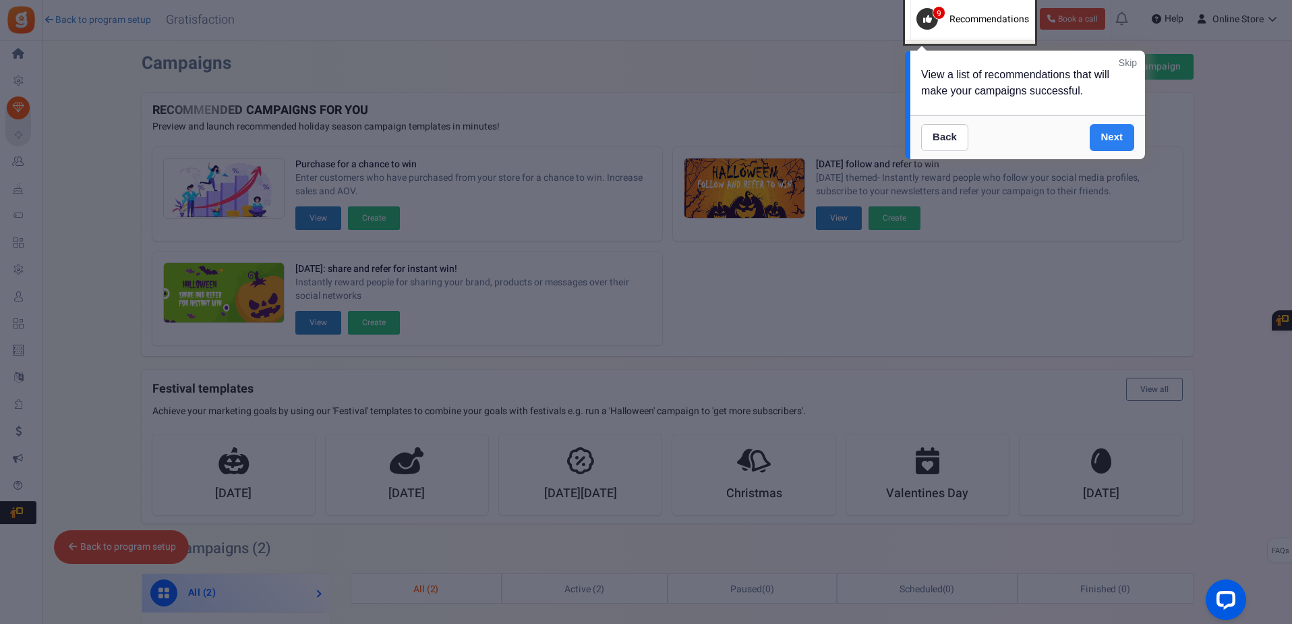
click at [1099, 133] on link "Next" at bounding box center [1112, 137] width 45 height 27
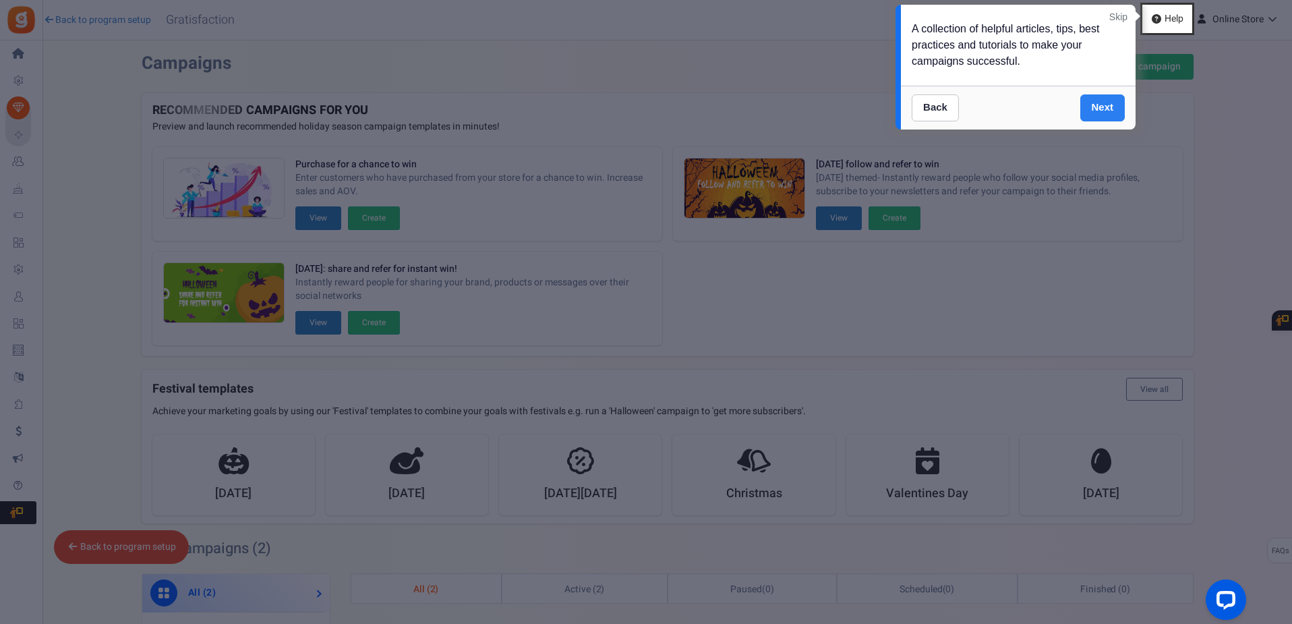
click at [1112, 109] on link "Next" at bounding box center [1102, 107] width 45 height 27
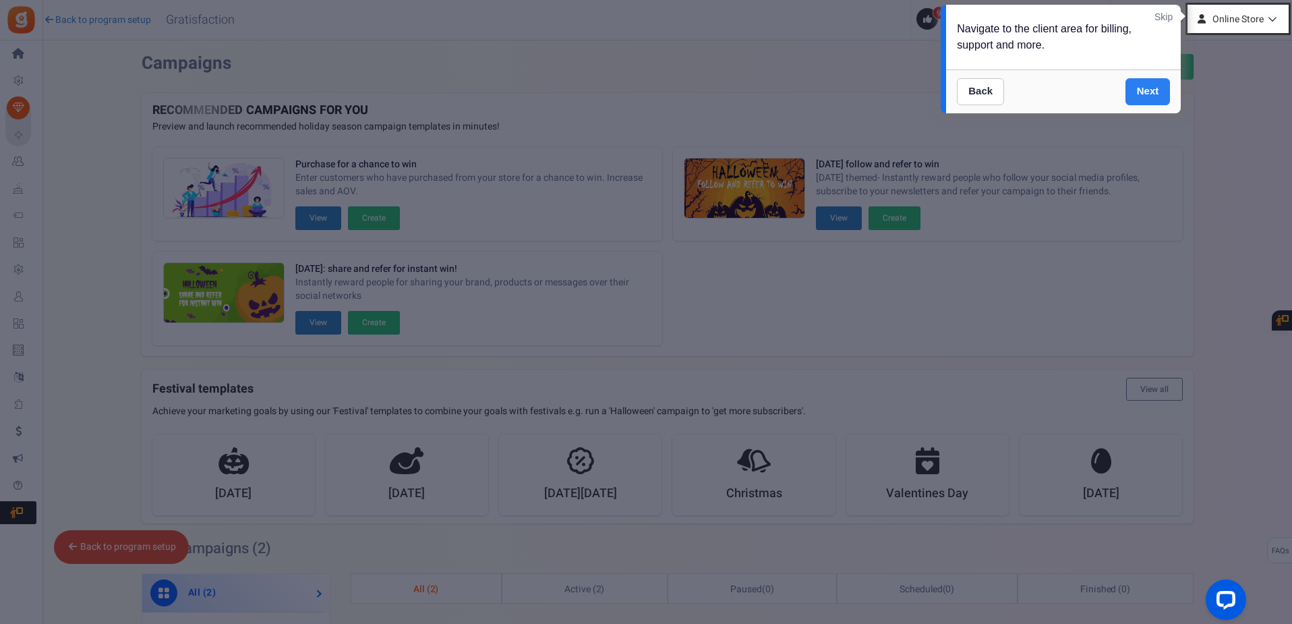
click at [1137, 92] on link "Next" at bounding box center [1148, 91] width 45 height 27
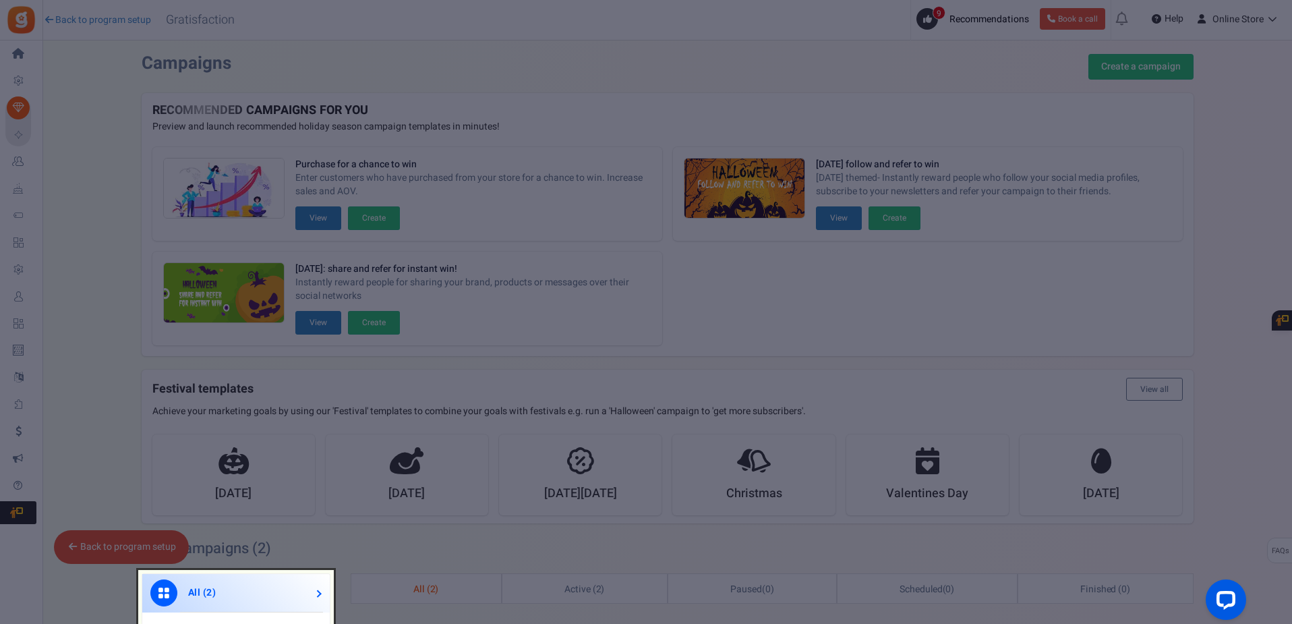
scroll to position [460, 0]
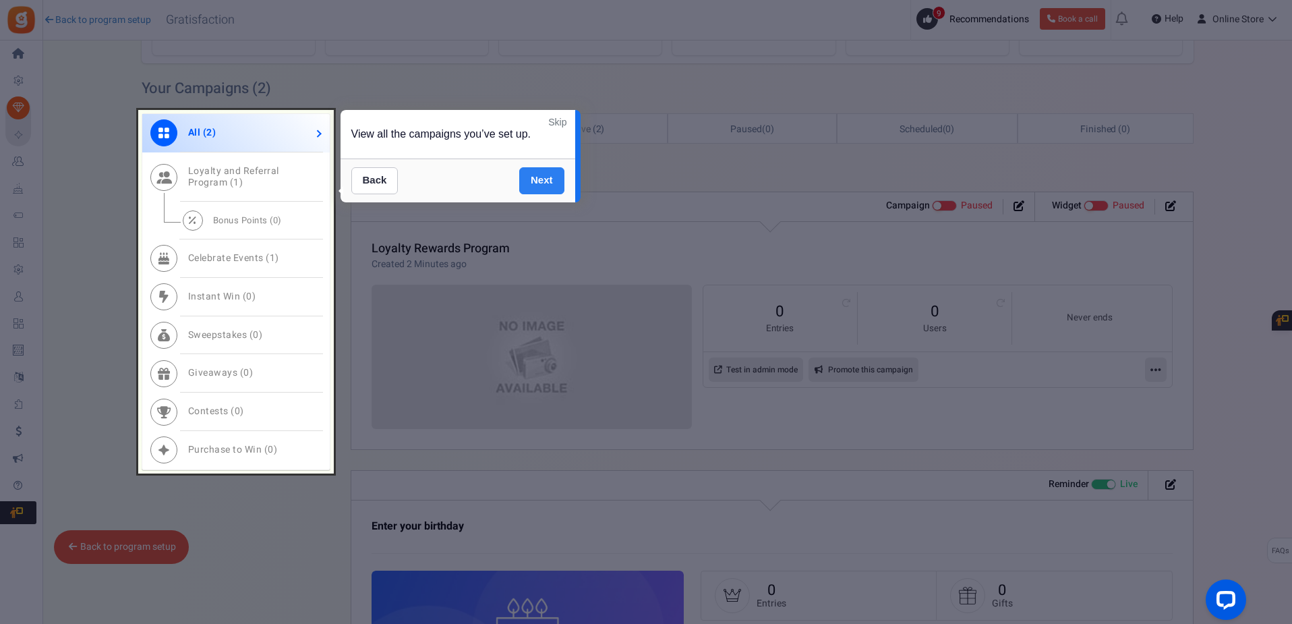
click at [544, 177] on link "Next" at bounding box center [541, 180] width 45 height 27
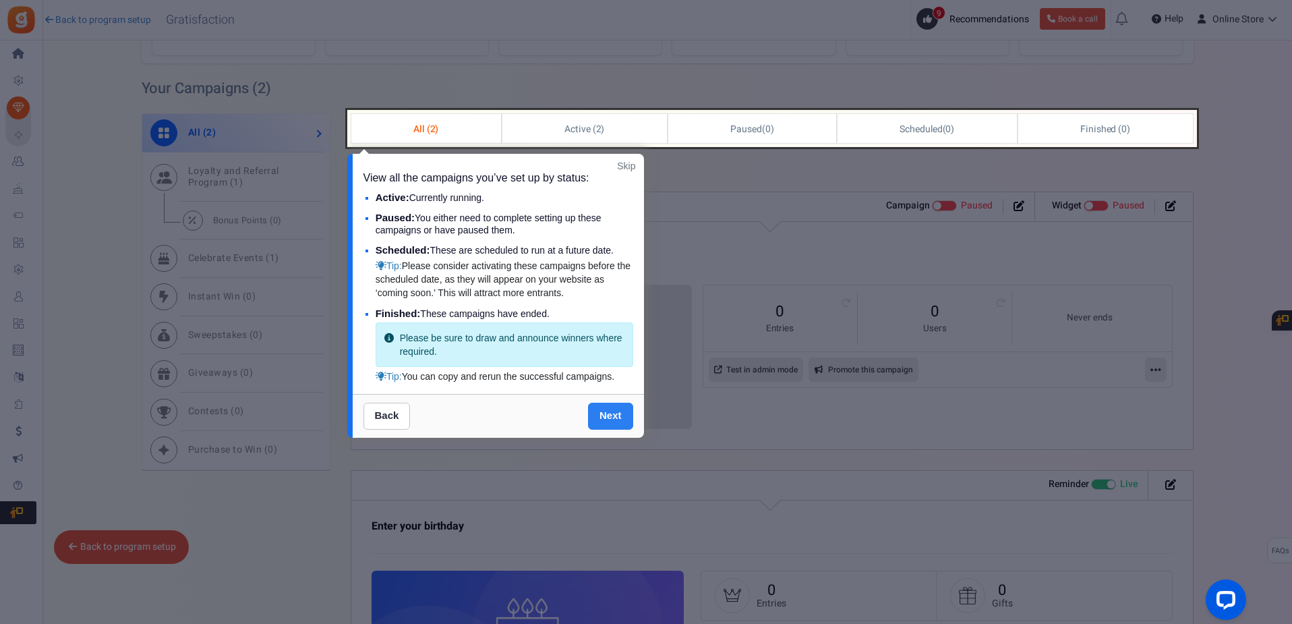
click at [606, 419] on link "Next" at bounding box center [610, 416] width 45 height 27
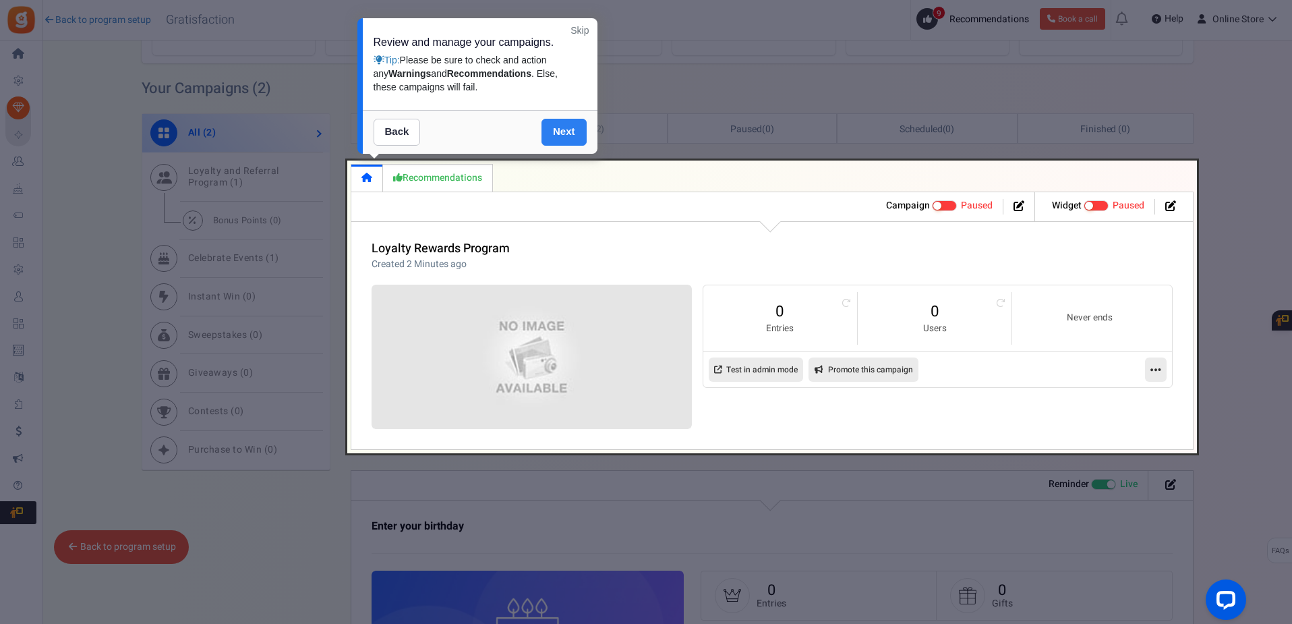
click at [559, 129] on link "Next" at bounding box center [564, 132] width 45 height 27
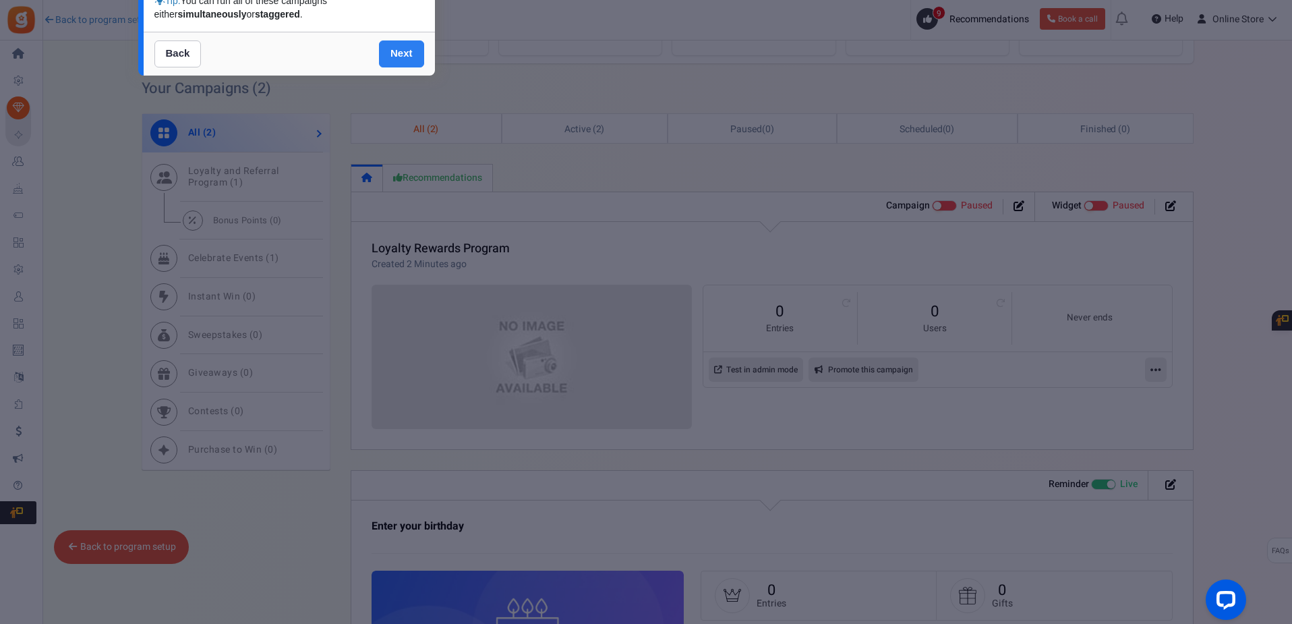
scroll to position [0, 0]
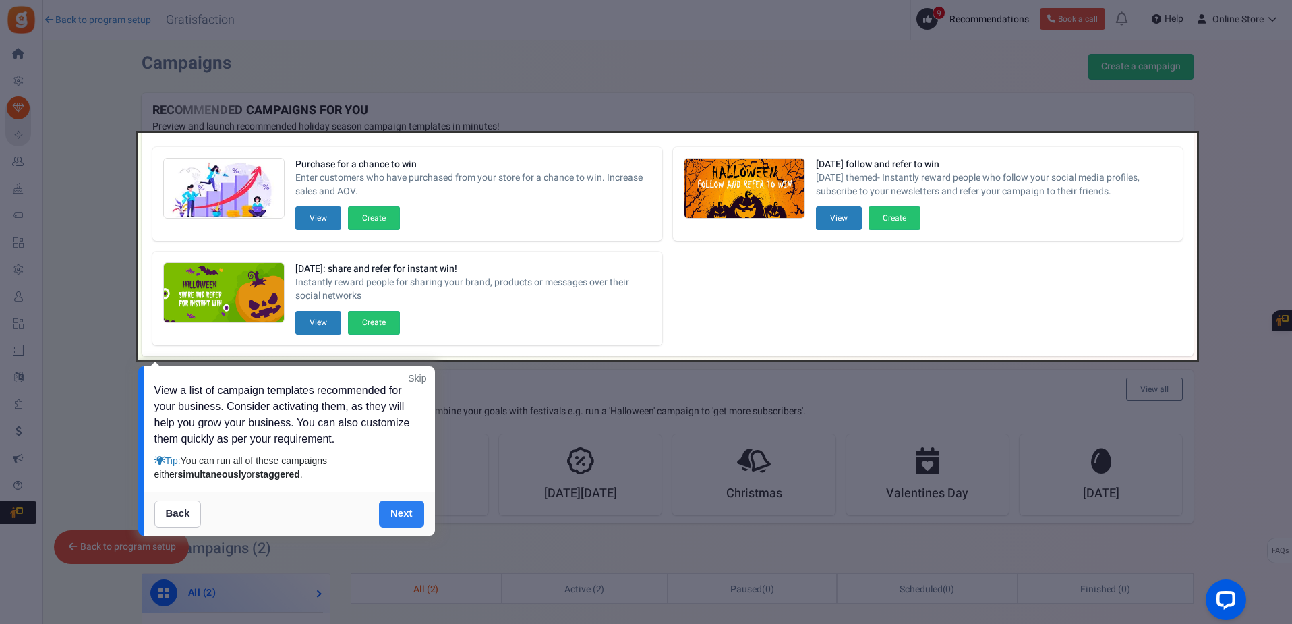
click at [395, 514] on link "Next" at bounding box center [401, 513] width 45 height 27
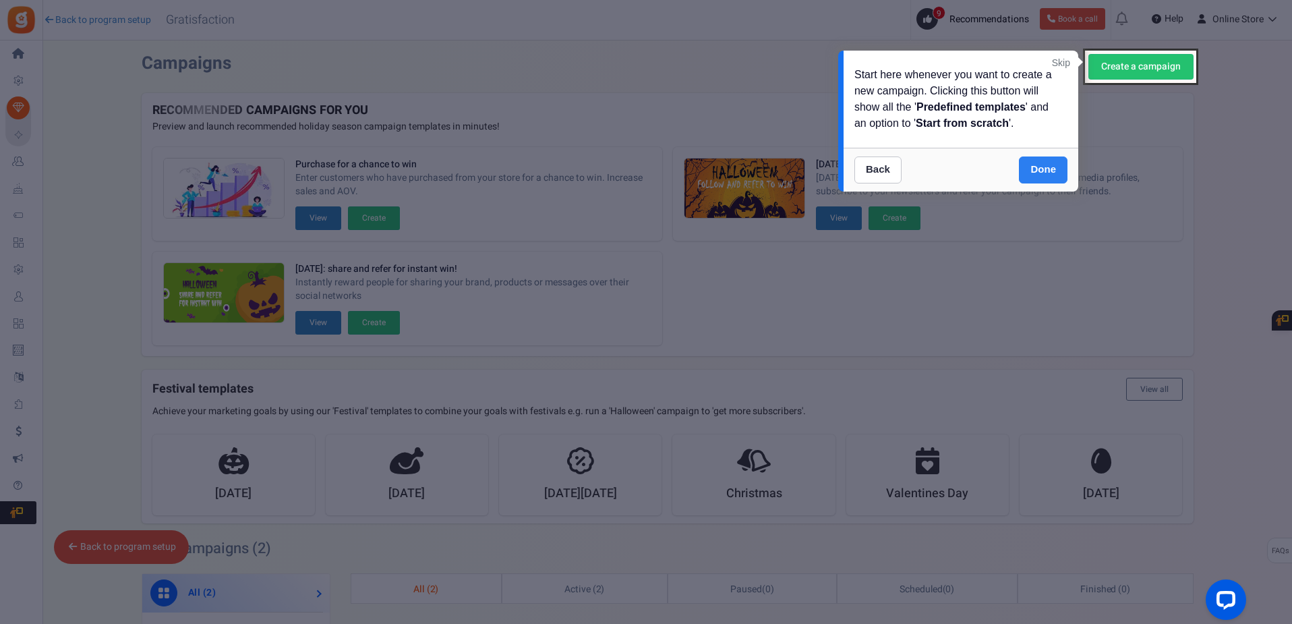
click at [1042, 165] on link "Done" at bounding box center [1043, 169] width 49 height 27
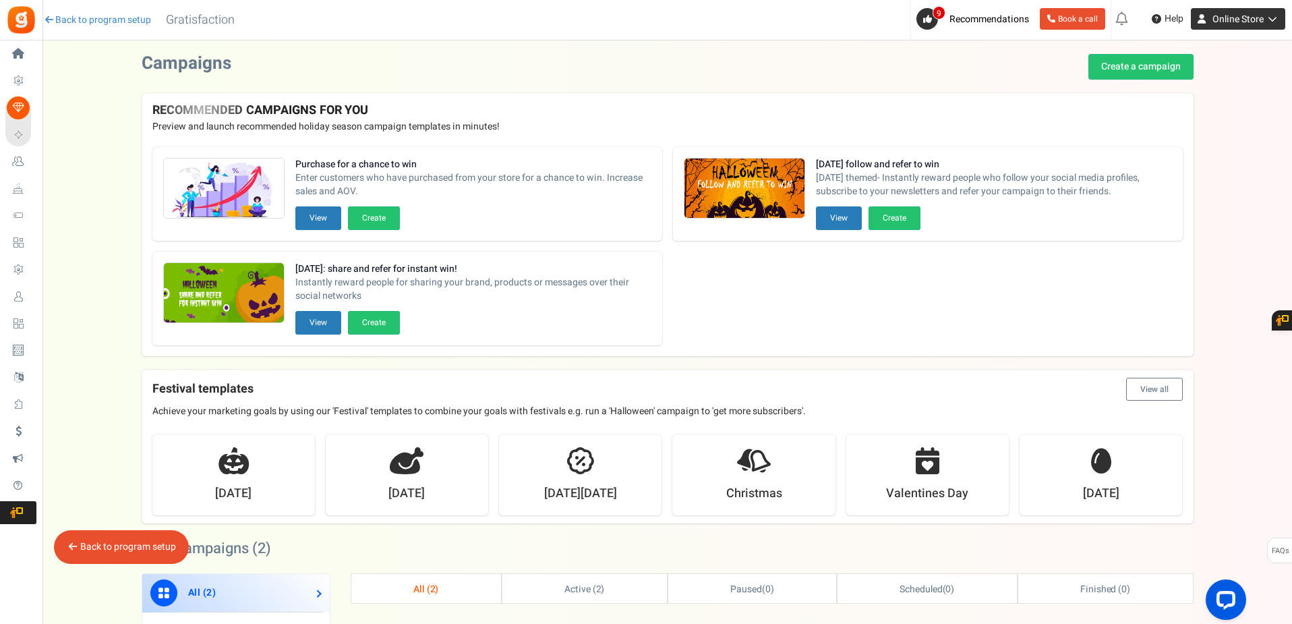
click at [1275, 20] on icon at bounding box center [1270, 18] width 13 height 9
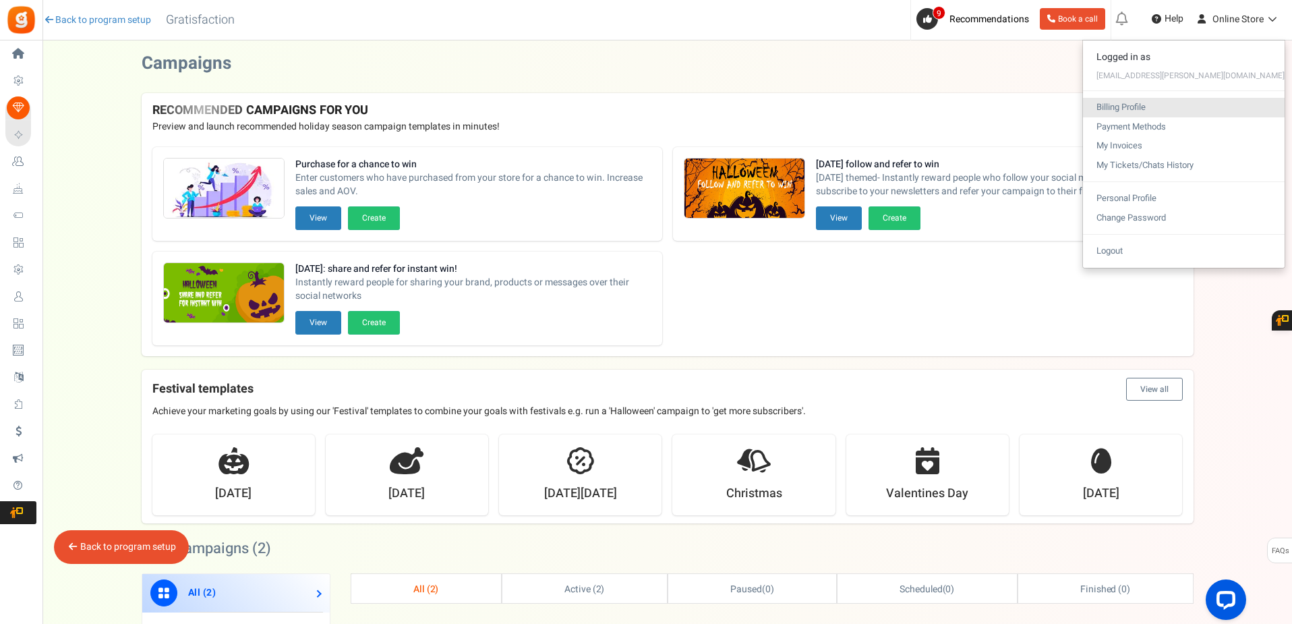
click at [1176, 107] on link "Billing Profile" at bounding box center [1184, 108] width 202 height 20
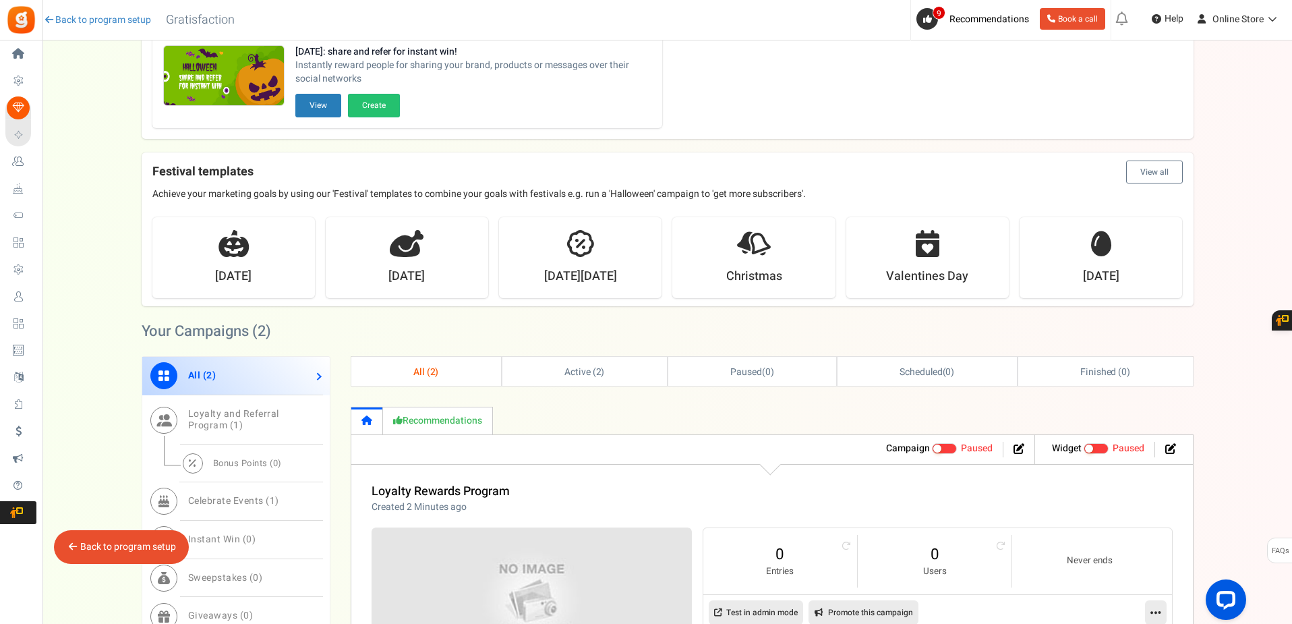
scroll to position [270, 0]
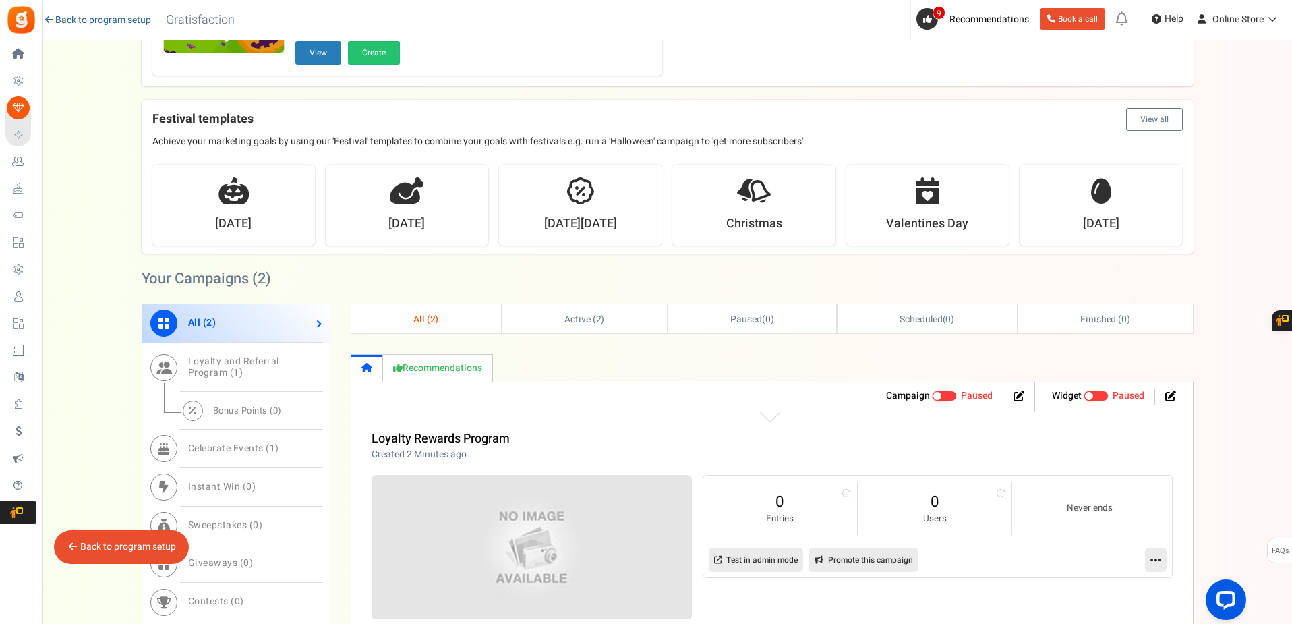
click at [69, 21] on link "Back to program setup" at bounding box center [97, 19] width 108 height 13
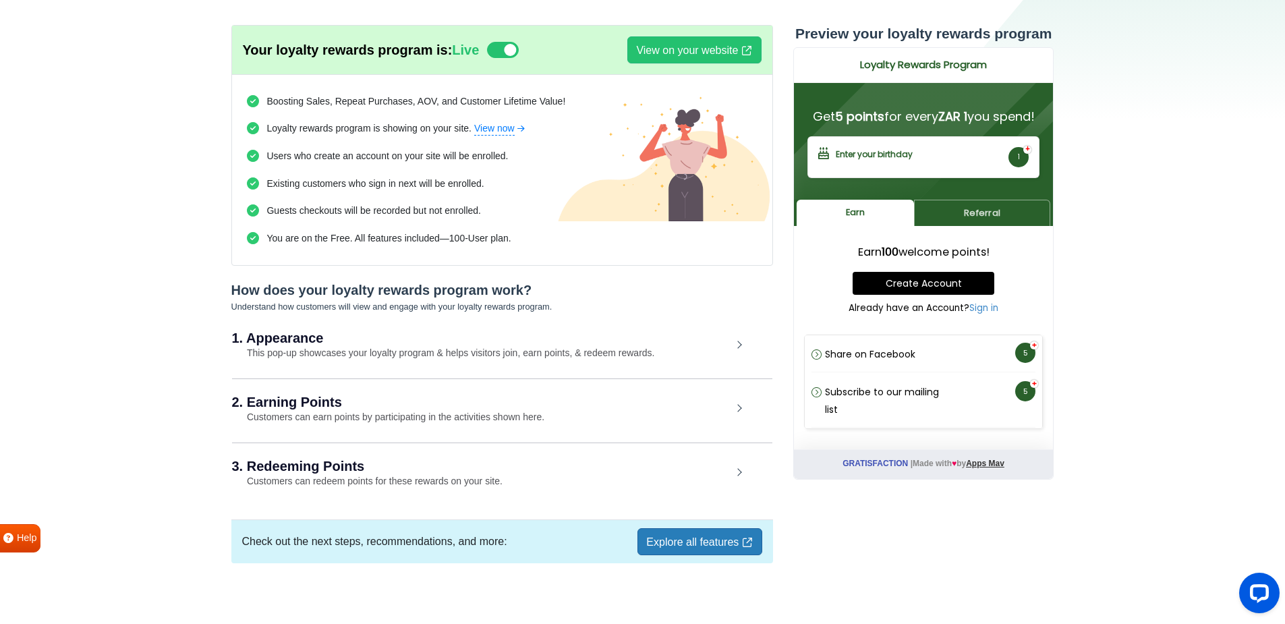
scroll to position [66, 0]
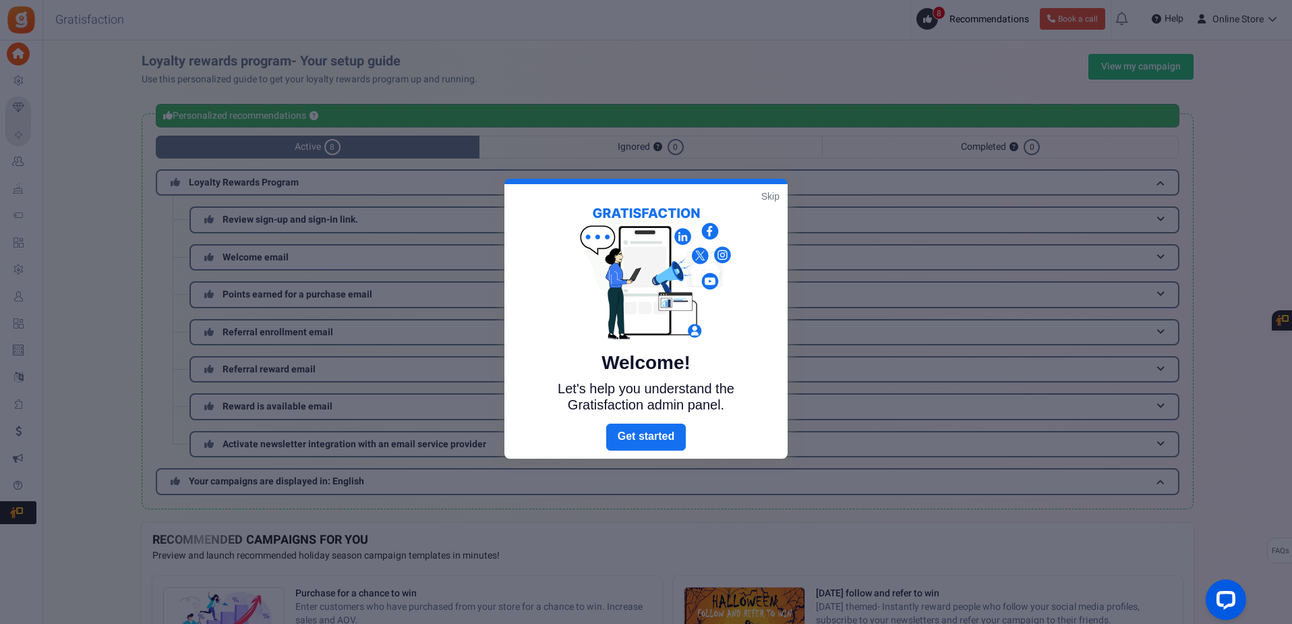
click at [769, 198] on link "Skip" at bounding box center [770, 196] width 18 height 13
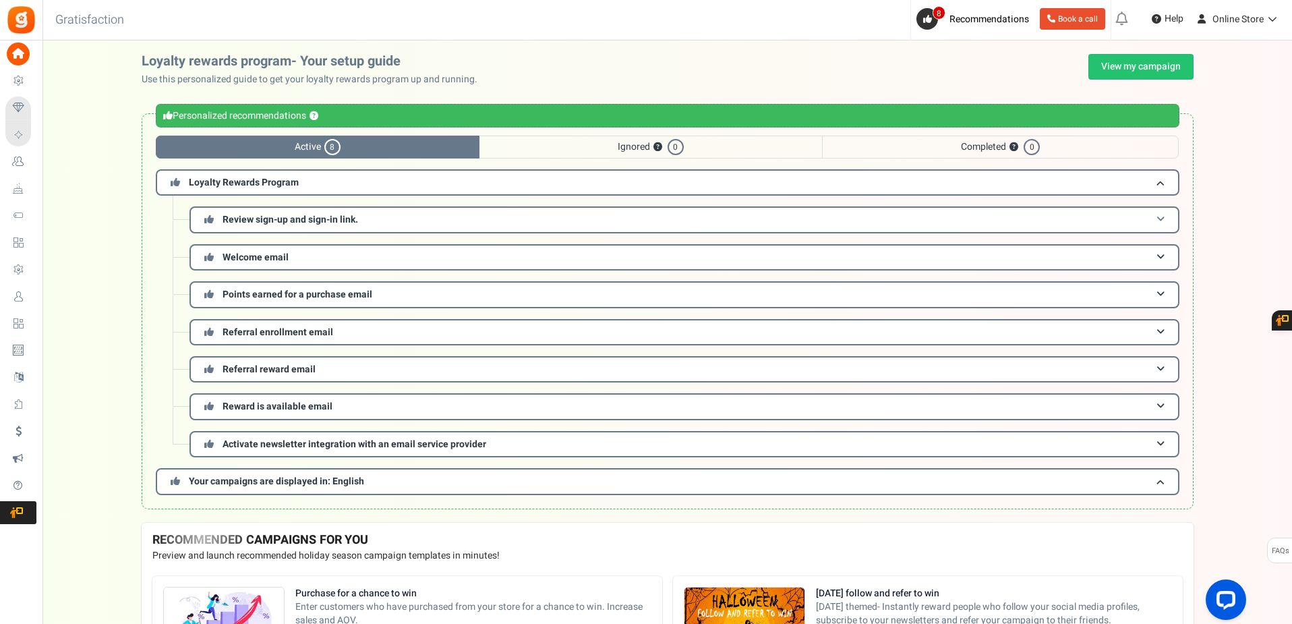
click at [310, 216] on span "Review sign-up and sign-in link." at bounding box center [291, 219] width 136 height 14
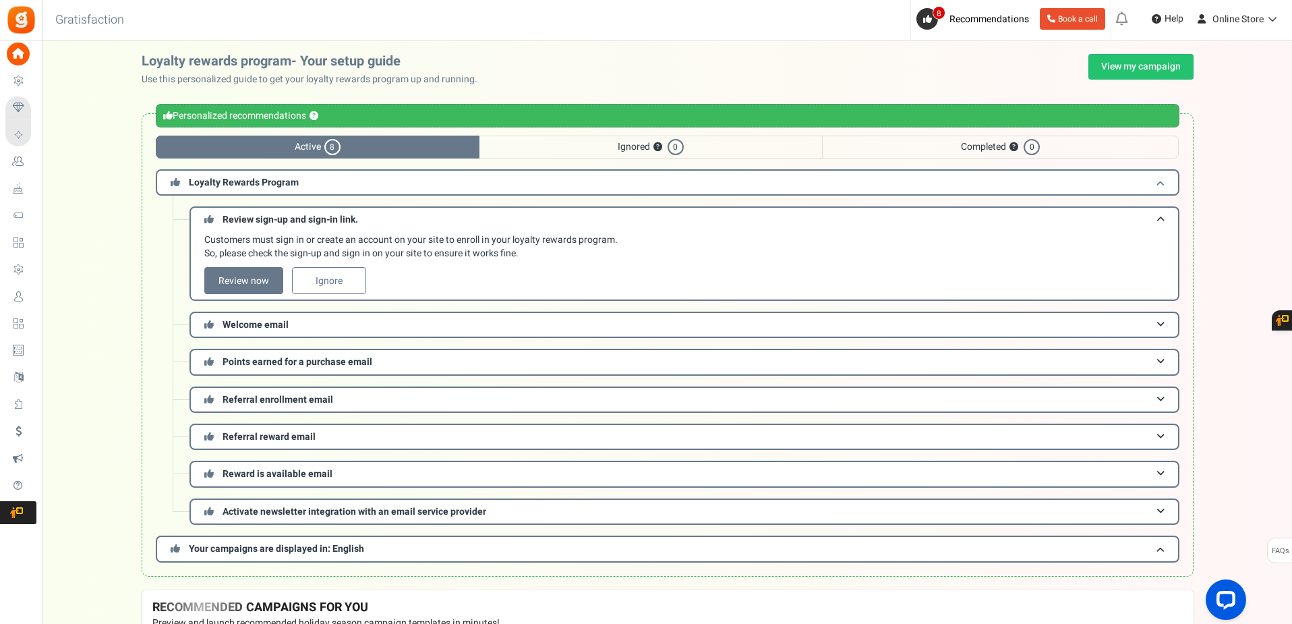
click at [328, 188] on h3 "Loyalty Rewards Program" at bounding box center [668, 182] width 1024 height 26
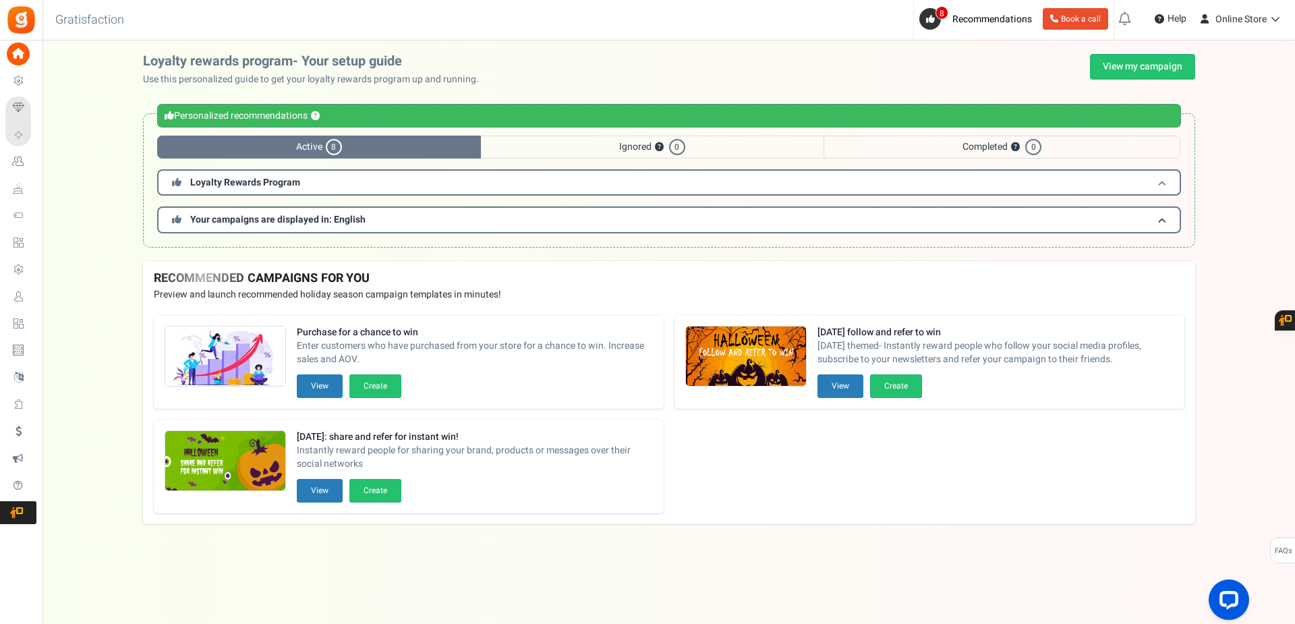
click at [327, 180] on h3 "Loyalty Rewards Program" at bounding box center [669, 182] width 1024 height 26
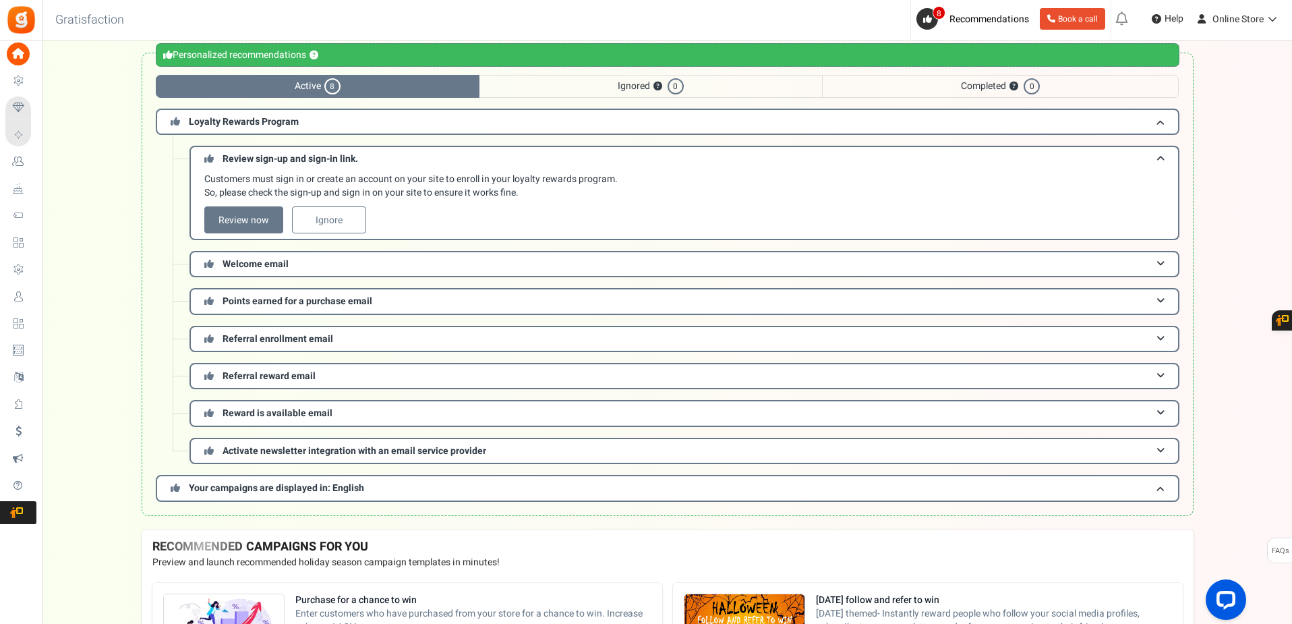
scroll to position [27, 0]
